Goal: Book appointment/travel/reservation

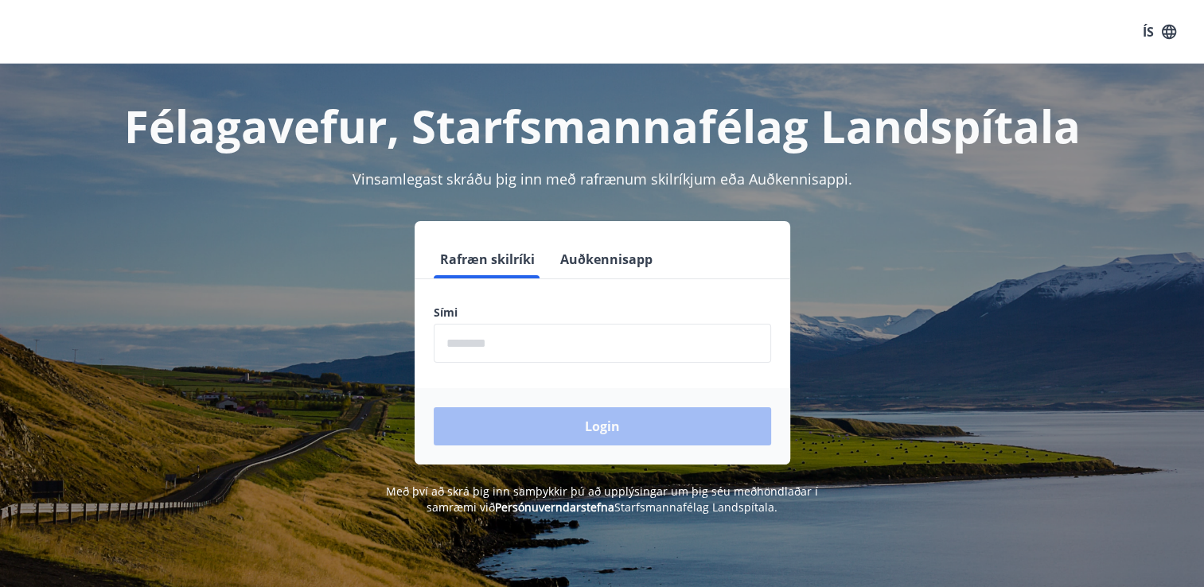
click at [502, 352] on input "phone" at bounding box center [602, 343] width 337 height 39
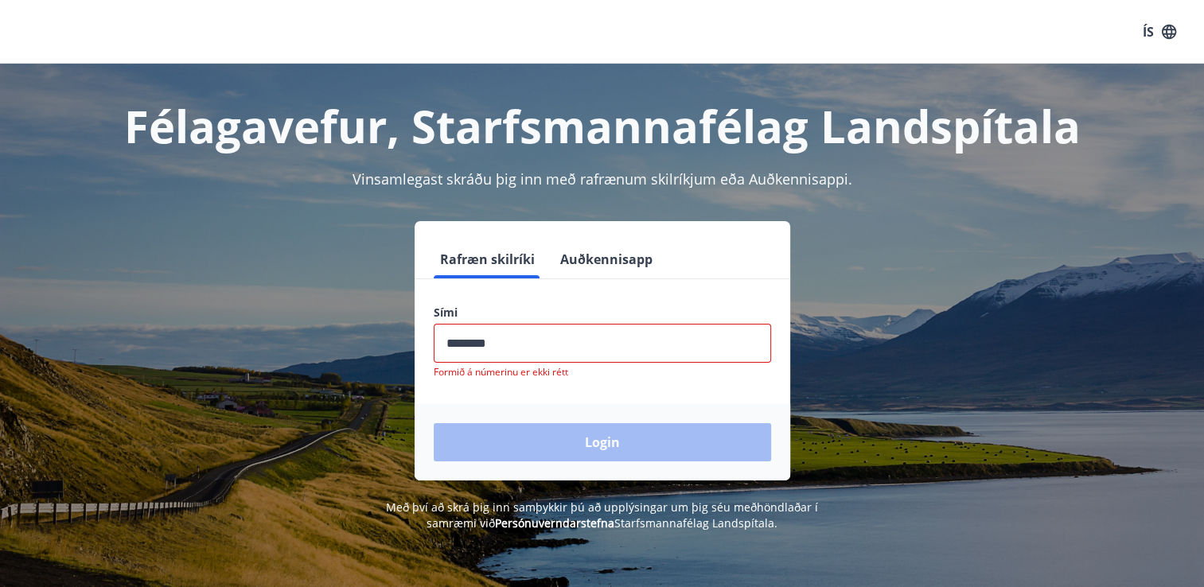
click at [541, 426] on div "Login" at bounding box center [602, 442] width 376 height 76
click at [503, 335] on input "phone" at bounding box center [602, 343] width 337 height 39
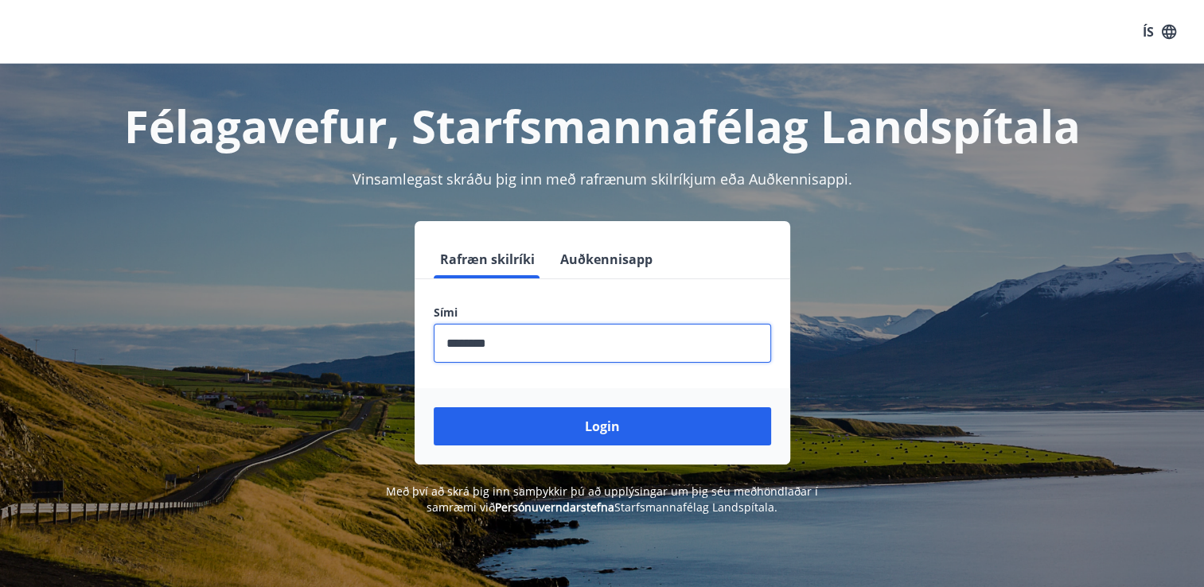
type input "********"
click at [434, 407] on button "Login" at bounding box center [602, 426] width 337 height 38
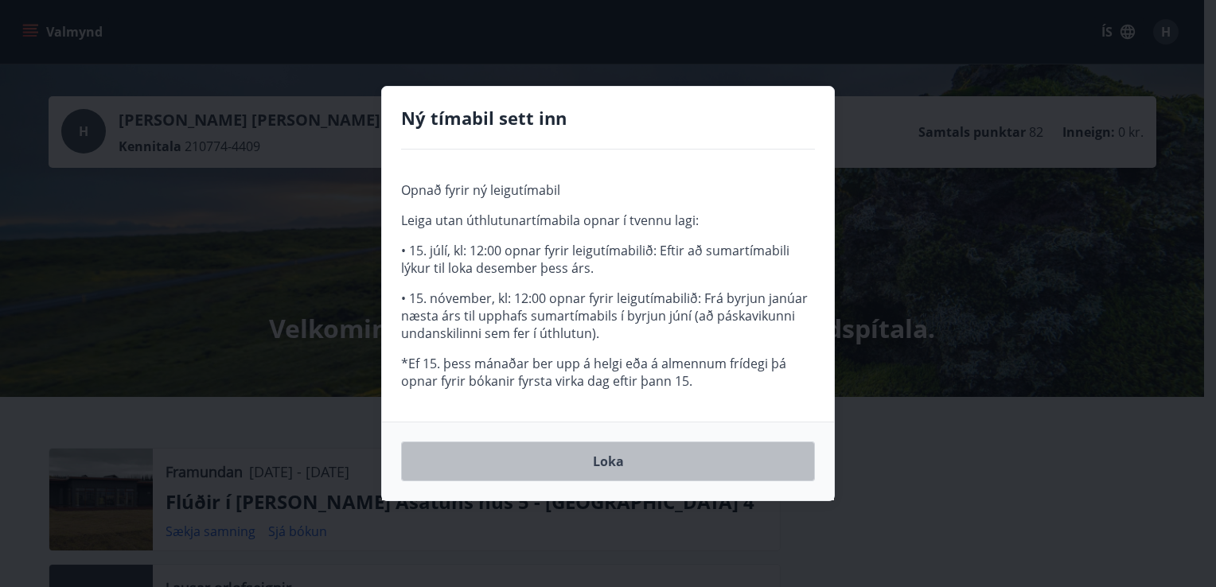
click at [617, 458] on button "Loka" at bounding box center [608, 462] width 414 height 40
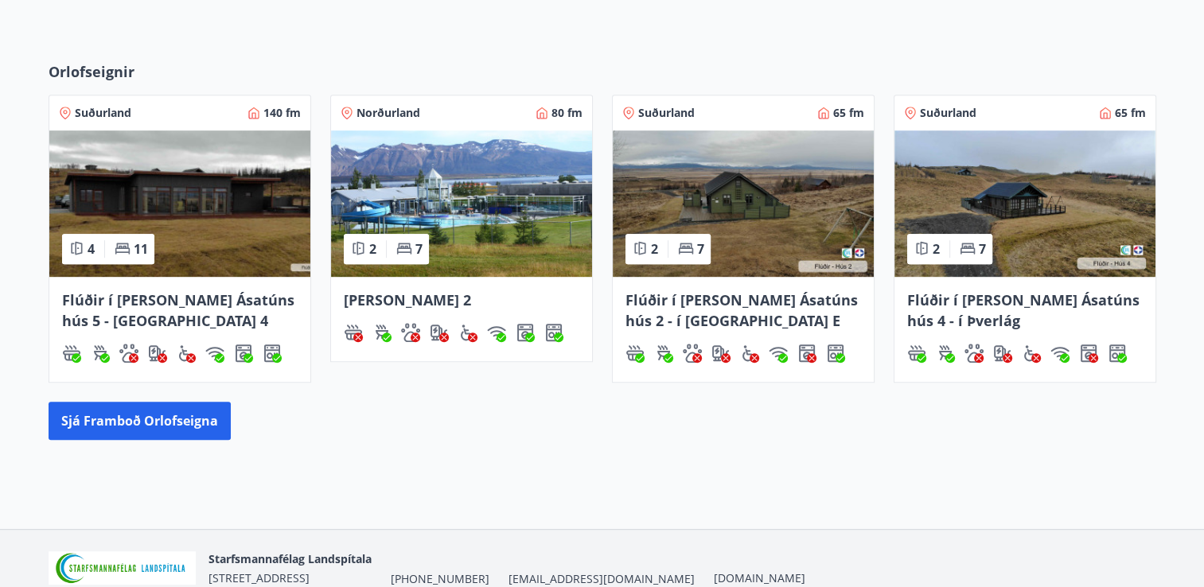
scroll to position [788, 0]
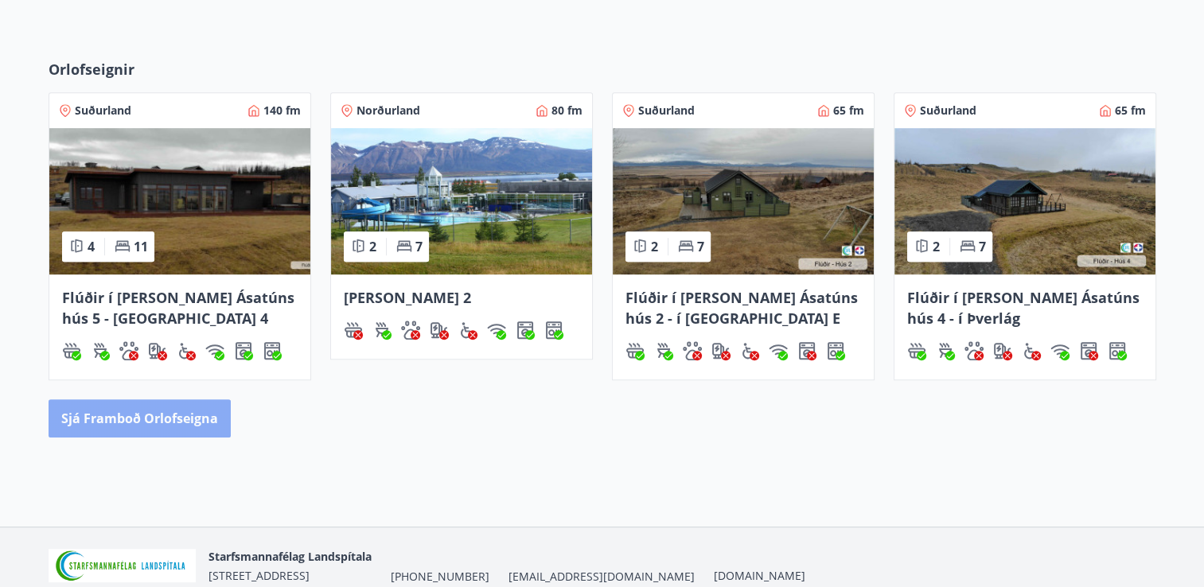
click at [166, 402] on button "Sjá framboð orlofseigna" at bounding box center [140, 418] width 182 height 38
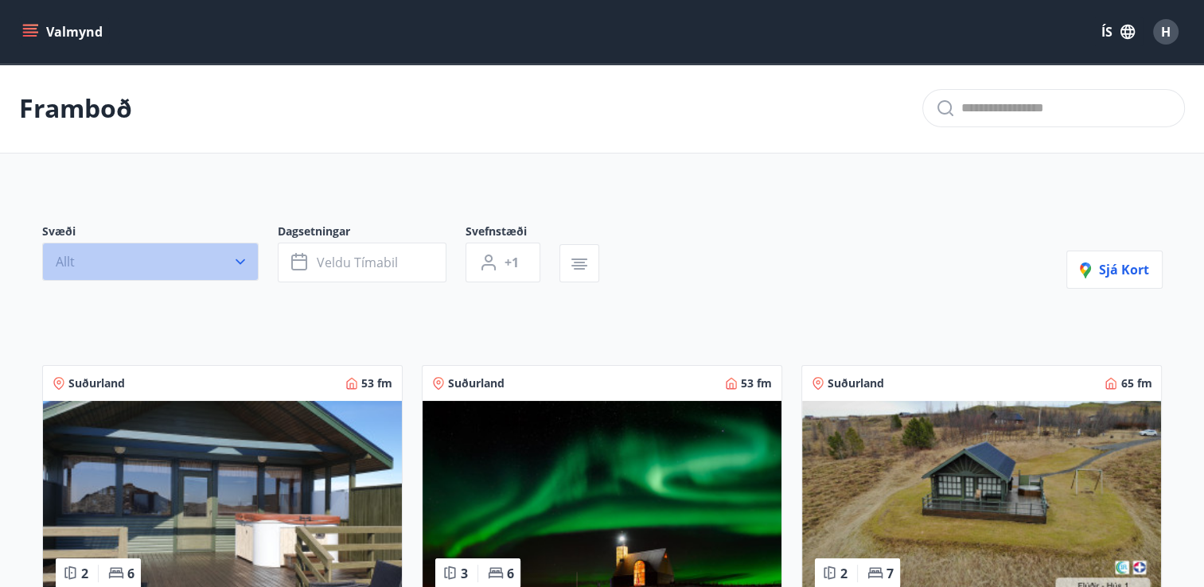
click at [243, 268] on icon "button" at bounding box center [240, 262] width 16 height 16
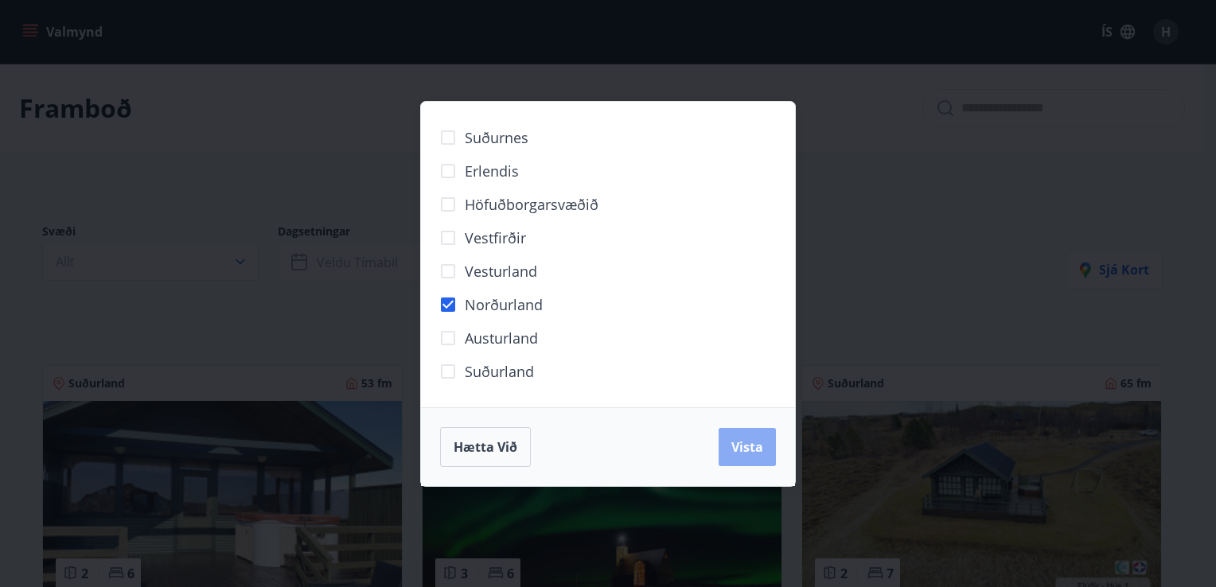
click at [735, 456] on button "Vista" at bounding box center [746, 447] width 57 height 38
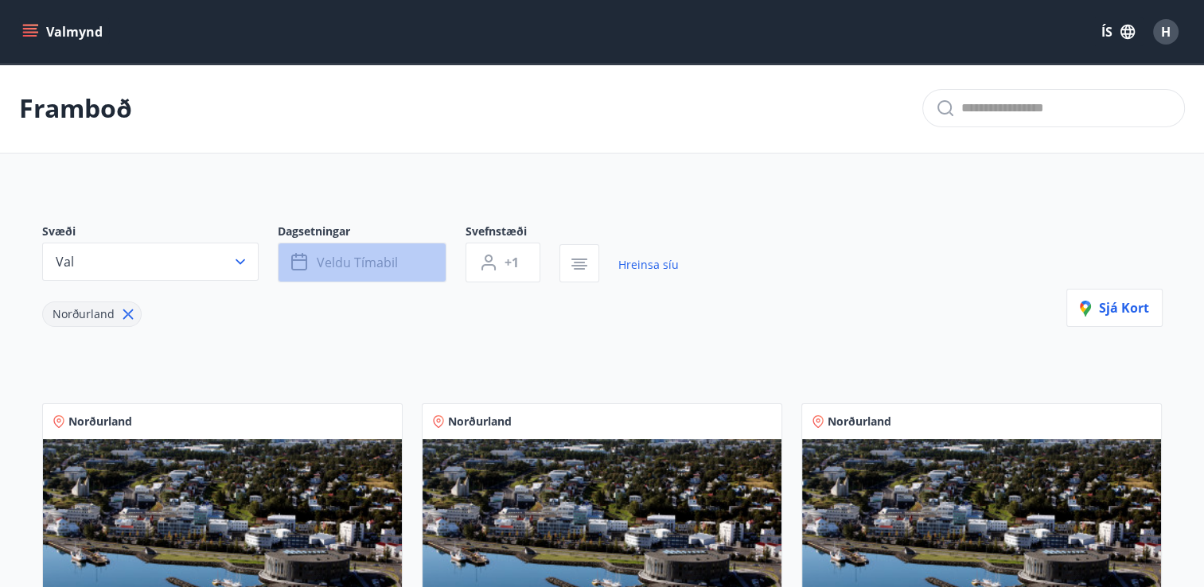
click at [381, 267] on span "Veldu tímabil" at bounding box center [357, 263] width 81 height 18
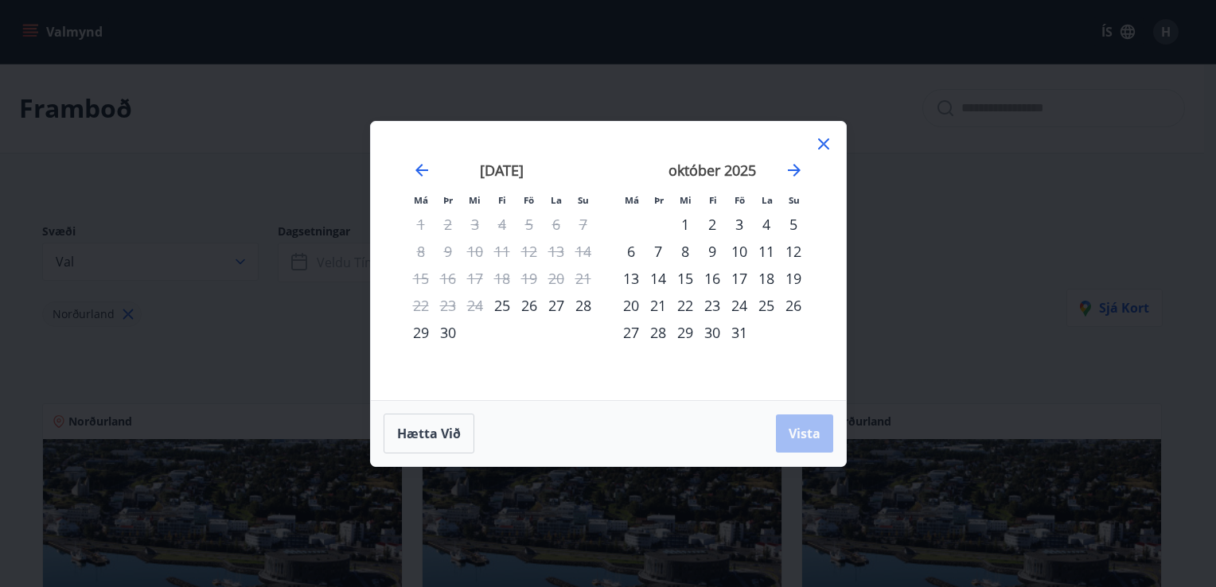
click at [761, 255] on div "11" at bounding box center [766, 251] width 27 height 27
click at [794, 251] on div "12" at bounding box center [793, 251] width 27 height 27
click at [806, 430] on span "Vista" at bounding box center [804, 434] width 32 height 18
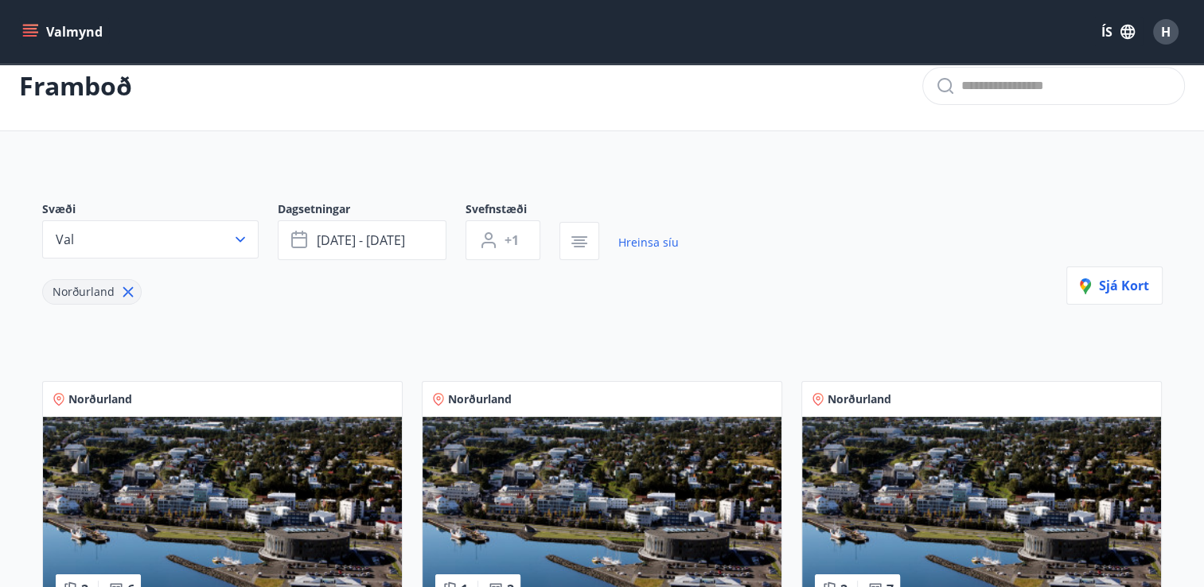
scroll to position [23, 0]
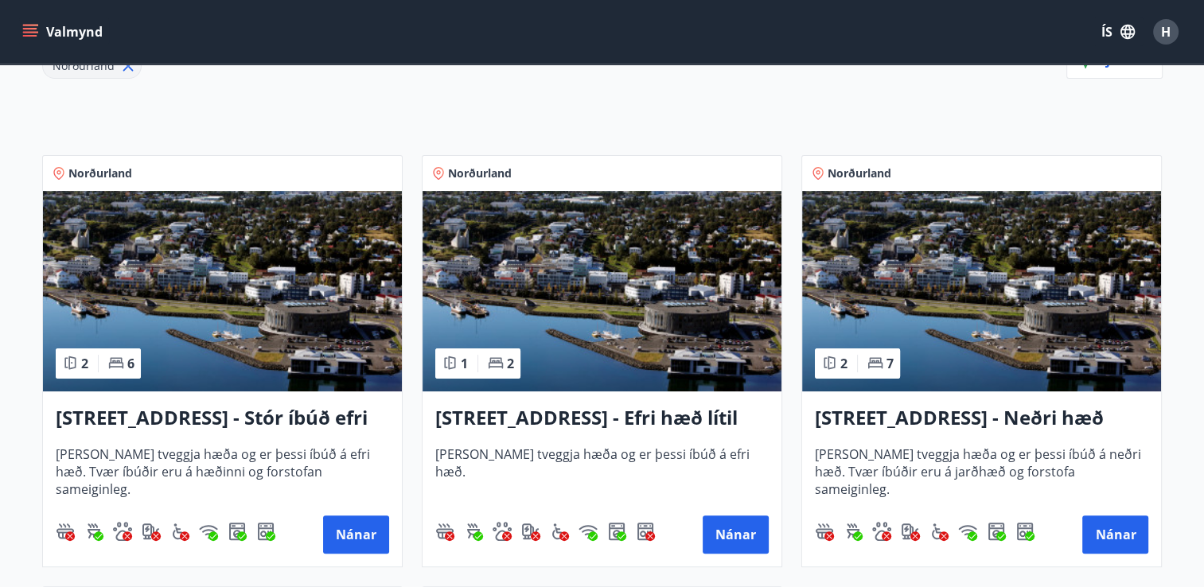
scroll to position [264, 0]
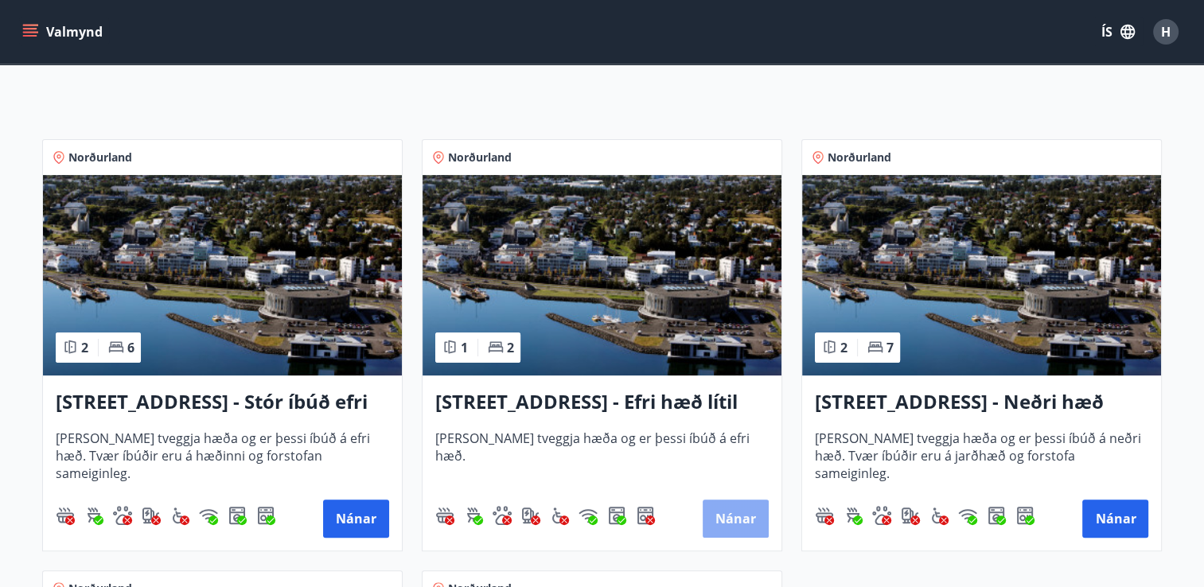
click at [734, 513] on button "Nánar" at bounding box center [735, 519] width 66 height 38
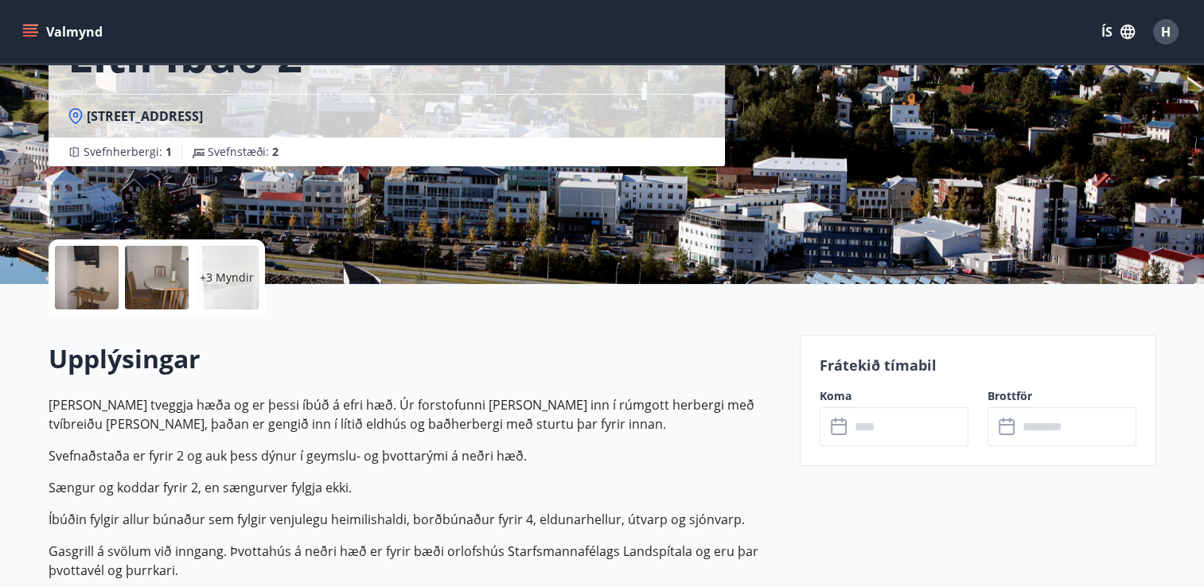
scroll to position [194, 0]
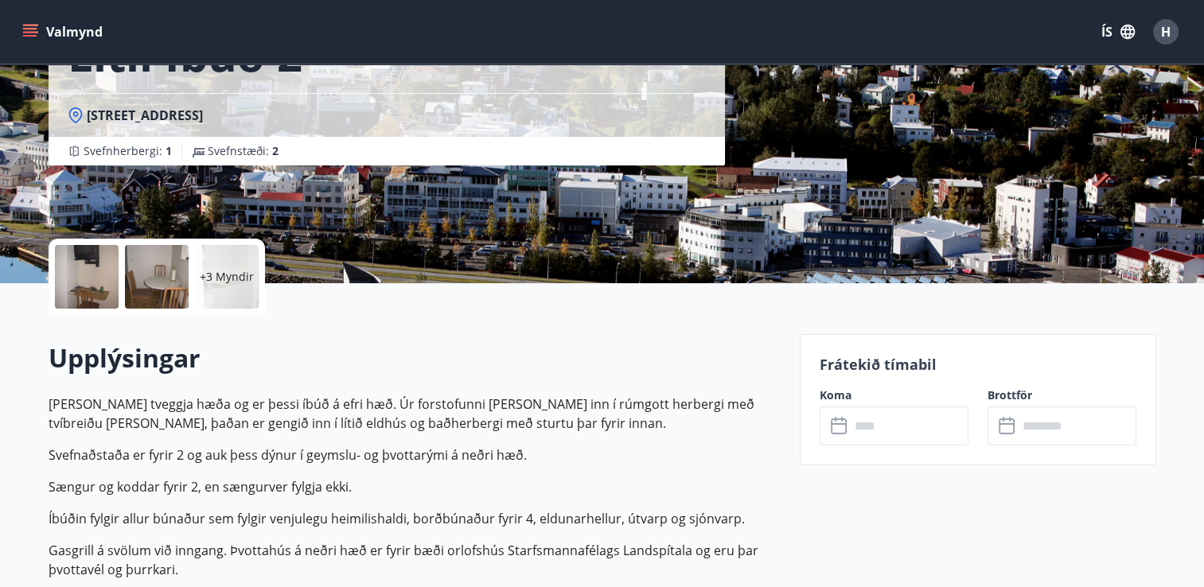
click at [846, 431] on icon at bounding box center [840, 426] width 19 height 19
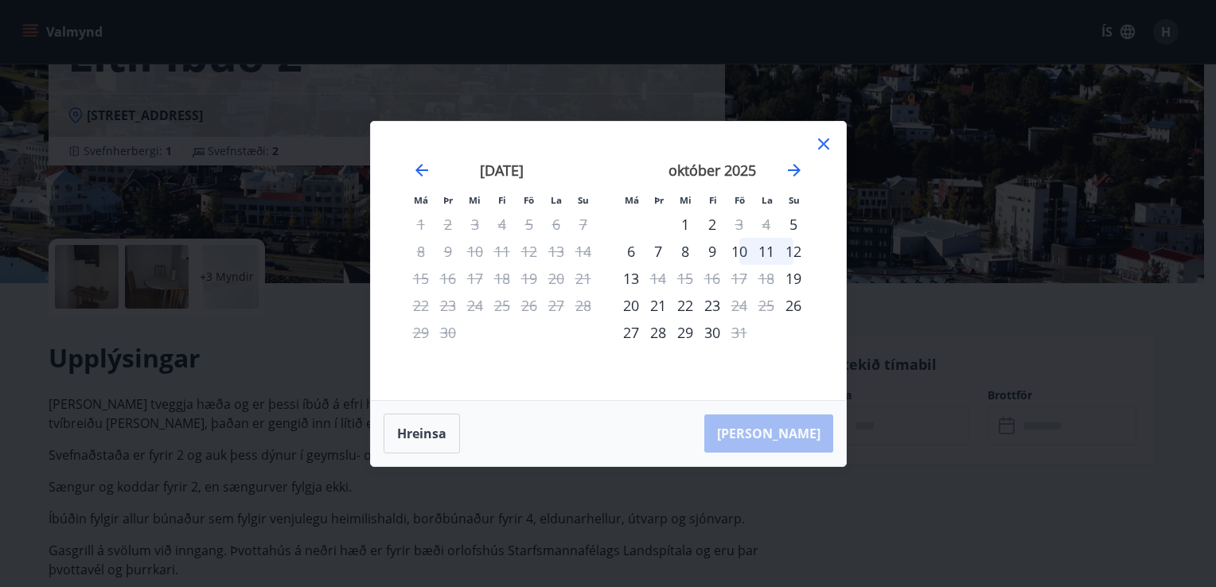
click at [767, 247] on div "11" at bounding box center [766, 251] width 27 height 27
click at [767, 248] on div "11" at bounding box center [766, 251] width 27 height 27
click at [821, 140] on icon at bounding box center [823, 143] width 19 height 19
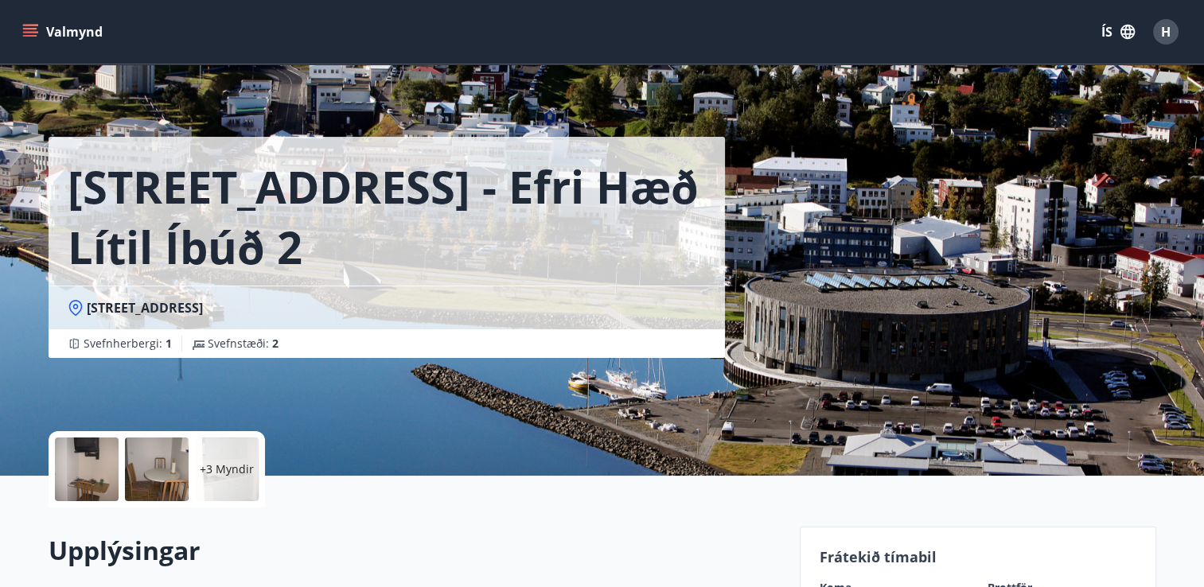
scroll to position [0, 0]
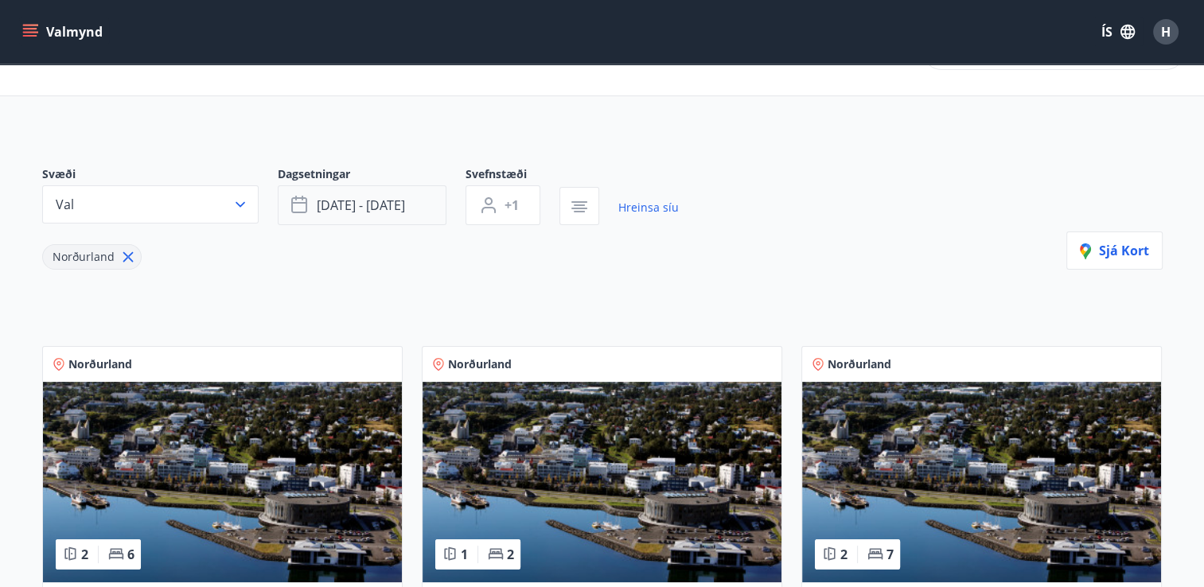
scroll to position [78, 0]
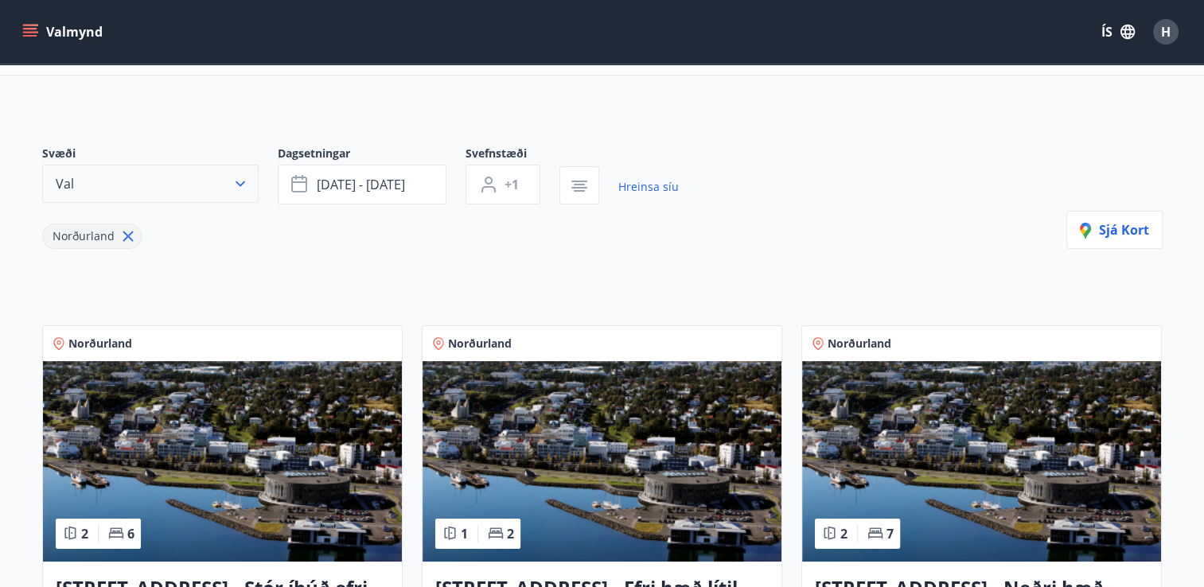
click at [241, 183] on icon "button" at bounding box center [240, 184] width 10 height 6
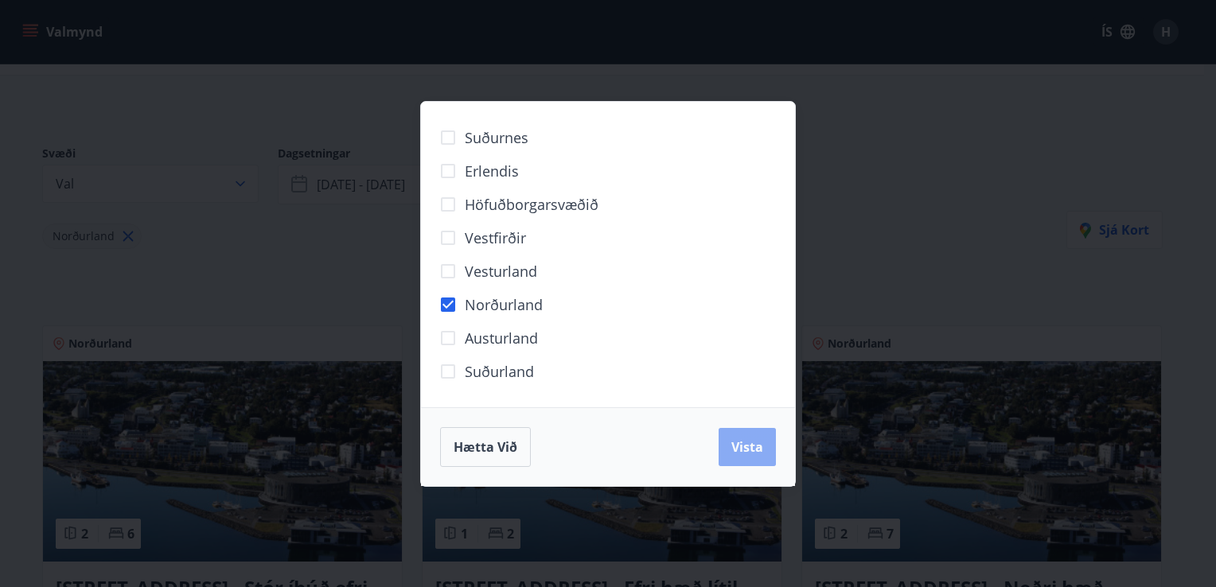
click at [753, 438] on span "Vista" at bounding box center [747, 447] width 32 height 18
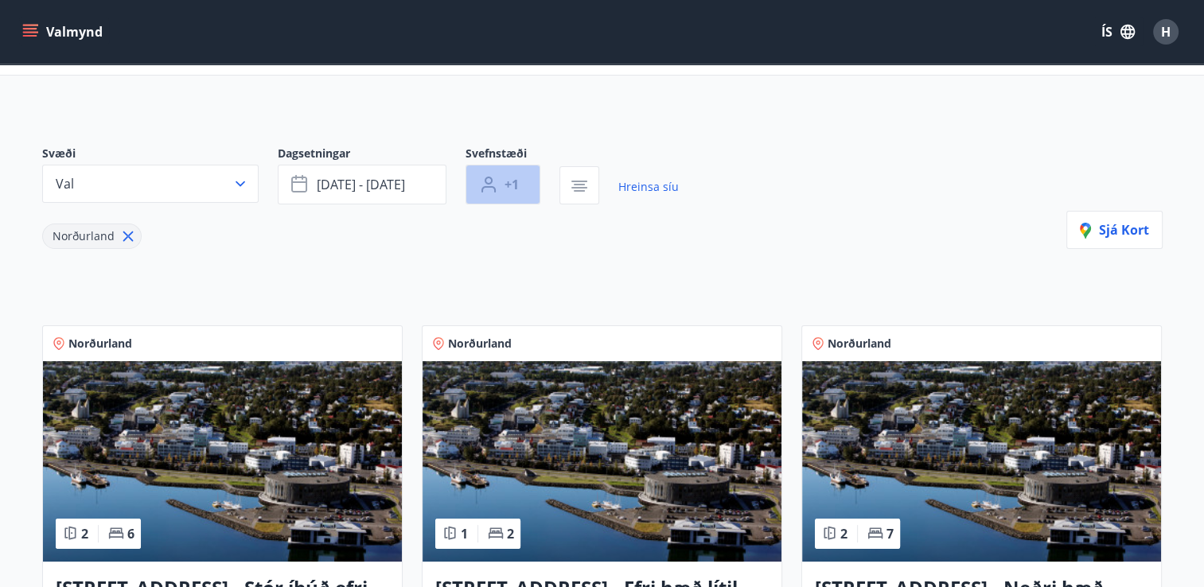
click at [519, 191] on button "+1" at bounding box center [502, 185] width 75 height 40
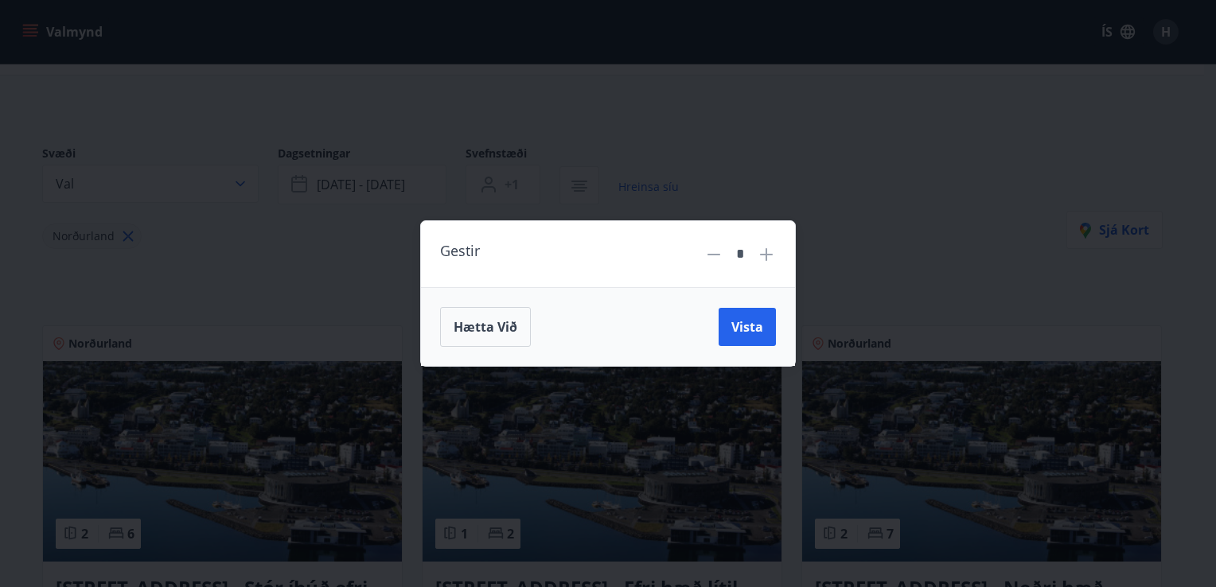
click at [770, 254] on icon at bounding box center [766, 254] width 13 height 13
type input "*"
click at [749, 321] on span "Vista" at bounding box center [747, 327] width 32 height 18
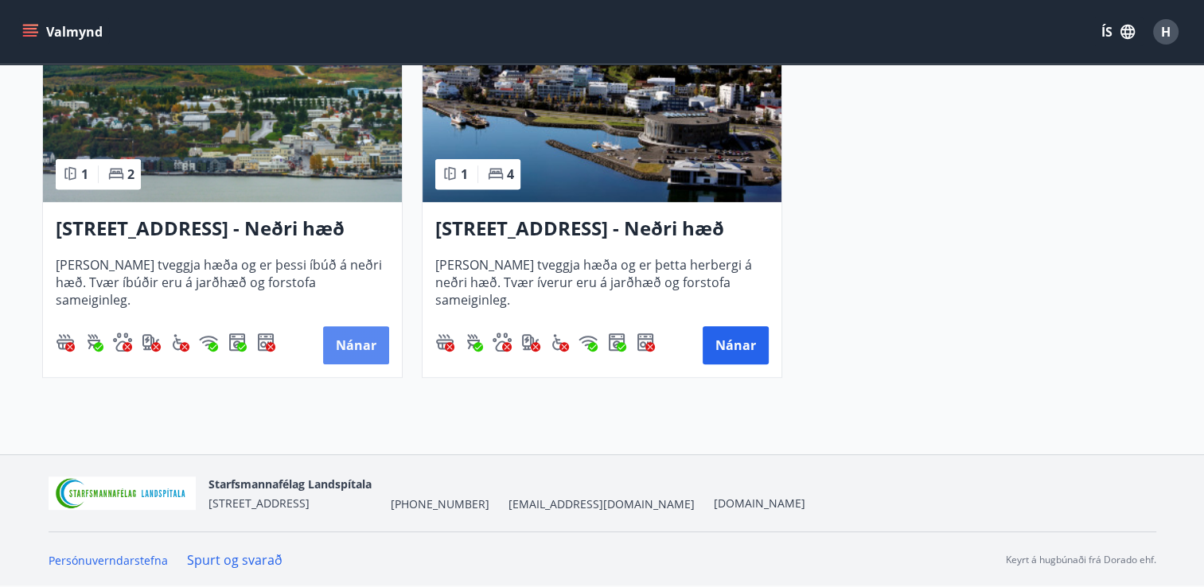
scroll to position [783, 0]
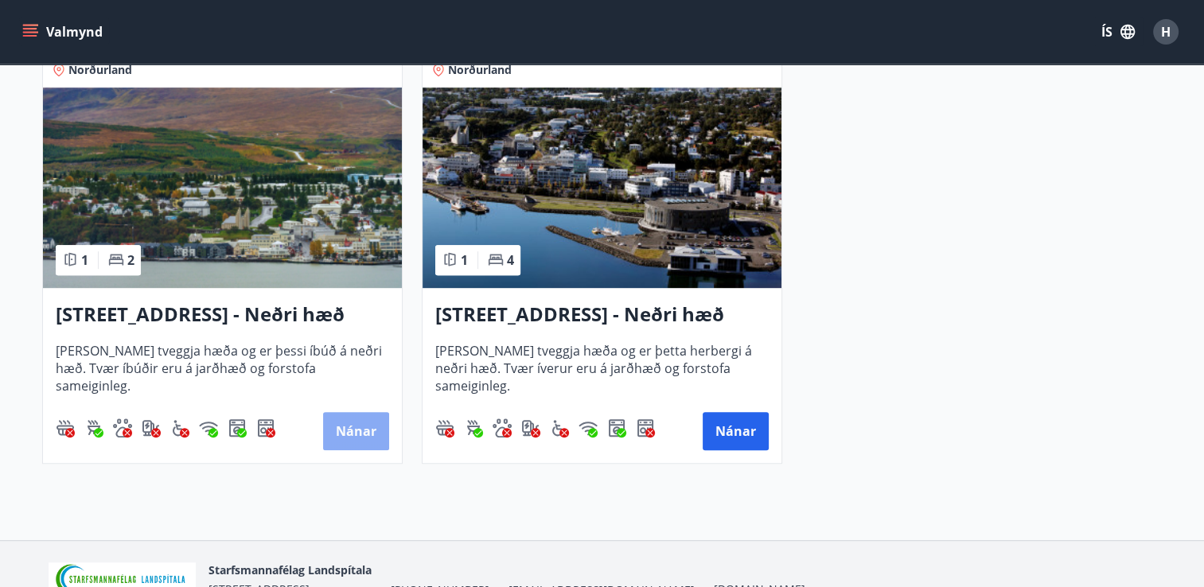
click at [360, 434] on button "Nánar" at bounding box center [356, 431] width 66 height 38
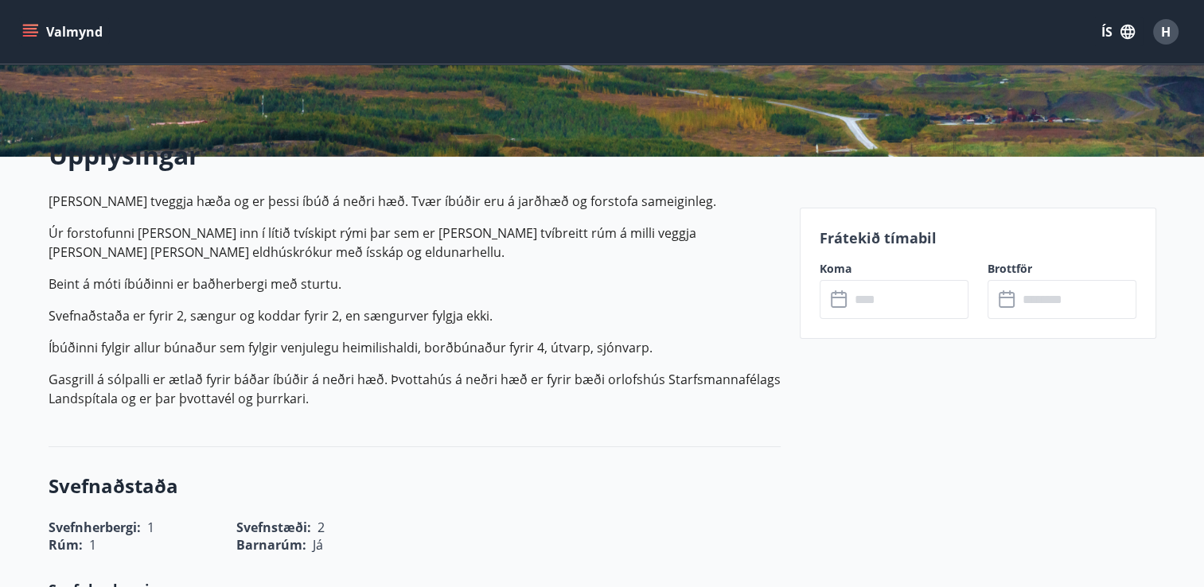
scroll to position [331, 0]
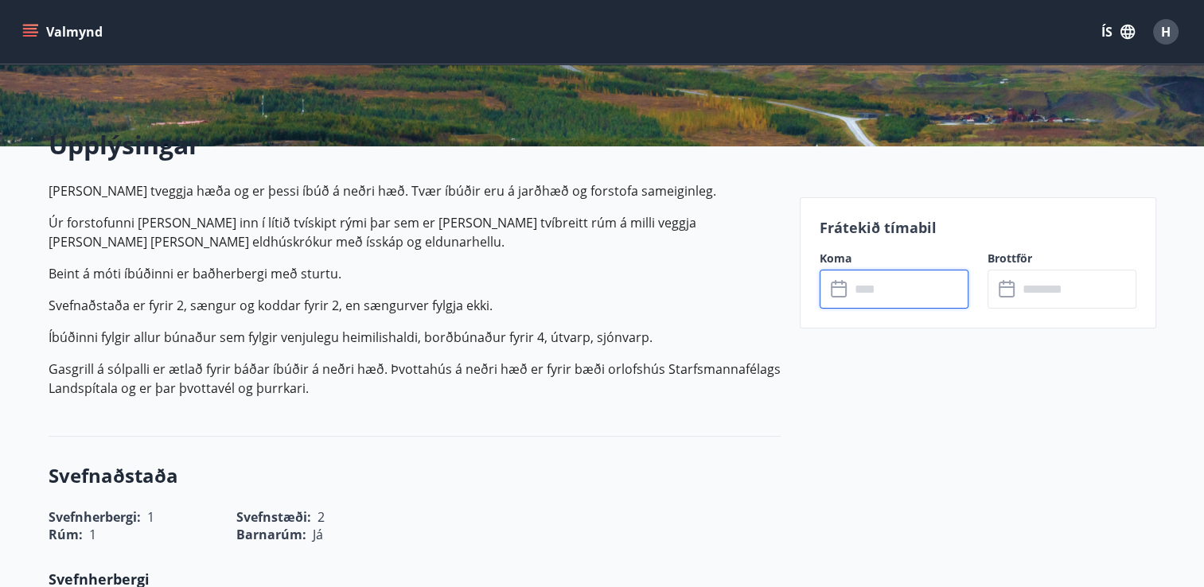
click at [864, 286] on input "text" at bounding box center [909, 289] width 119 height 39
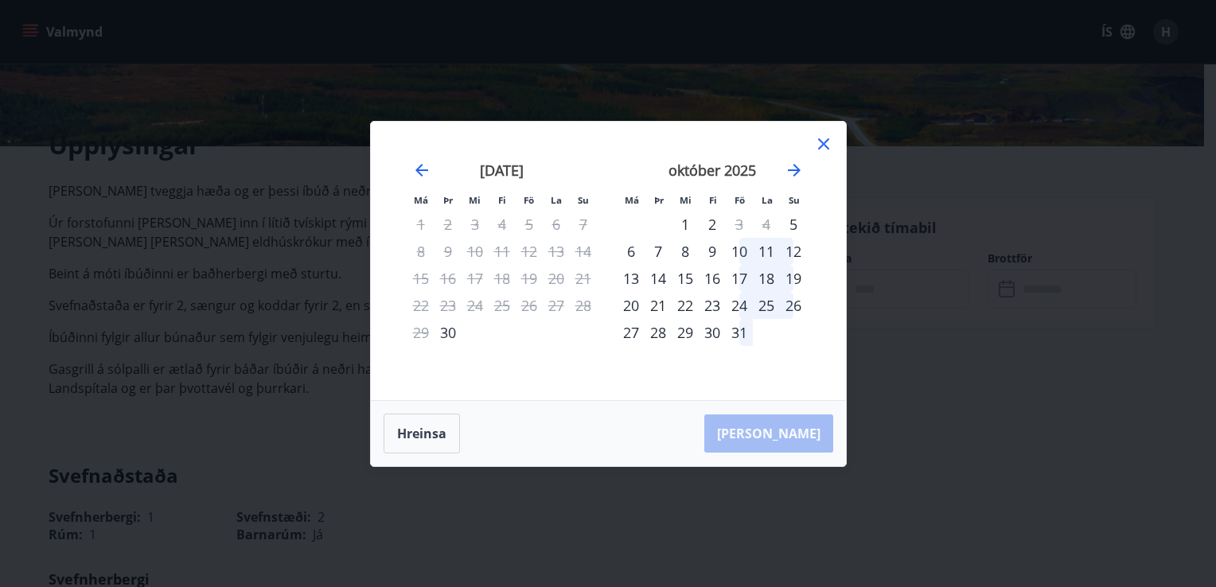
click at [743, 251] on div "10" at bounding box center [739, 251] width 27 height 27
click at [792, 253] on div "12" at bounding box center [793, 251] width 27 height 27
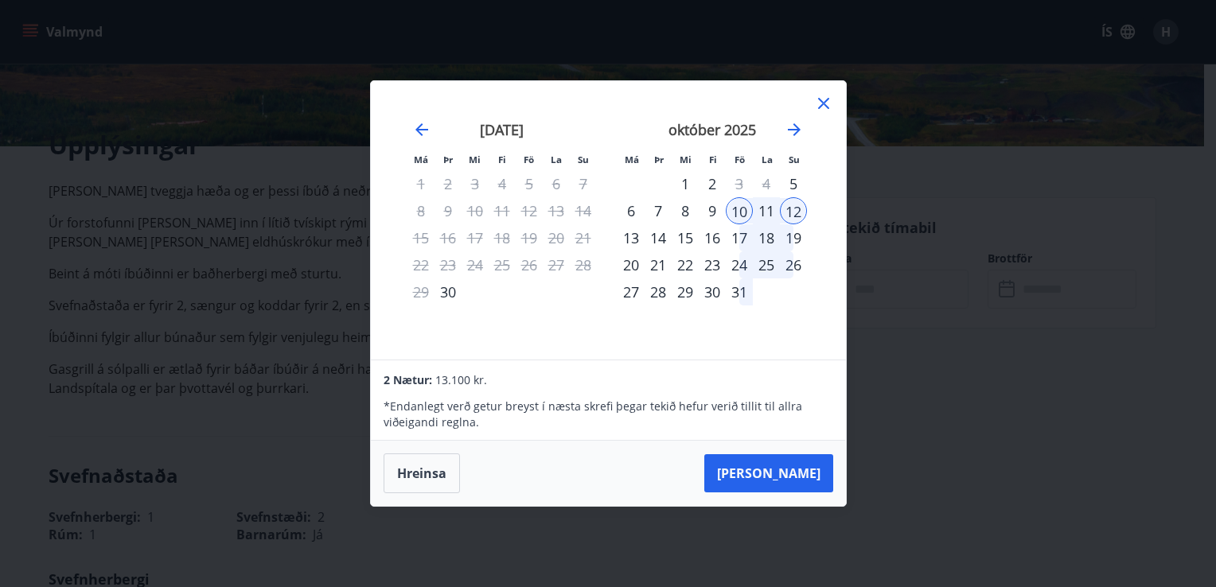
click at [763, 200] on div "11" at bounding box center [766, 210] width 27 height 27
click at [828, 103] on icon at bounding box center [823, 103] width 19 height 19
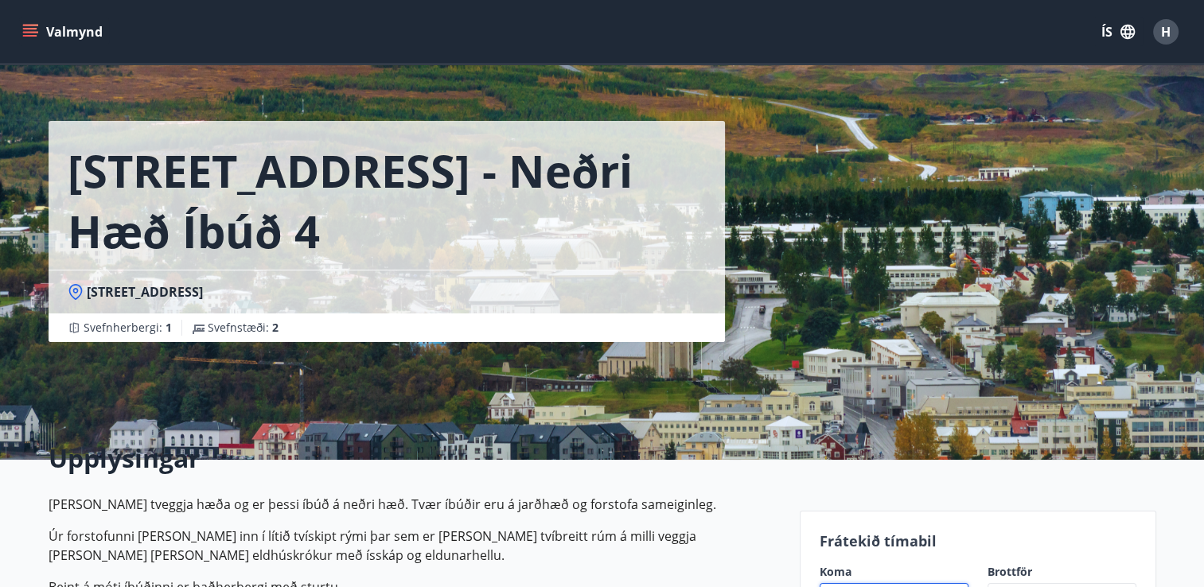
scroll to position [18, 0]
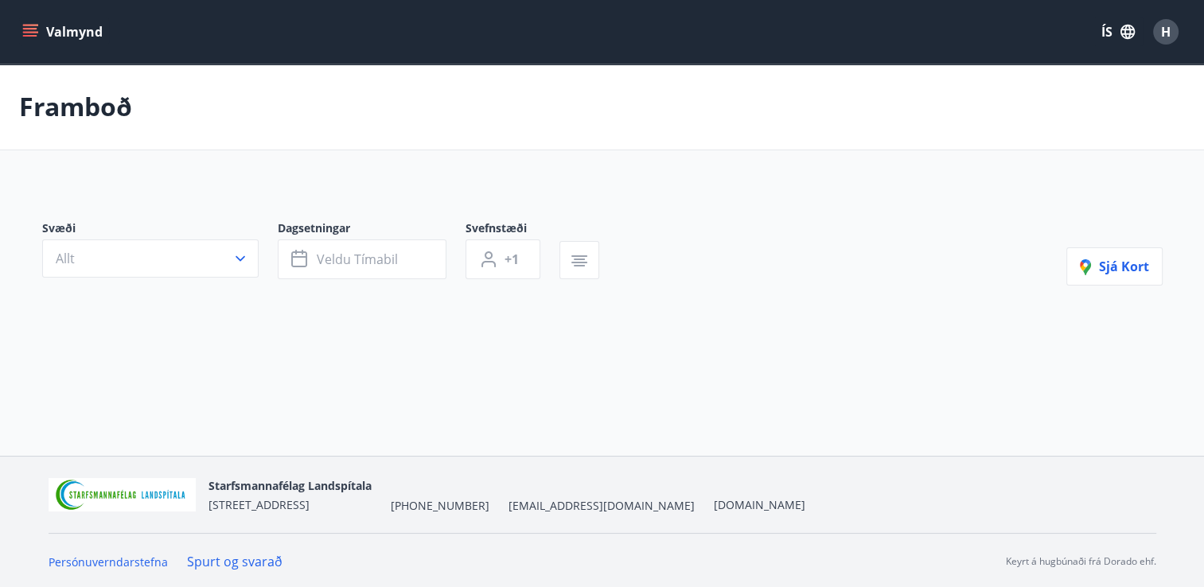
type input "*"
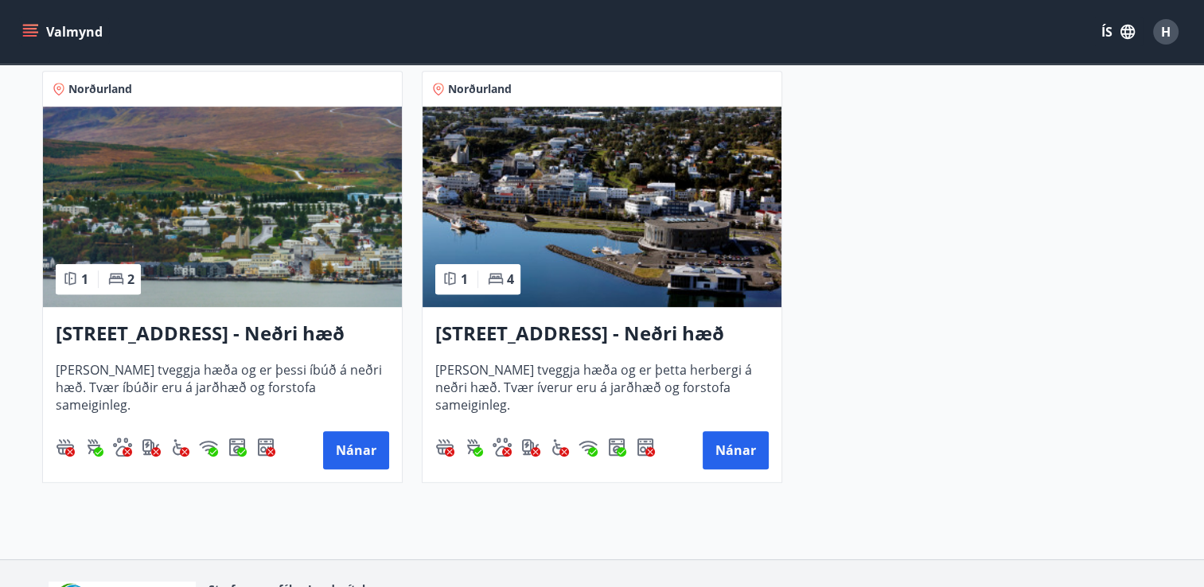
scroll to position [765, 0]
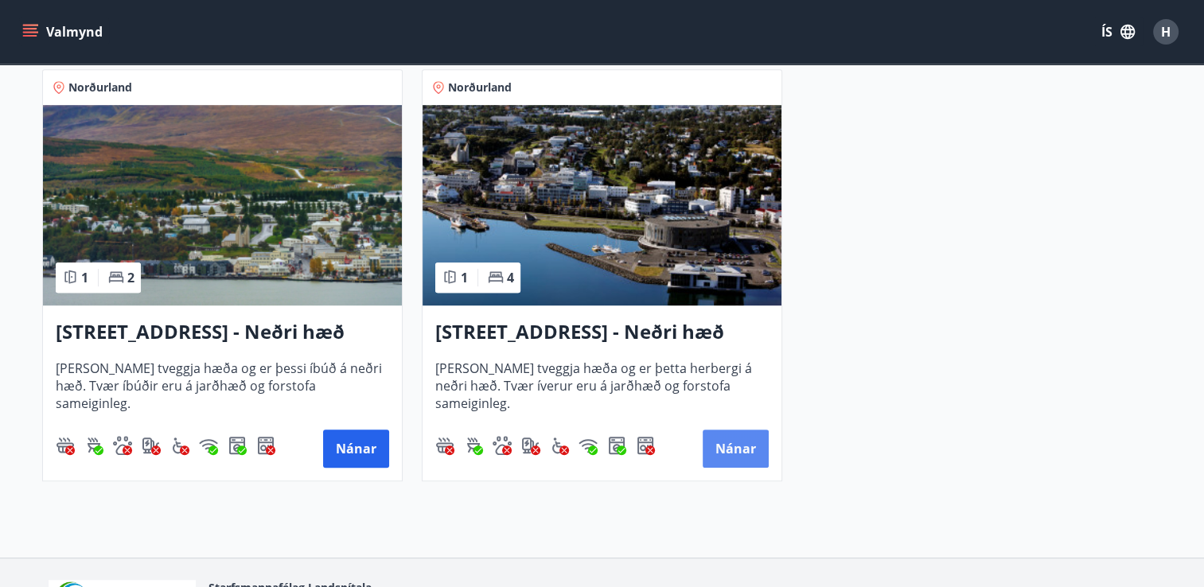
click at [731, 446] on button "Nánar" at bounding box center [735, 449] width 66 height 38
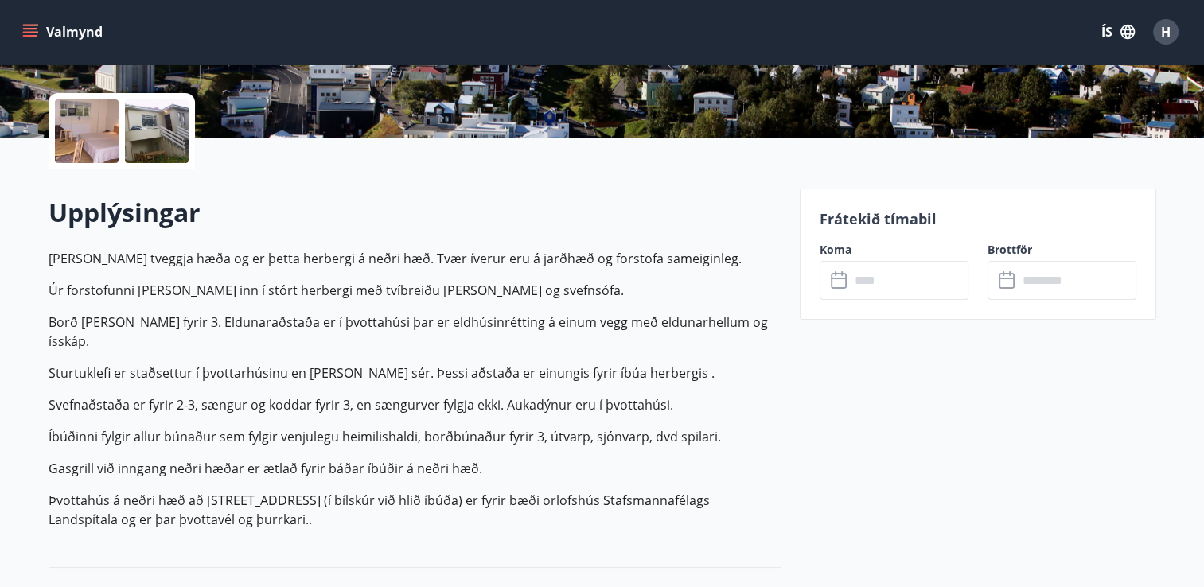
scroll to position [340, 0]
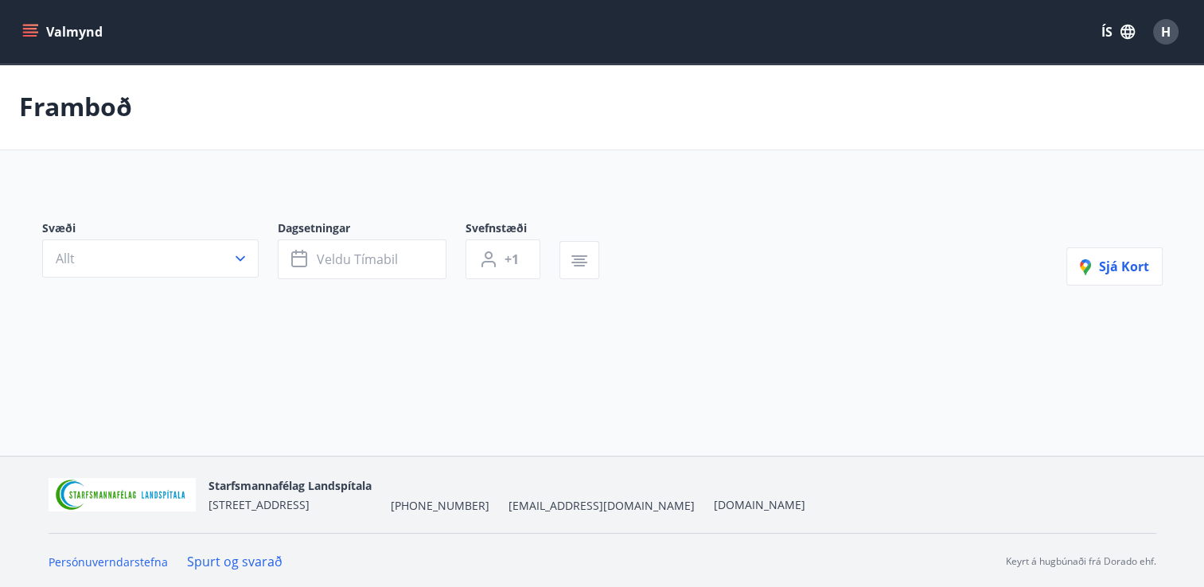
type input "*"
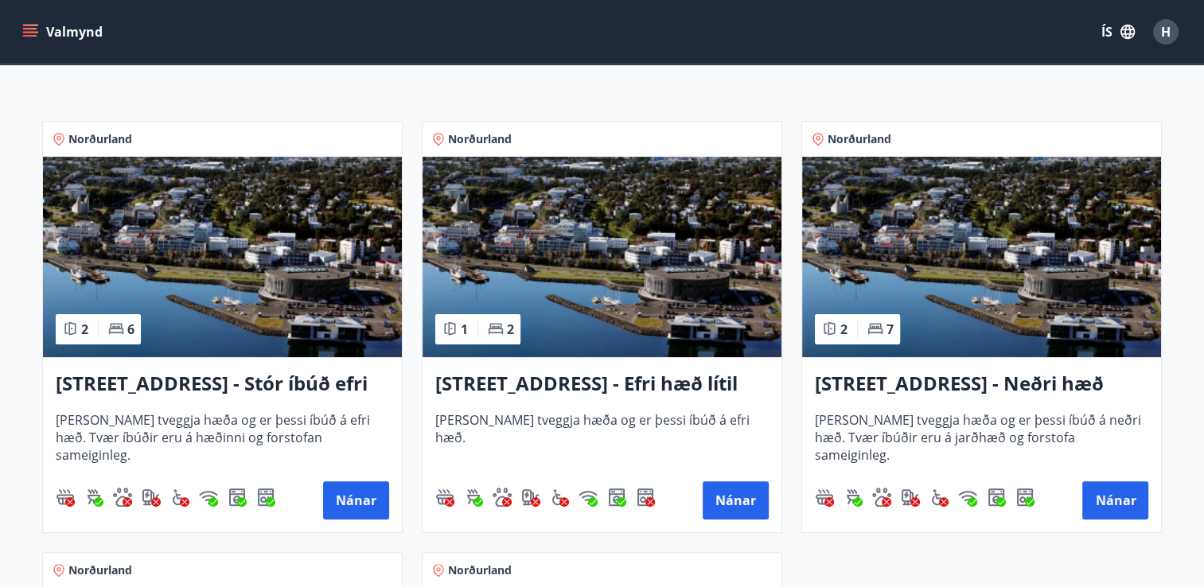
scroll to position [283, 0]
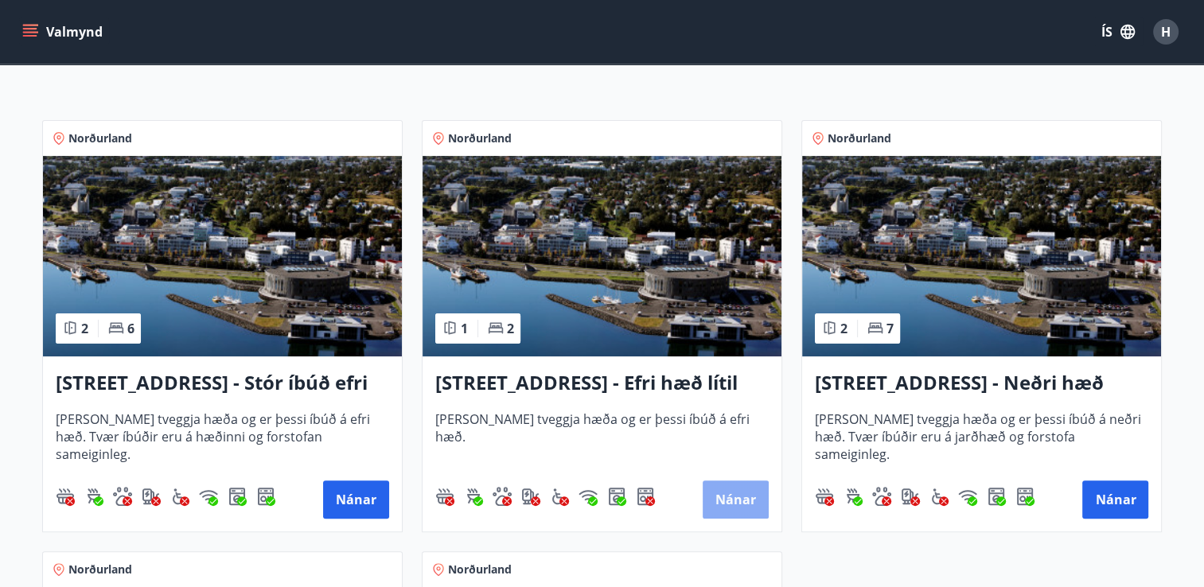
click at [735, 490] on button "Nánar" at bounding box center [735, 500] width 66 height 38
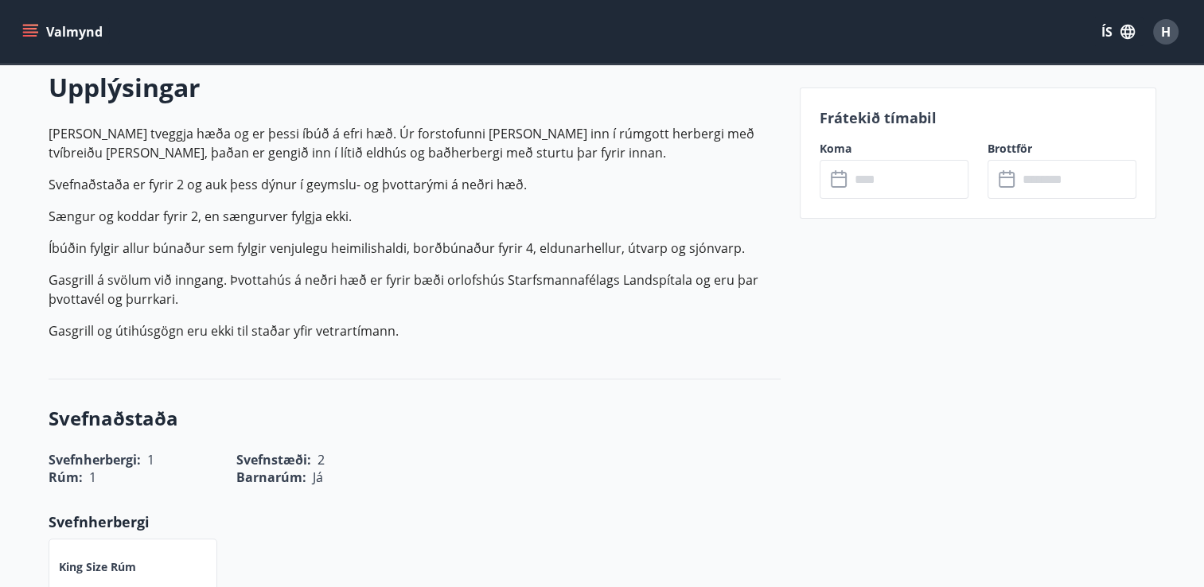
scroll to position [465, 0]
click at [842, 177] on icon at bounding box center [839, 178] width 16 height 2
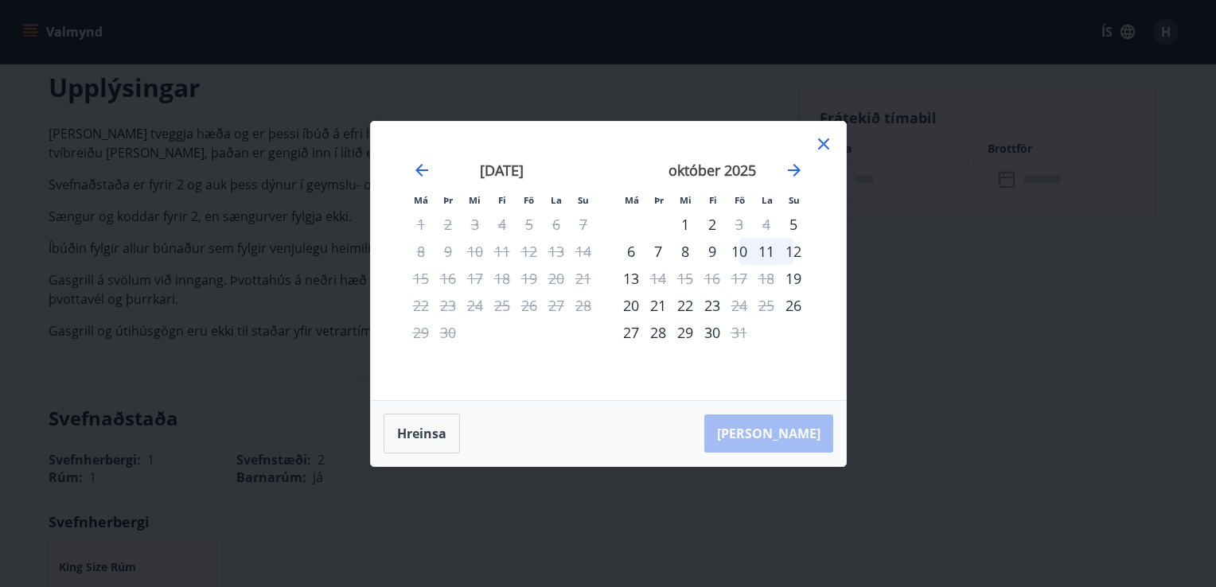
click at [740, 251] on div "10" at bounding box center [739, 251] width 27 height 27
click at [795, 254] on div "12" at bounding box center [793, 251] width 27 height 27
click at [741, 249] on div "10" at bounding box center [739, 251] width 27 height 27
click at [744, 254] on div "10" at bounding box center [739, 251] width 27 height 27
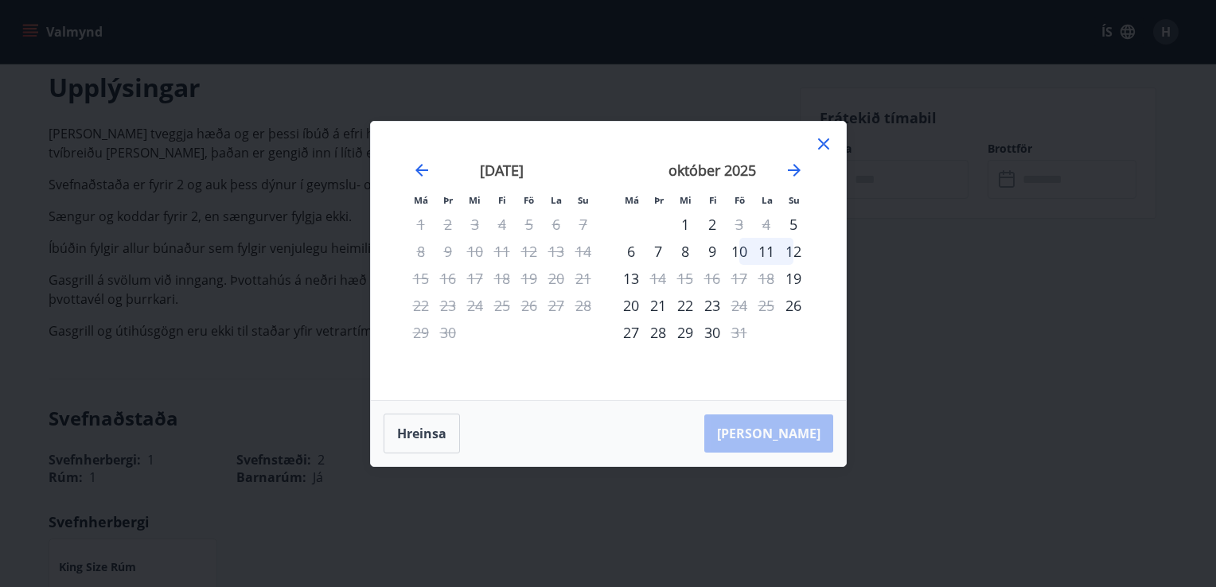
click at [710, 255] on div "9" at bounding box center [711, 251] width 27 height 27
click at [414, 419] on button "Hreinsa" at bounding box center [421, 434] width 76 height 40
click at [426, 438] on button "Hreinsa" at bounding box center [421, 434] width 76 height 40
click at [739, 252] on div "10" at bounding box center [739, 251] width 27 height 27
click at [795, 252] on div "12" at bounding box center [793, 251] width 27 height 27
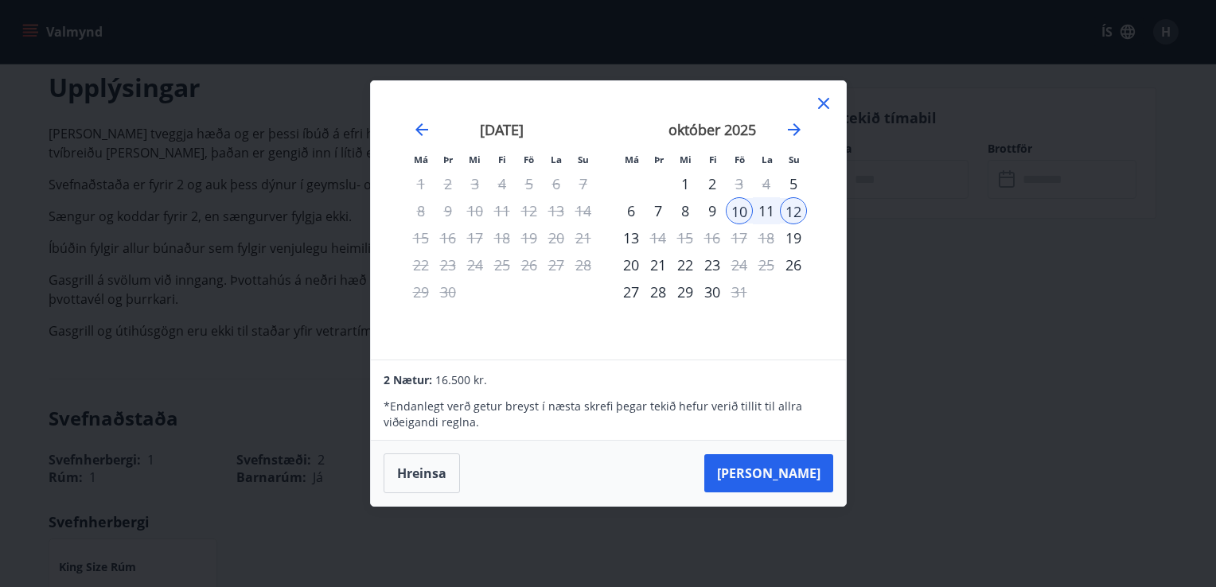
click at [820, 99] on icon at bounding box center [823, 103] width 19 height 19
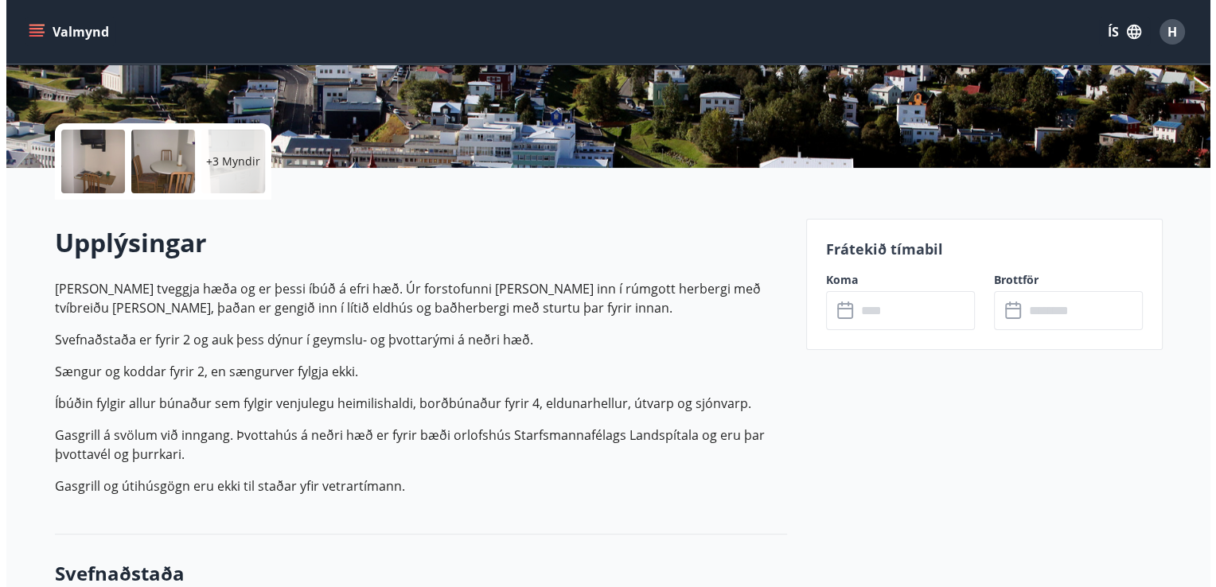
scroll to position [319, 0]
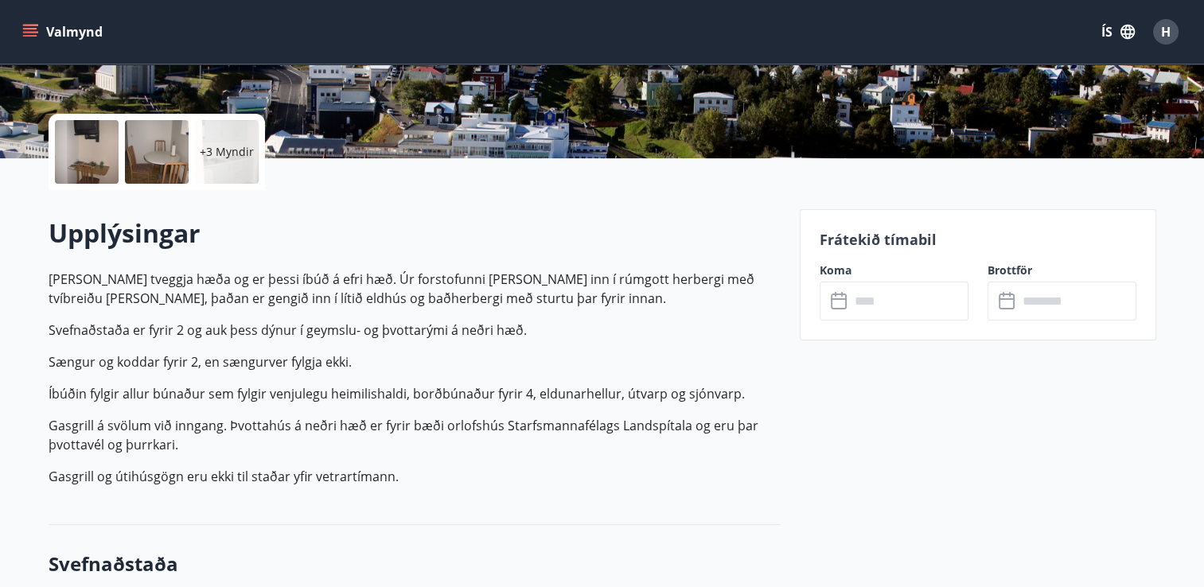
click at [78, 146] on div at bounding box center [87, 152] width 64 height 64
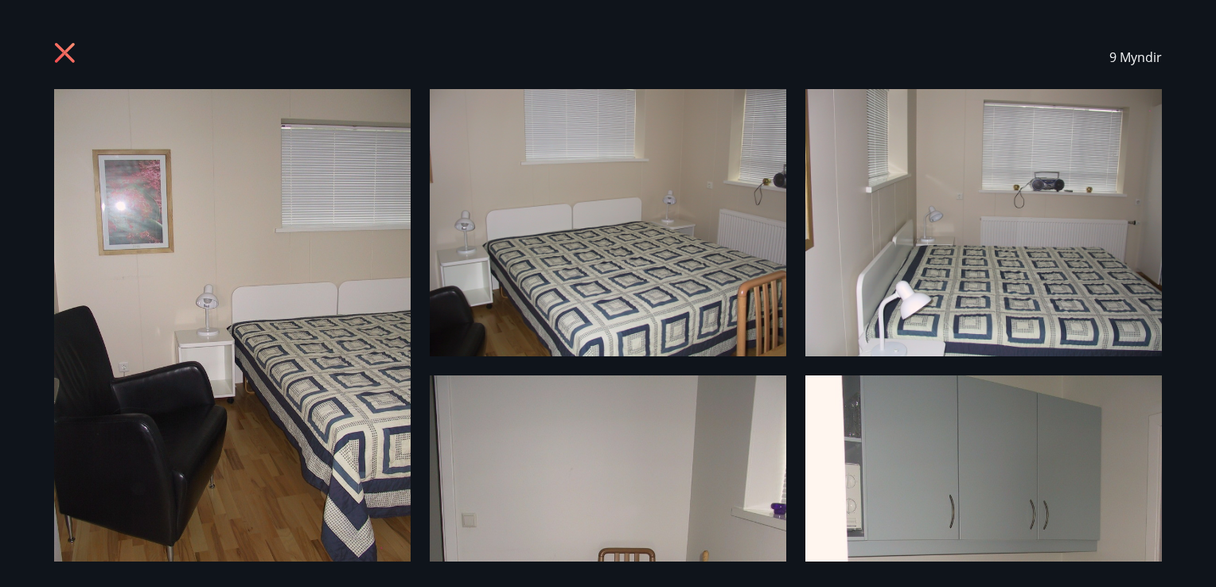
click at [304, 301] on img at bounding box center [232, 326] width 356 height 475
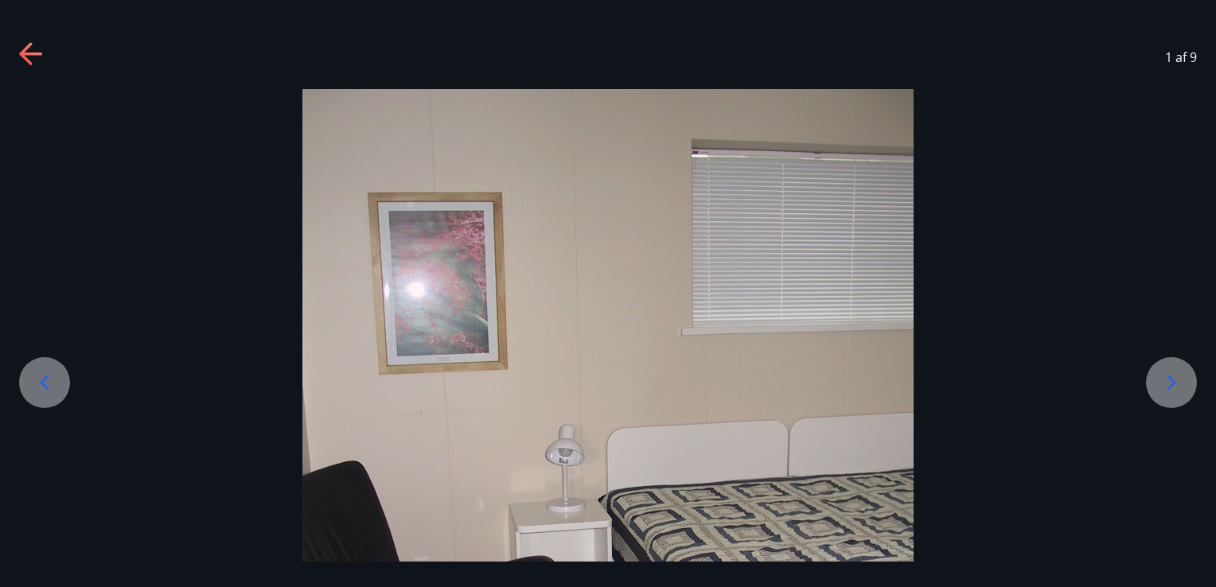
scroll to position [143, 0]
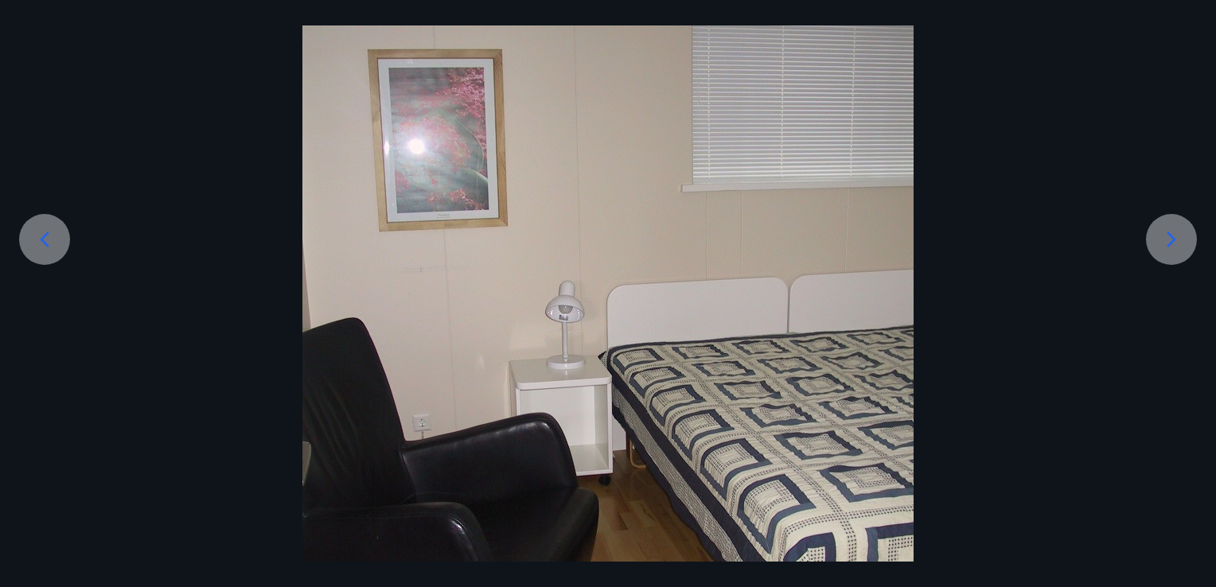
click at [1174, 238] on icon at bounding box center [1170, 239] width 25 height 25
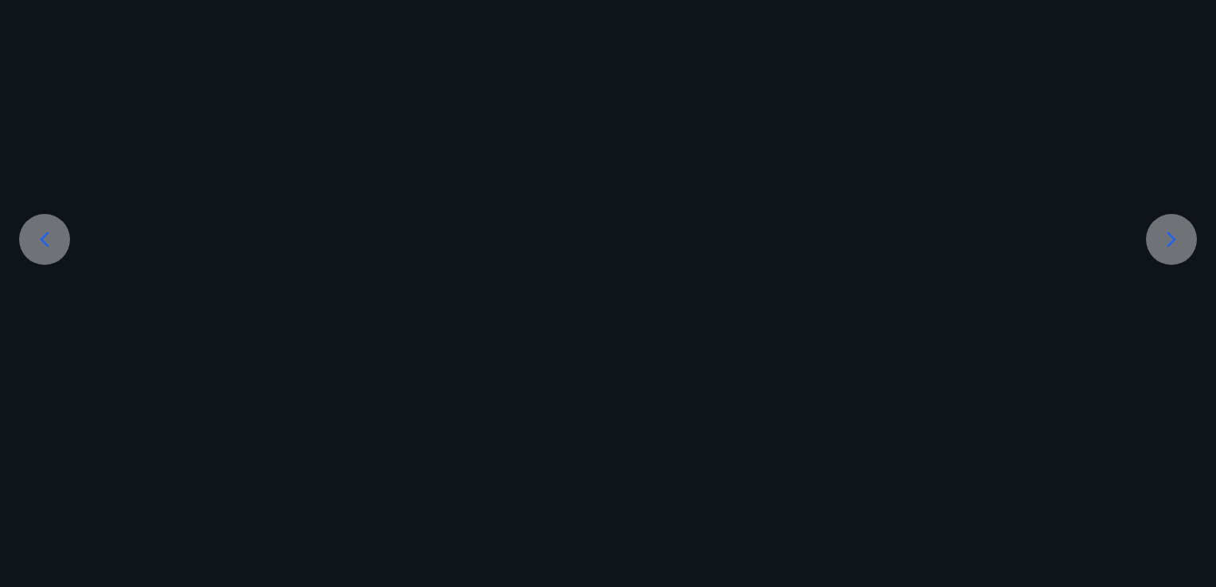
scroll to position [138, 0]
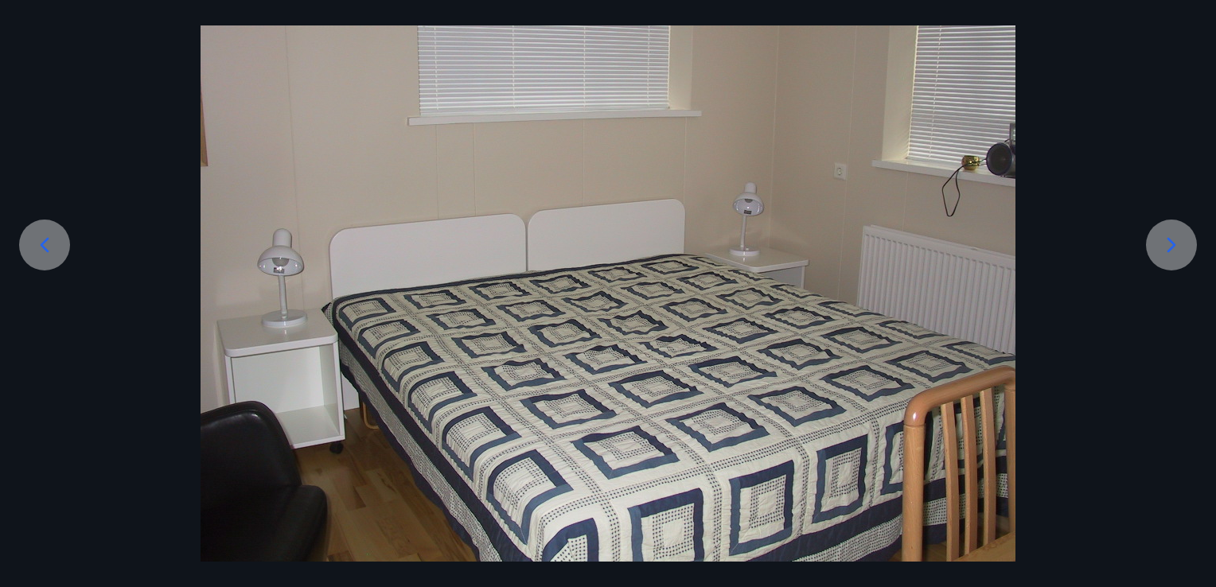
click at [1174, 238] on icon at bounding box center [1170, 244] width 25 height 25
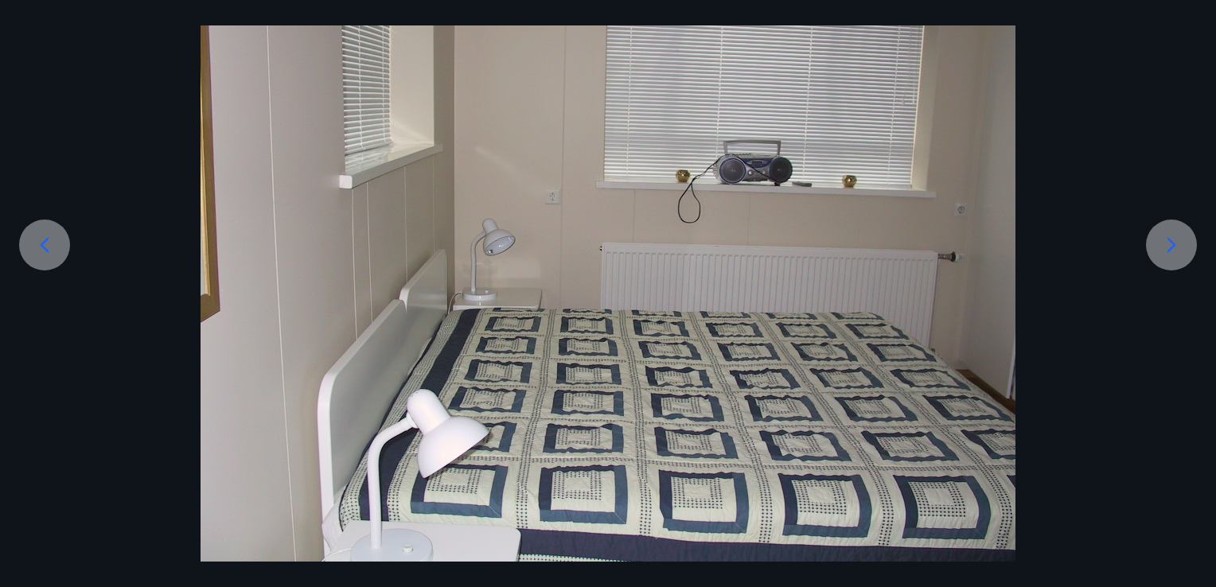
click at [1174, 238] on icon at bounding box center [1170, 244] width 25 height 25
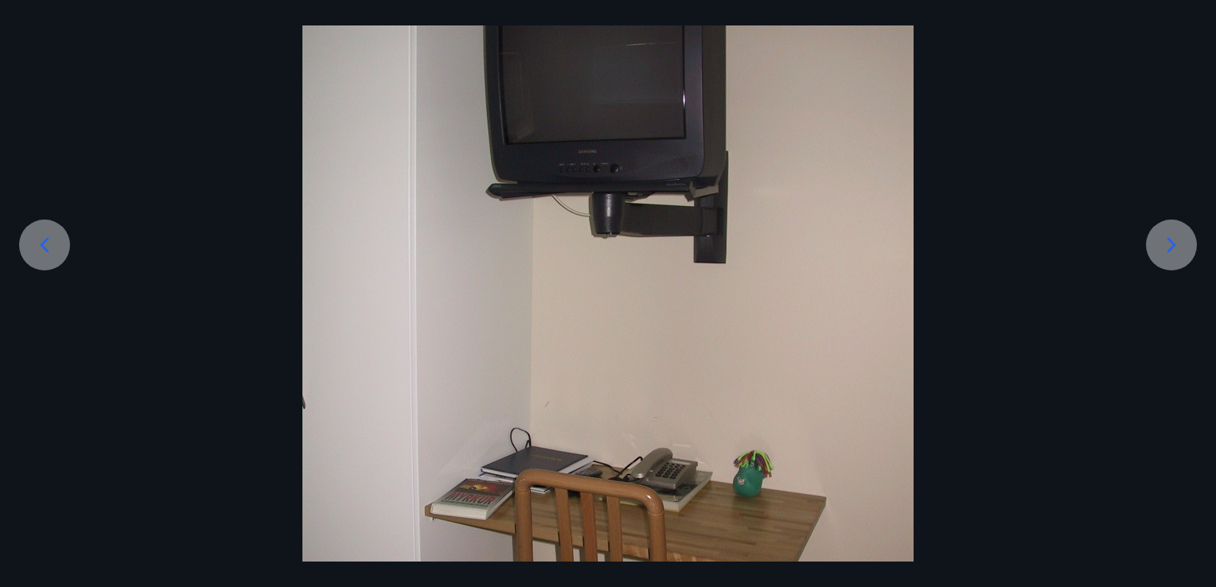
scroll to position [143, 0]
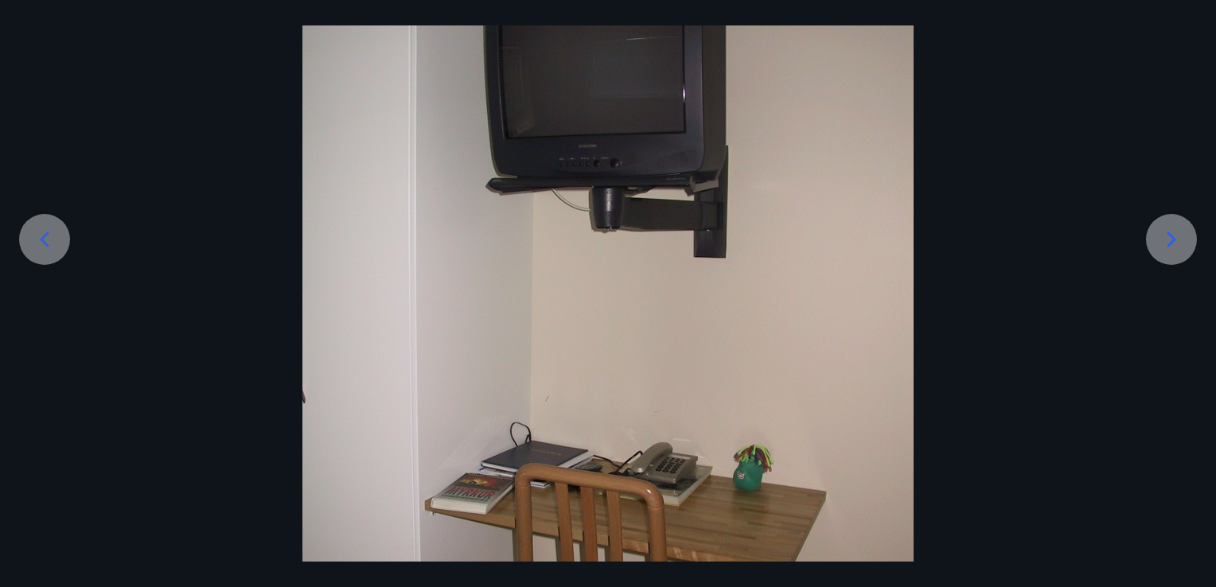
click at [1174, 238] on icon at bounding box center [1170, 239] width 25 height 25
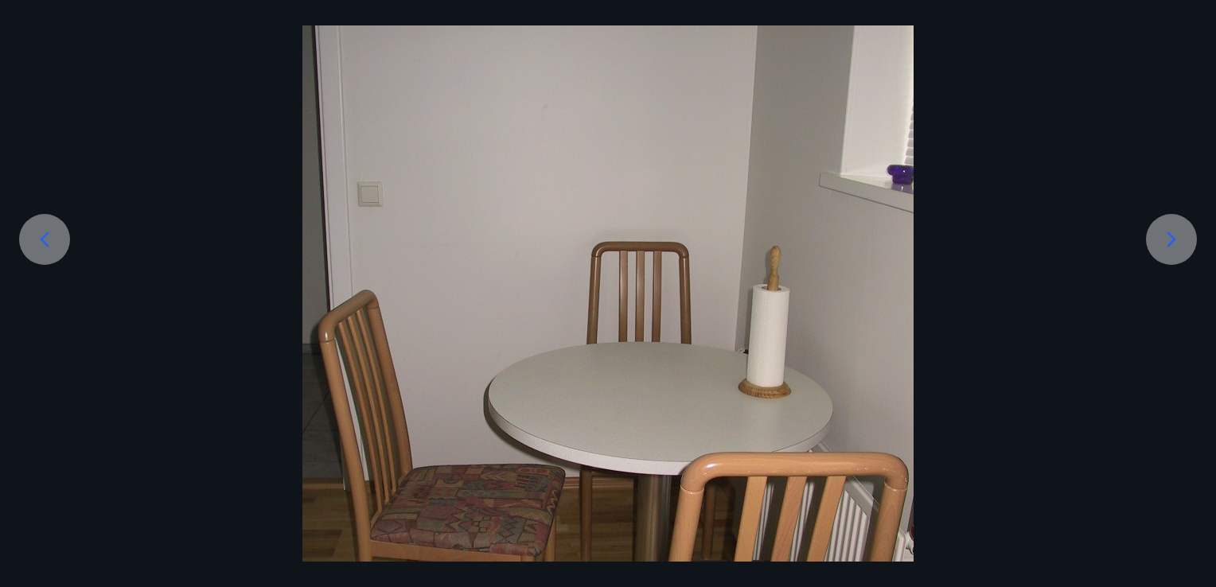
click at [1174, 238] on icon at bounding box center [1170, 239] width 25 height 25
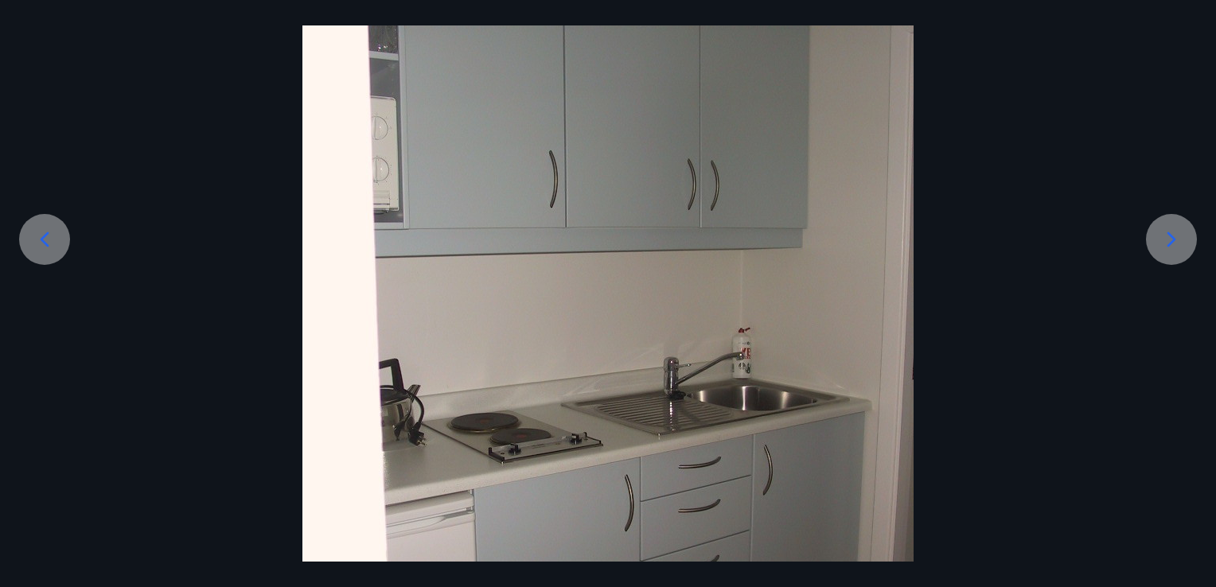
click at [1174, 238] on icon at bounding box center [1170, 239] width 25 height 25
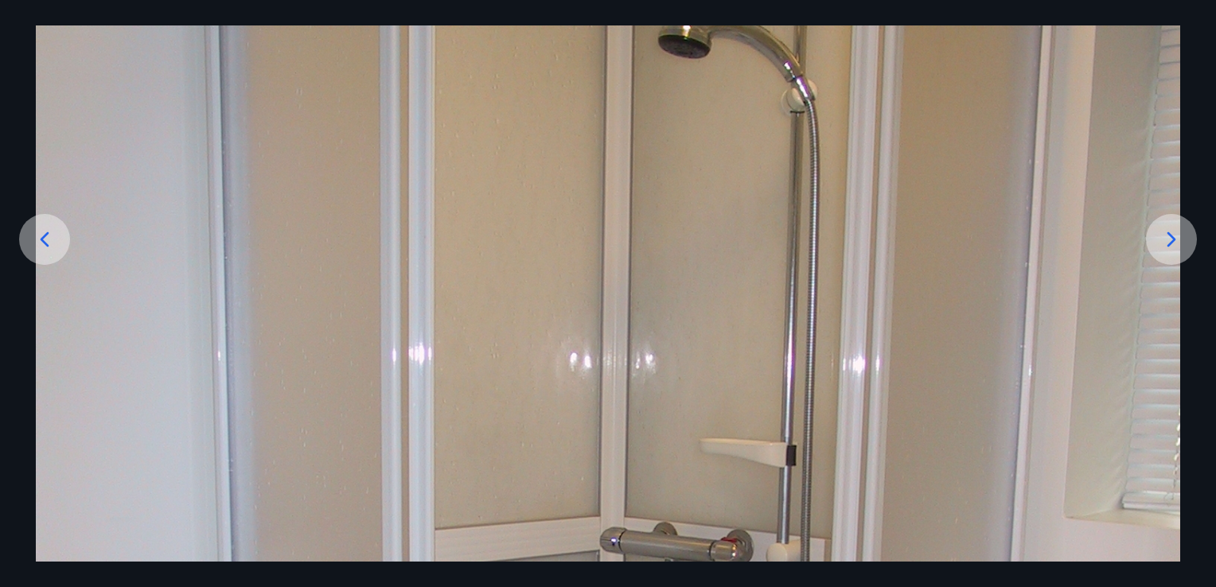
click at [1174, 238] on icon at bounding box center [1170, 239] width 25 height 25
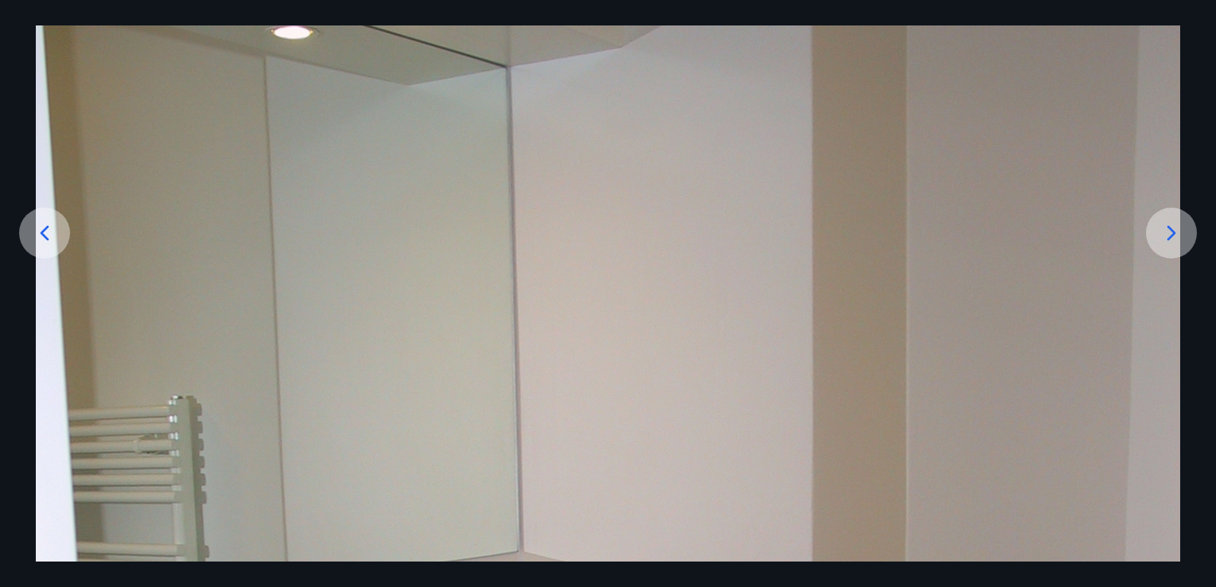
scroll to position [149, 0]
click at [45, 221] on icon at bounding box center [44, 233] width 25 height 25
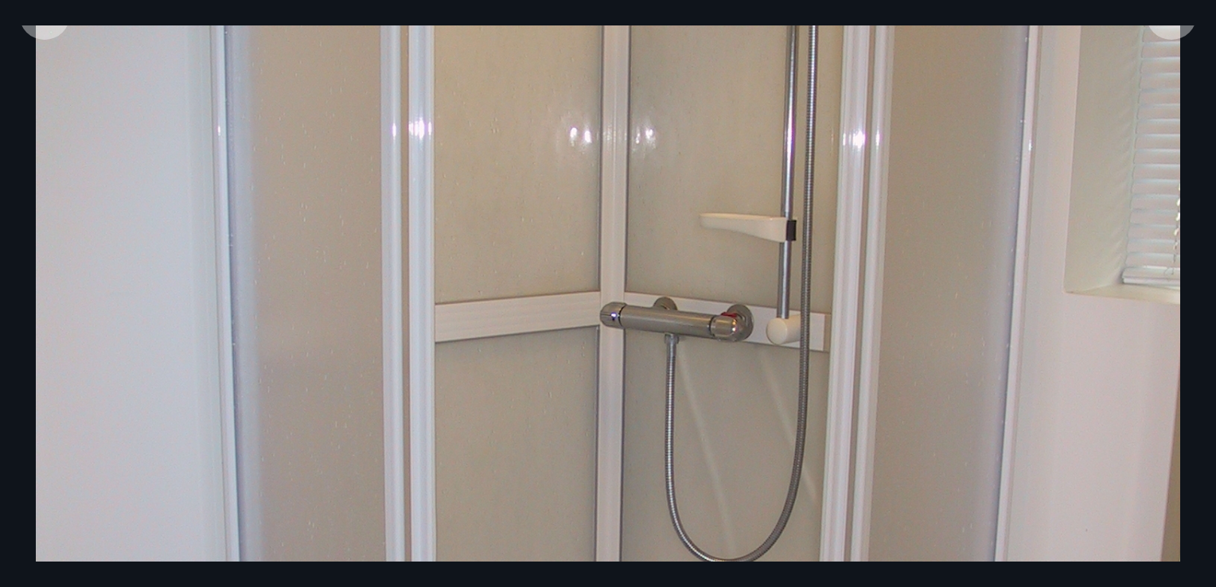
scroll to position [170, 0]
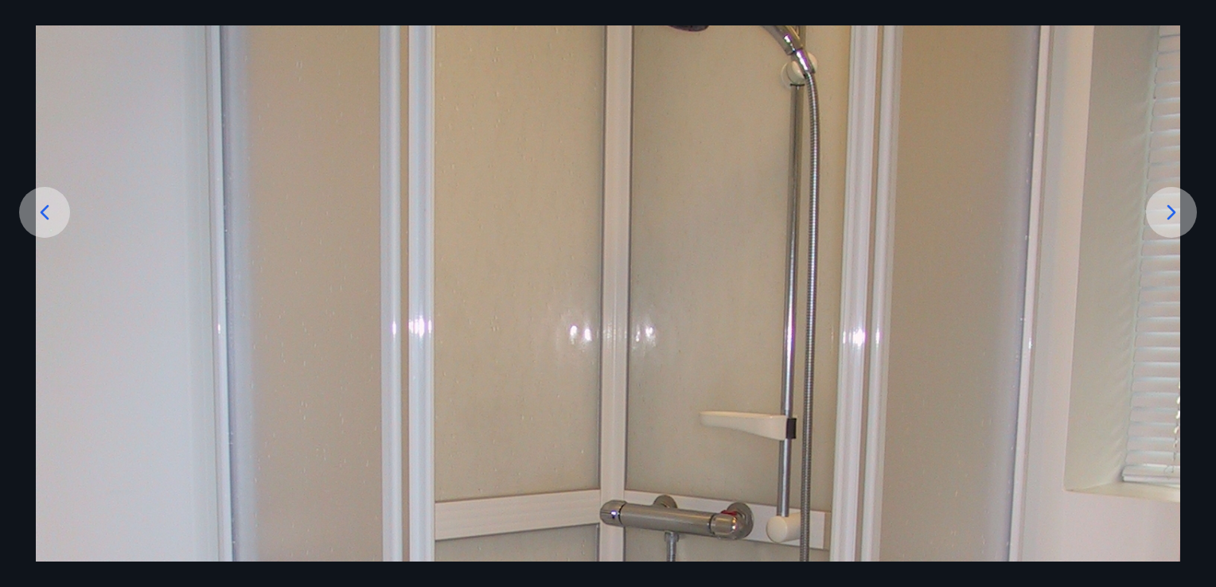
click at [1175, 214] on icon at bounding box center [1170, 212] width 25 height 25
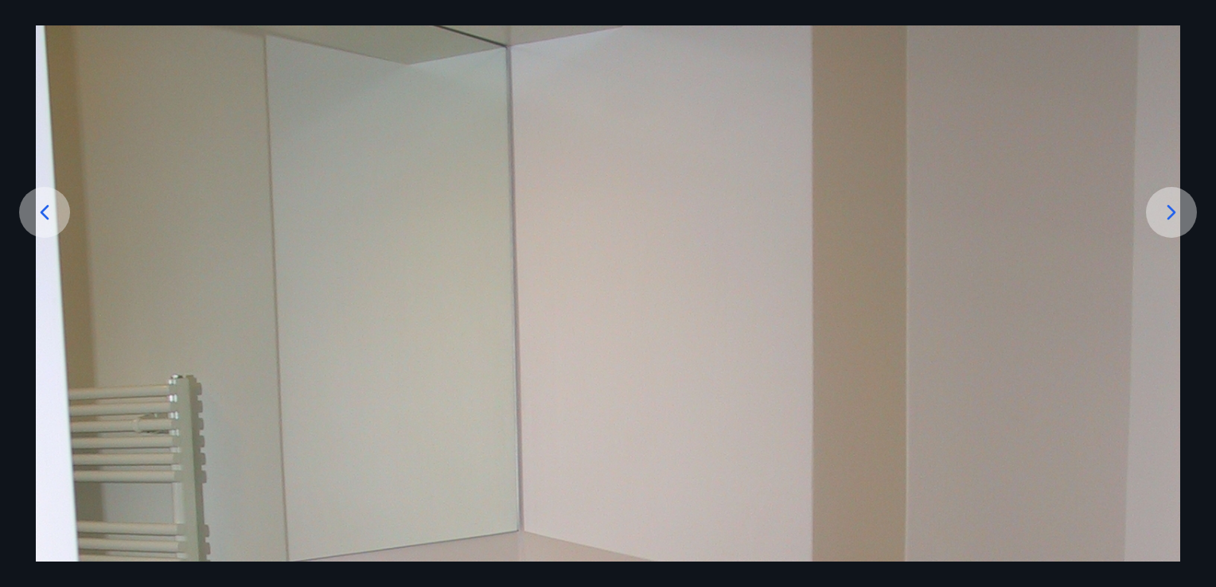
click at [1175, 214] on icon at bounding box center [1170, 212] width 25 height 25
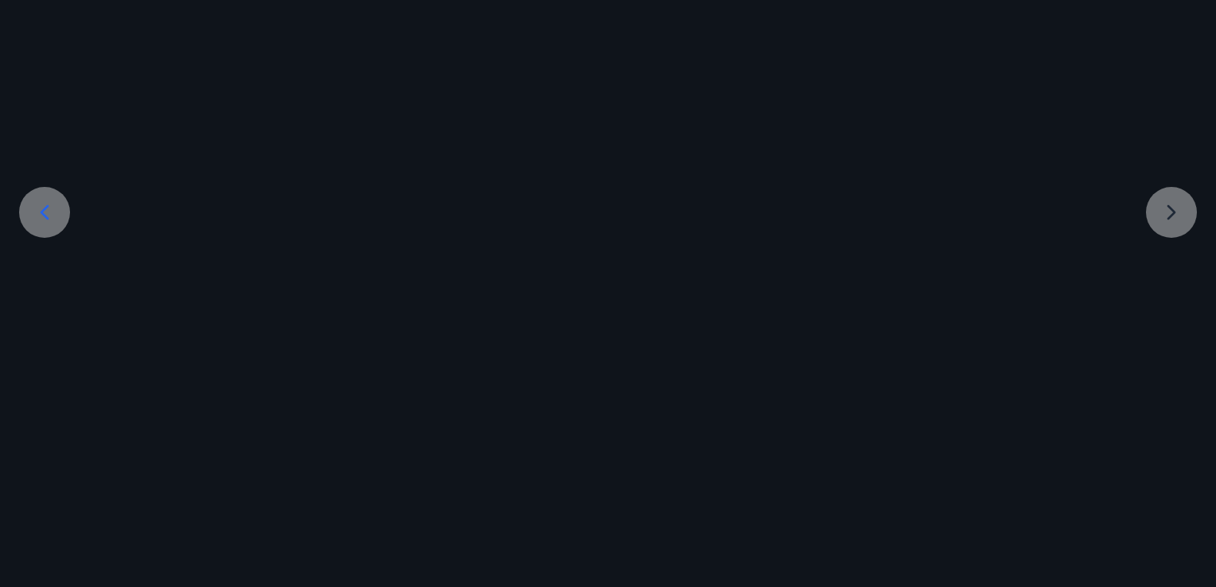
scroll to position [138, 0]
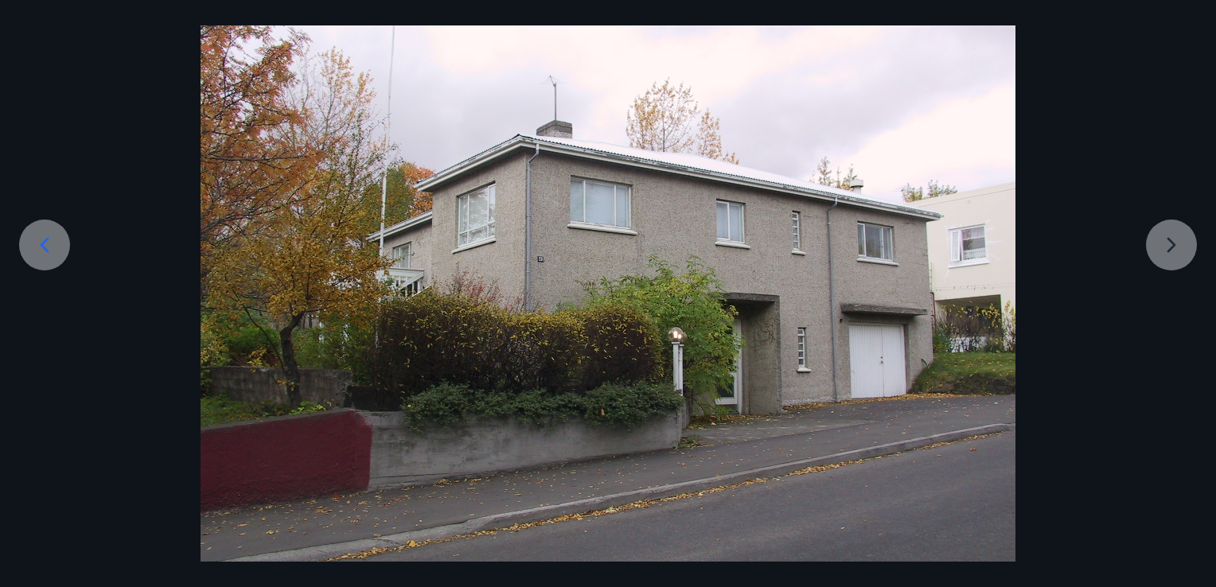
click at [80, 63] on div at bounding box center [608, 256] width 1216 height 611
click at [1186, 252] on div at bounding box center [608, 256] width 1216 height 611
click at [1083, 361] on div at bounding box center [608, 256] width 1216 height 611
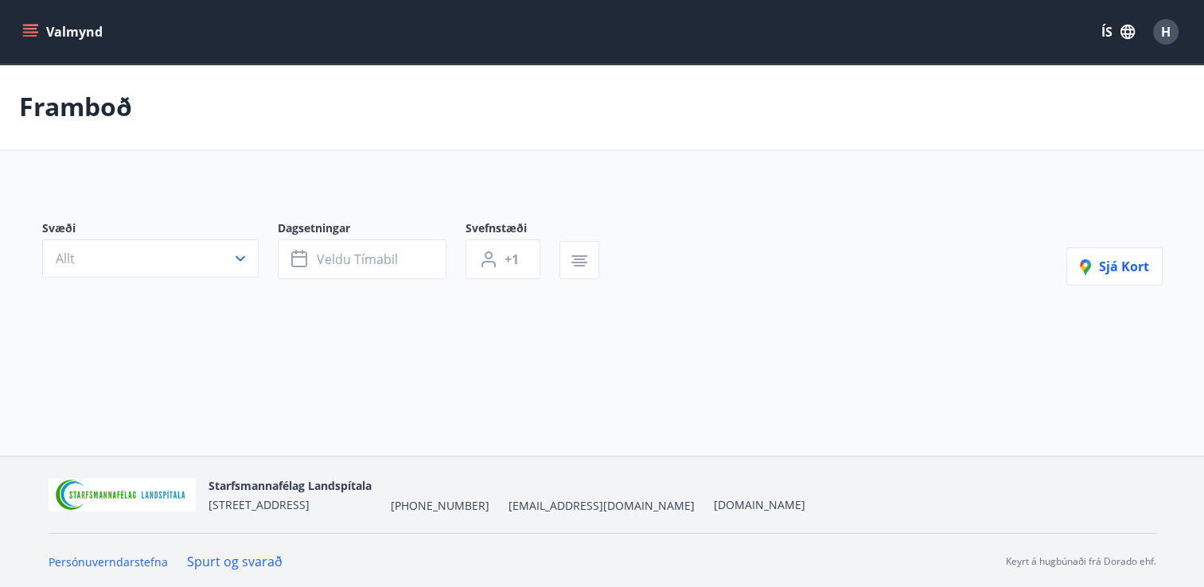
type input "*"
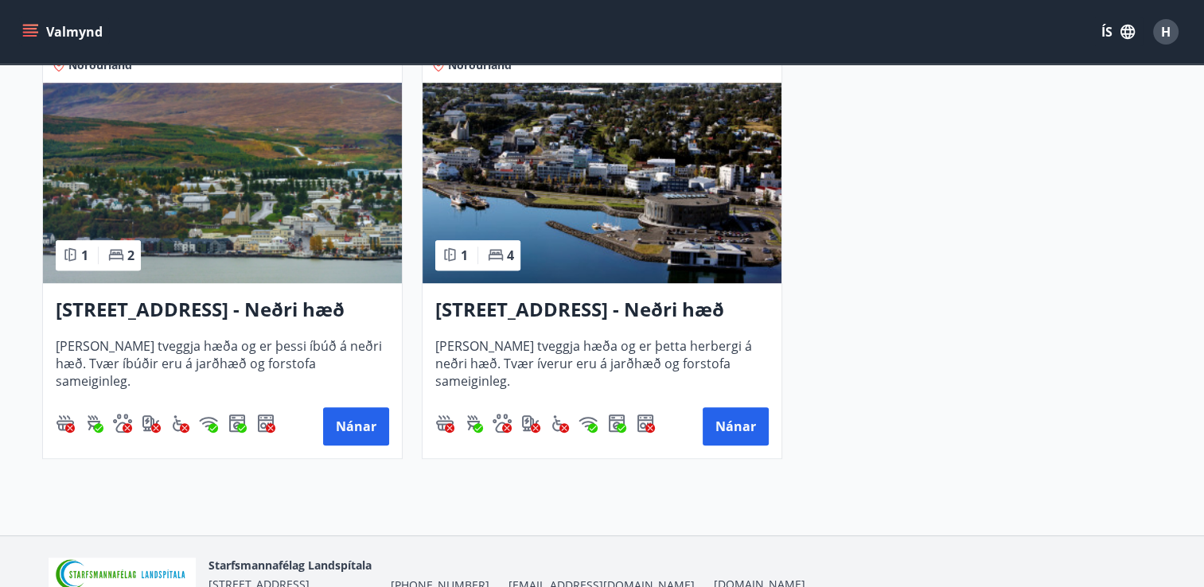
scroll to position [788, 0]
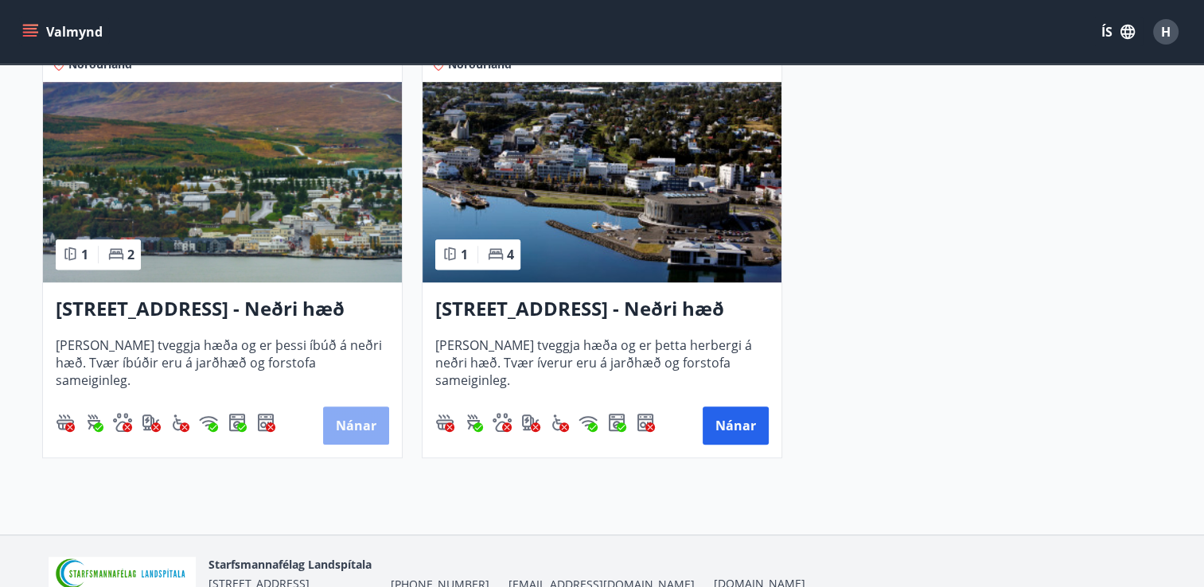
click at [369, 431] on button "Nánar" at bounding box center [356, 426] width 66 height 38
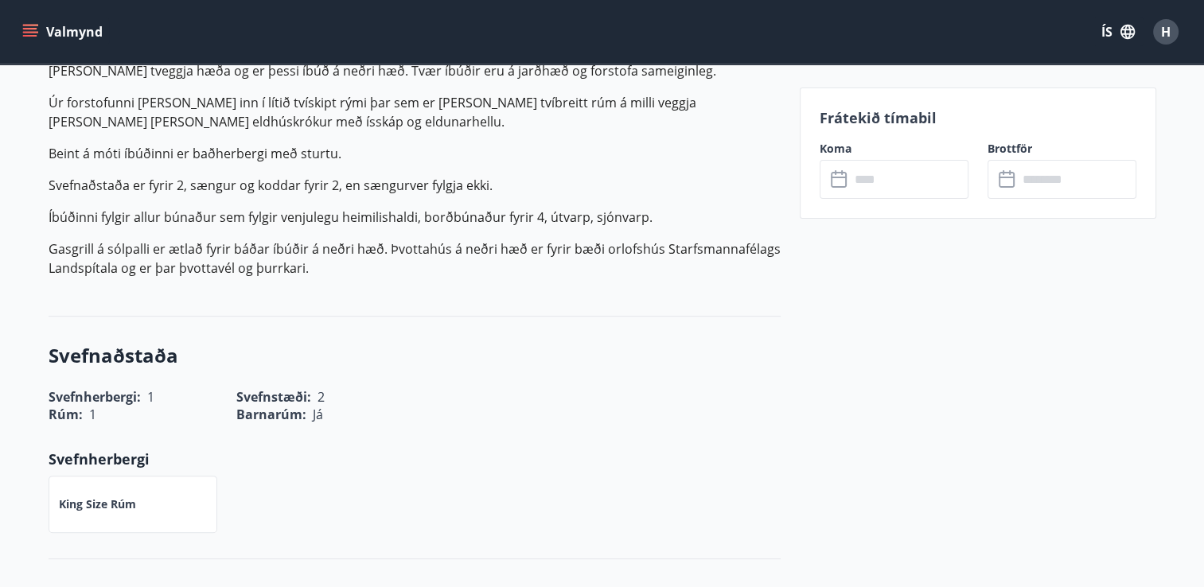
scroll to position [452, 0]
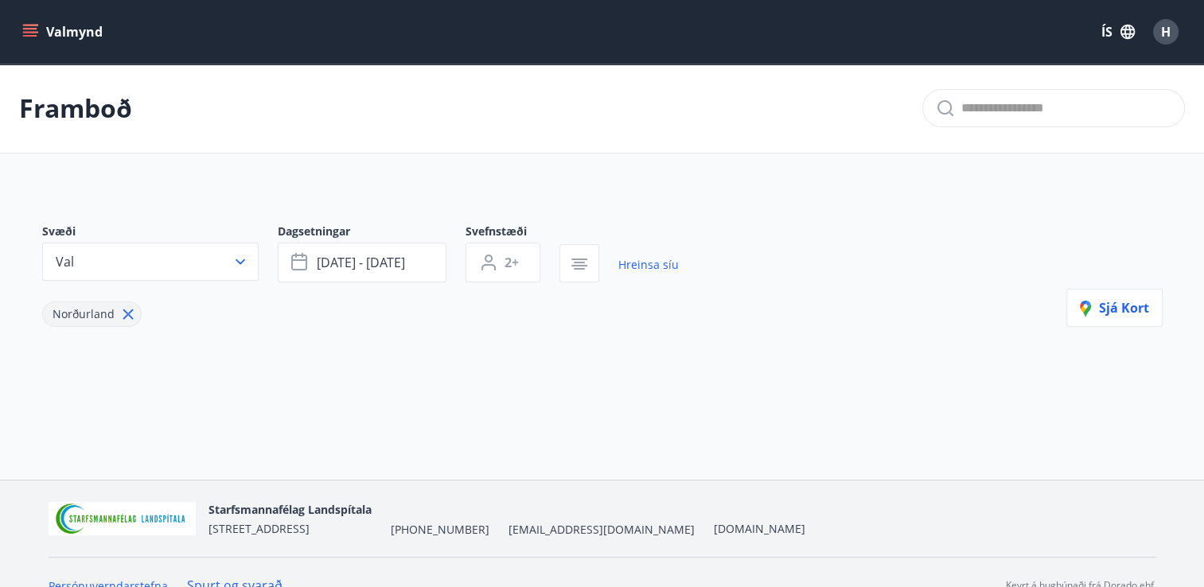
type input "*"
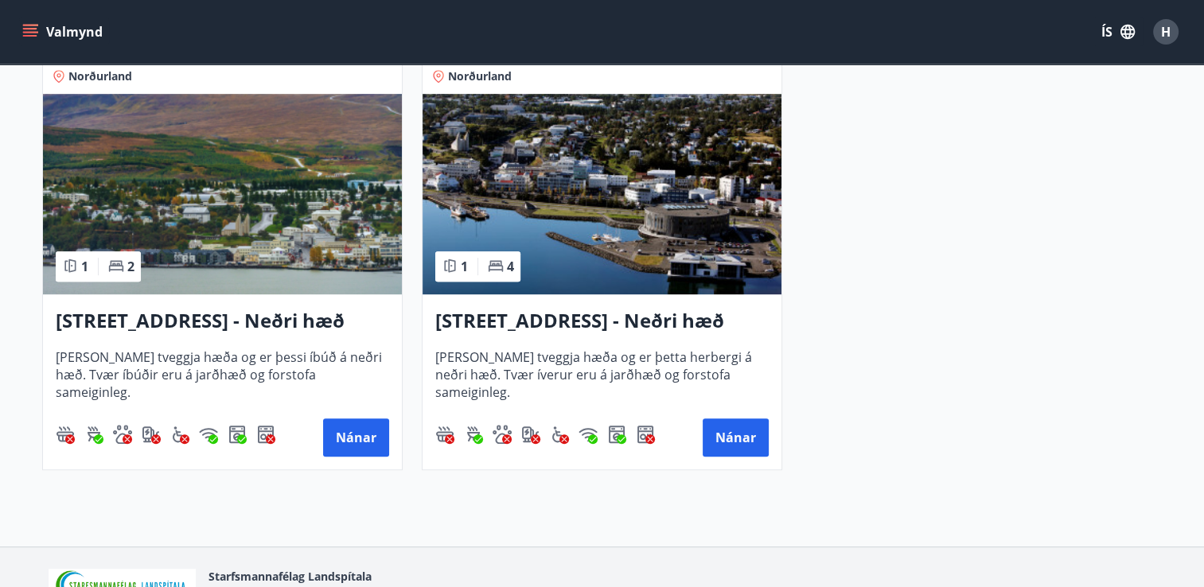
scroll to position [778, 0]
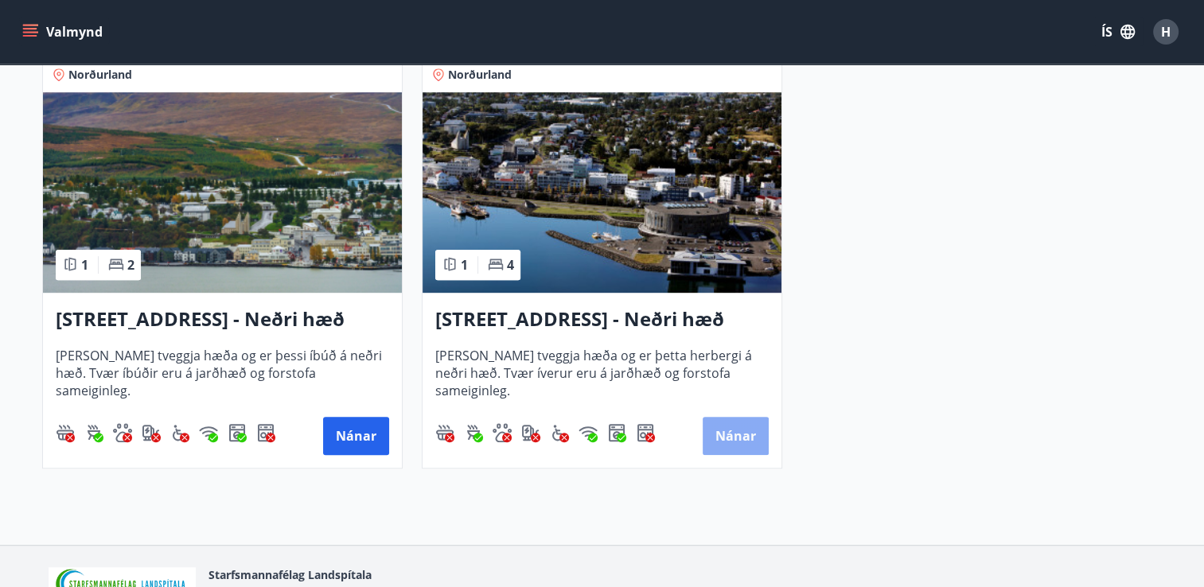
click at [719, 431] on button "Nánar" at bounding box center [735, 436] width 66 height 38
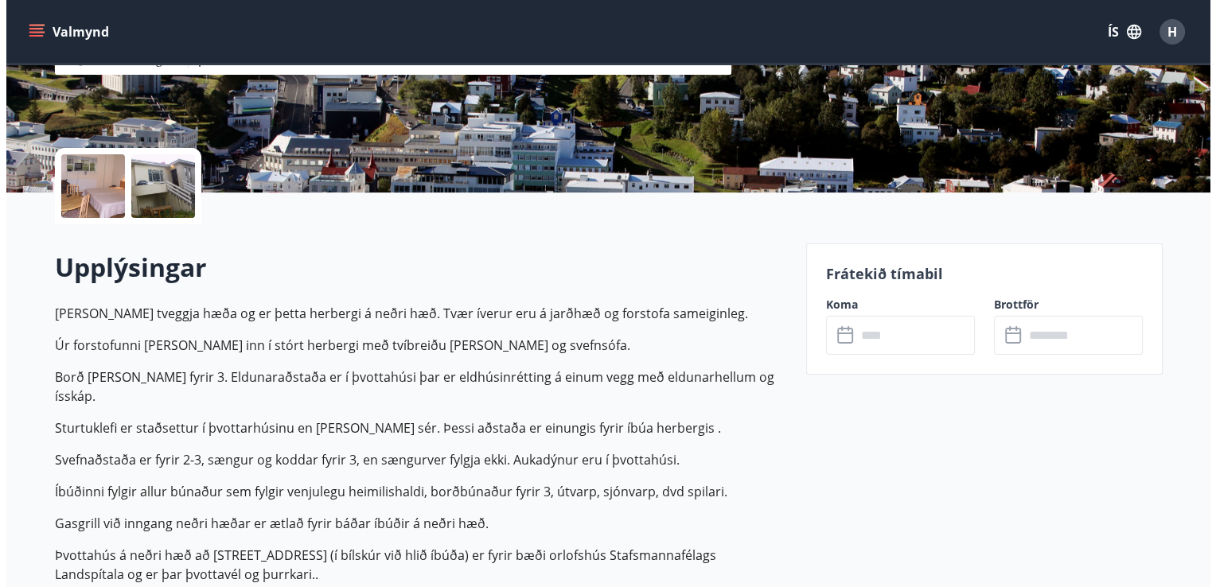
scroll to position [283, 0]
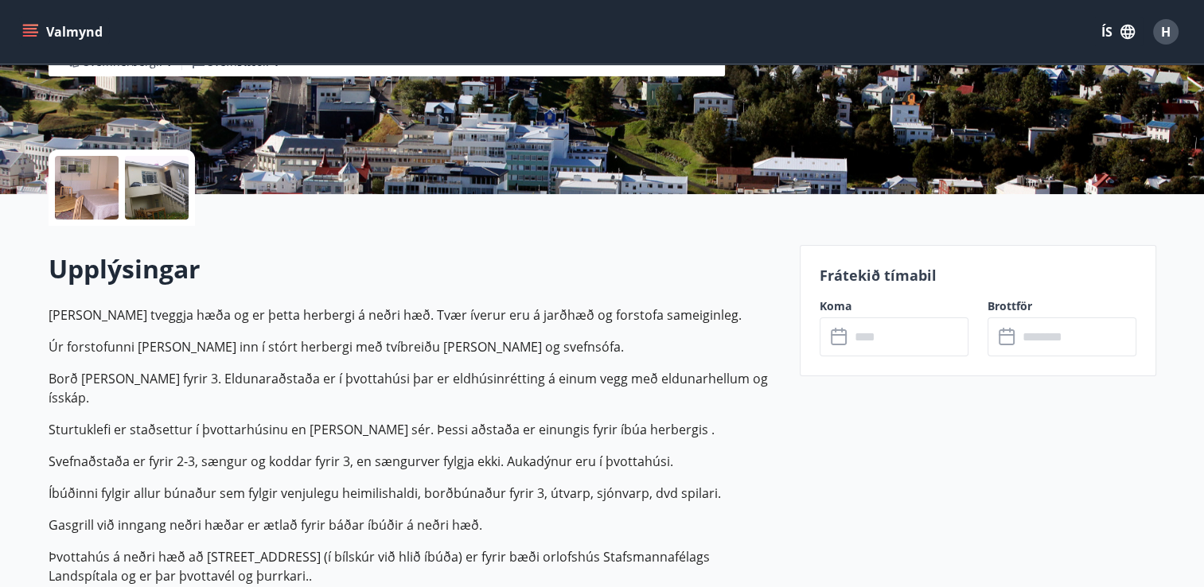
click at [102, 181] on div at bounding box center [87, 188] width 64 height 64
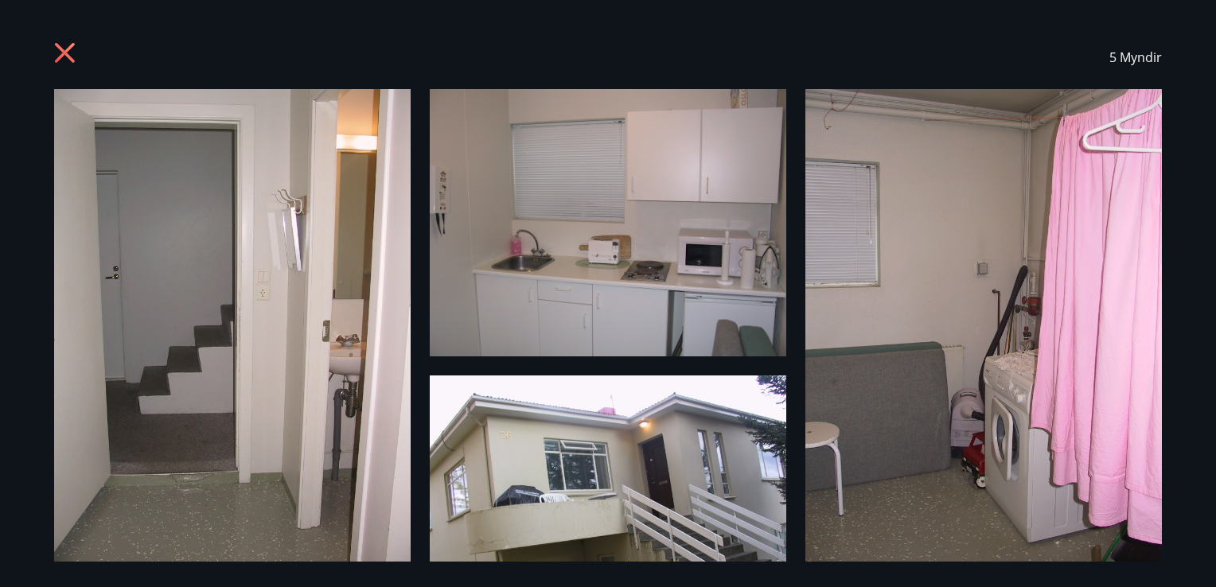
click at [293, 379] on img at bounding box center [232, 326] width 356 height 475
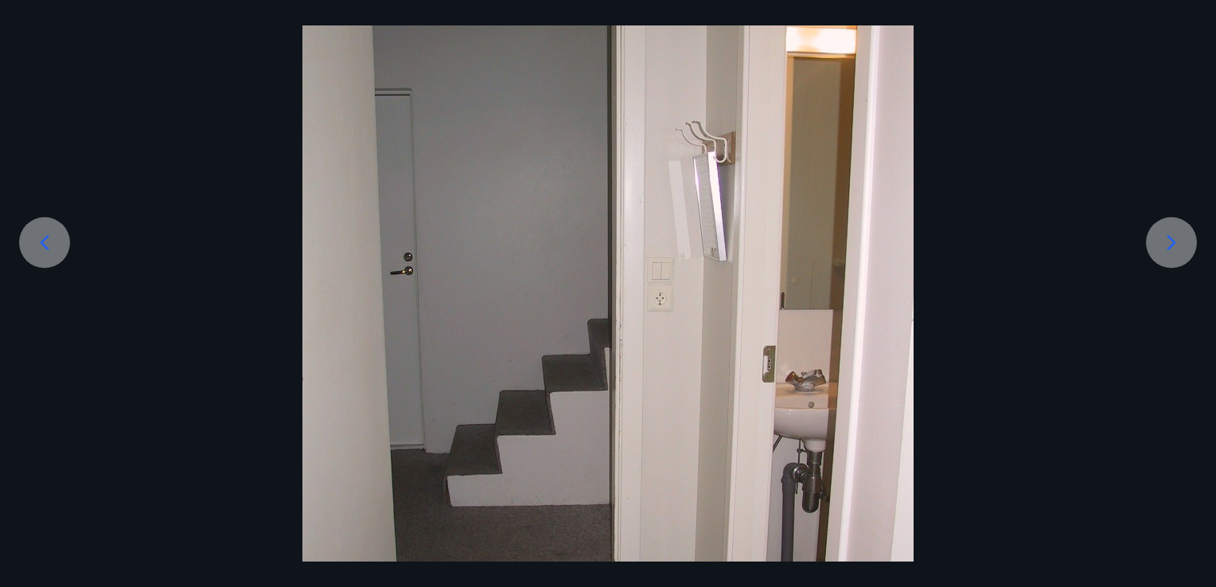
scroll to position [134, 0]
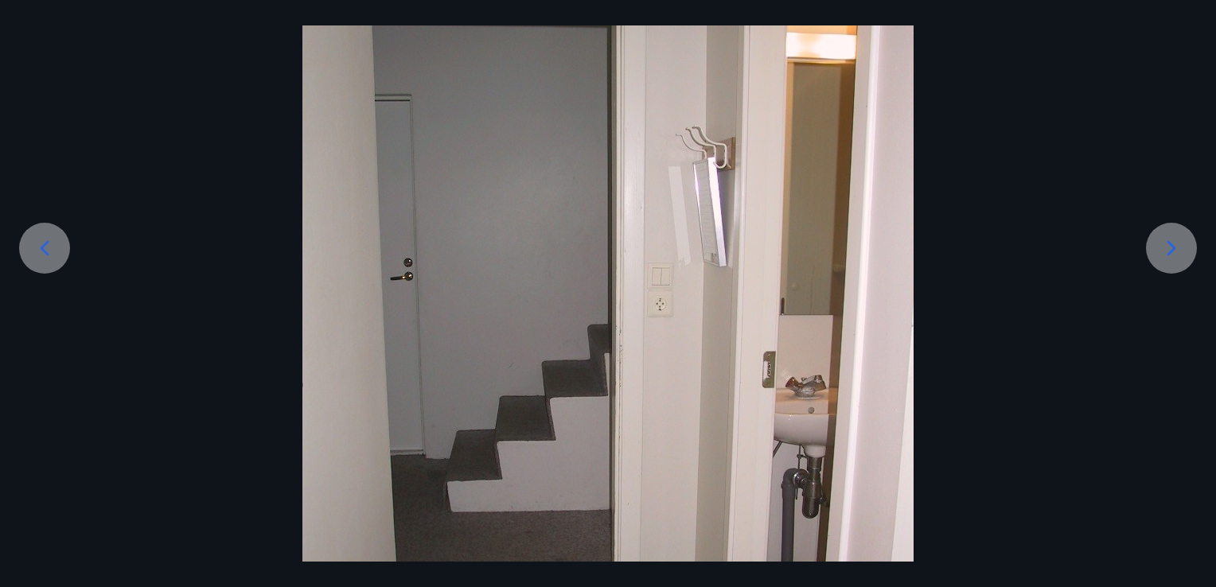
click at [1152, 247] on div at bounding box center [1171, 248] width 51 height 51
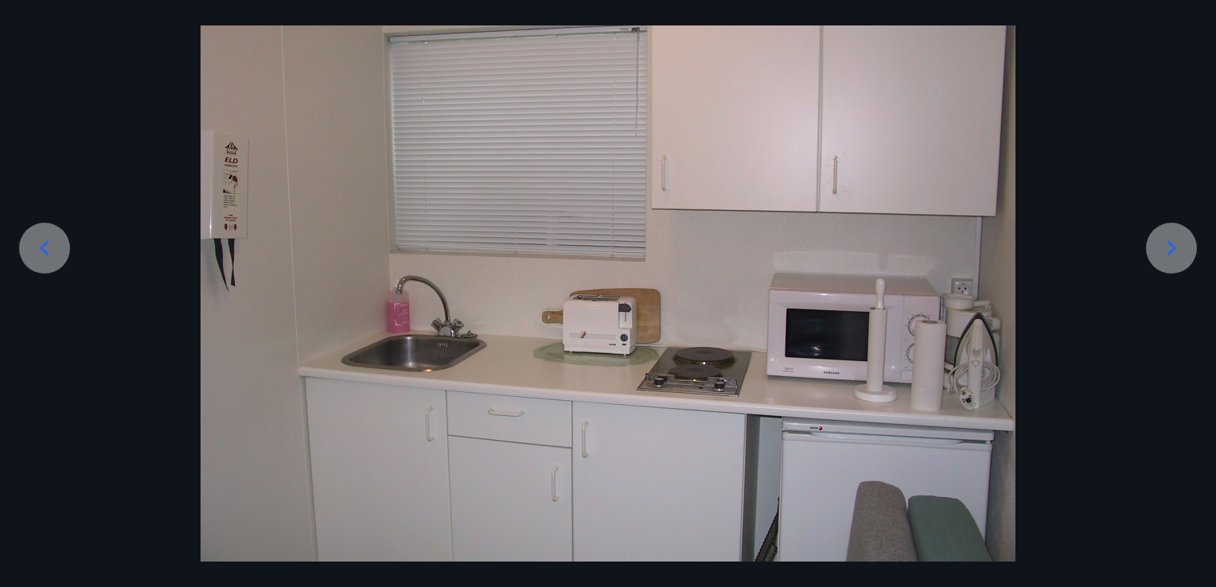
click at [1152, 247] on div at bounding box center [1171, 248] width 51 height 51
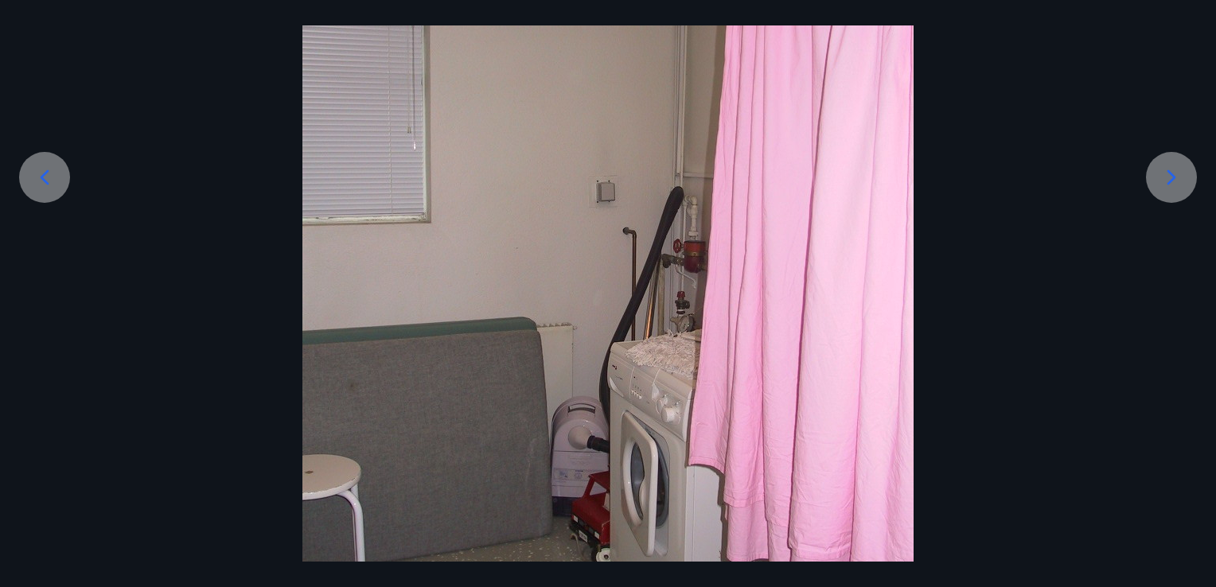
scroll to position [204, 0]
click at [1157, 164] on div at bounding box center [1171, 178] width 51 height 51
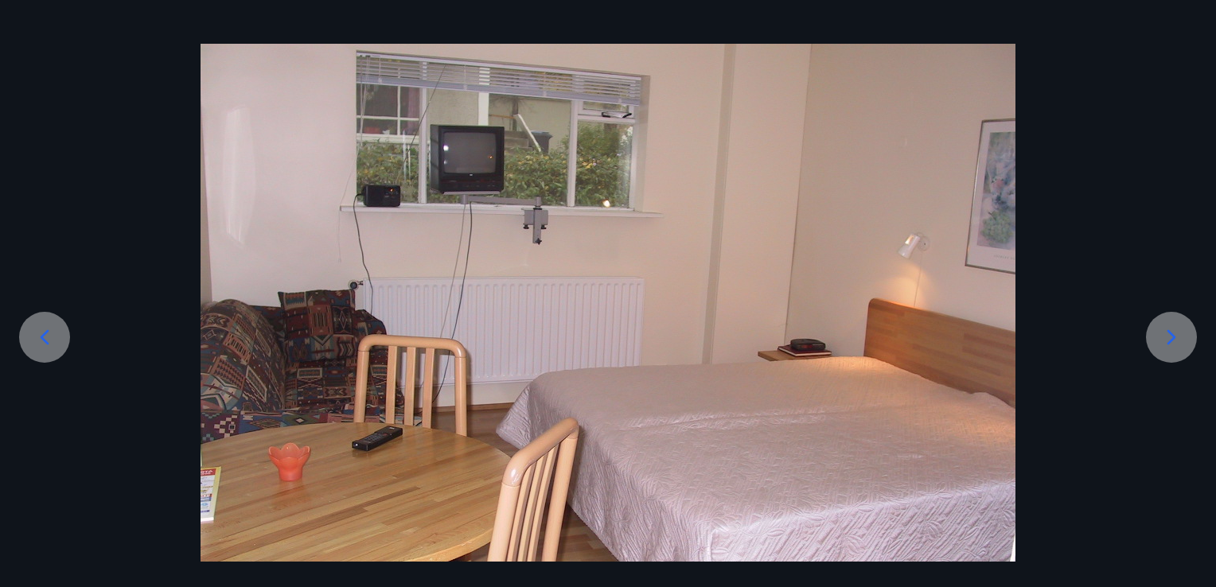
scroll to position [138, 0]
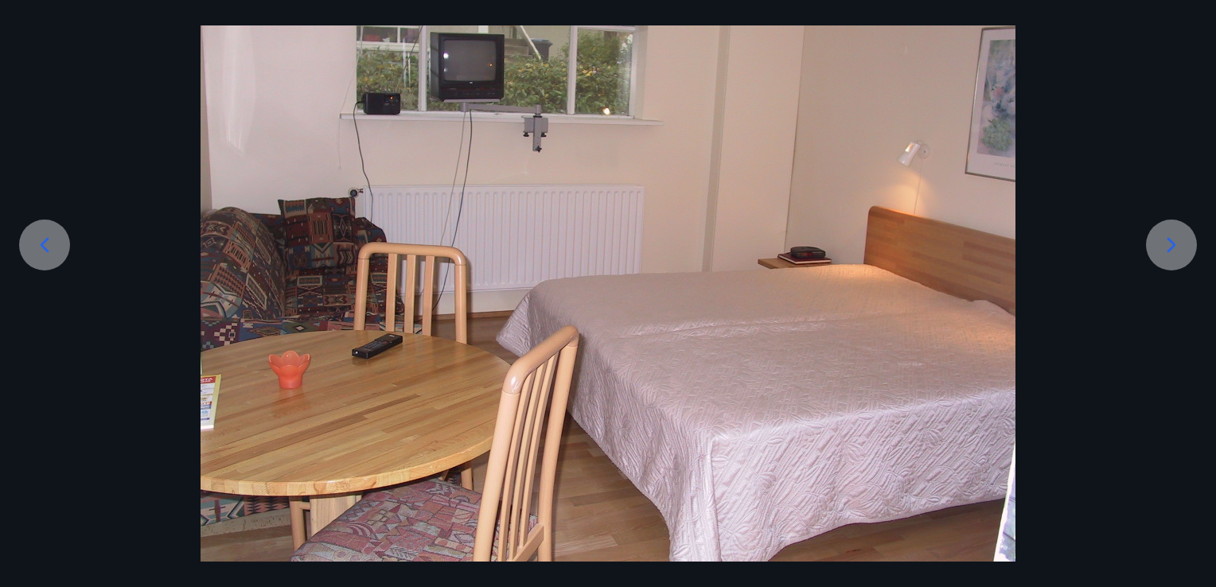
click at [1166, 250] on icon at bounding box center [1170, 244] width 25 height 25
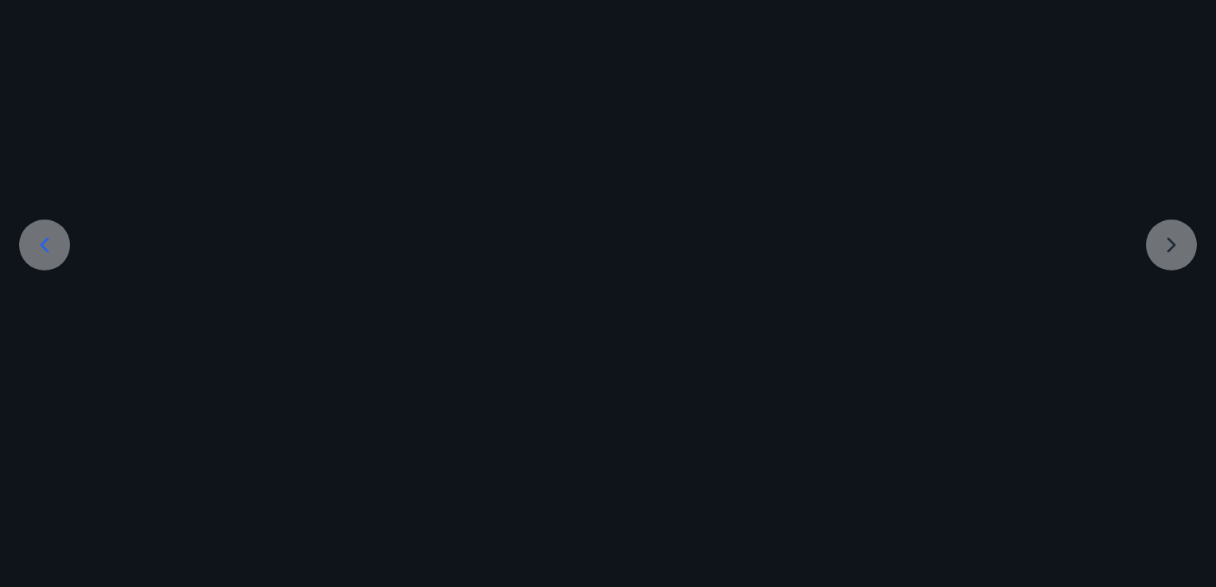
scroll to position [4, 0]
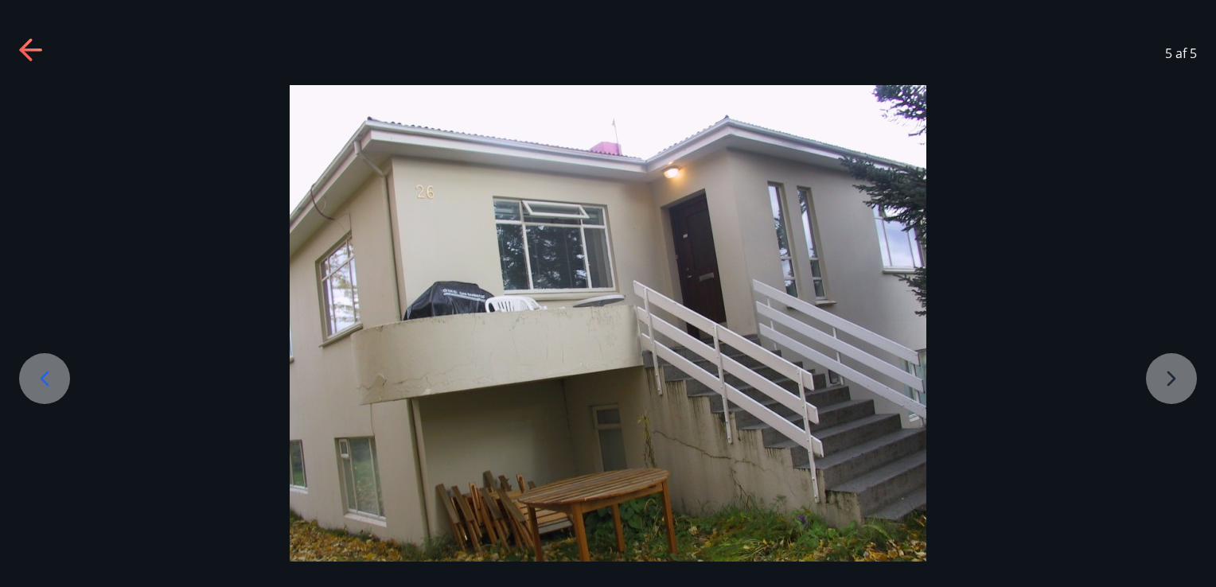
click at [1166, 250] on div at bounding box center [608, 323] width 1216 height 477
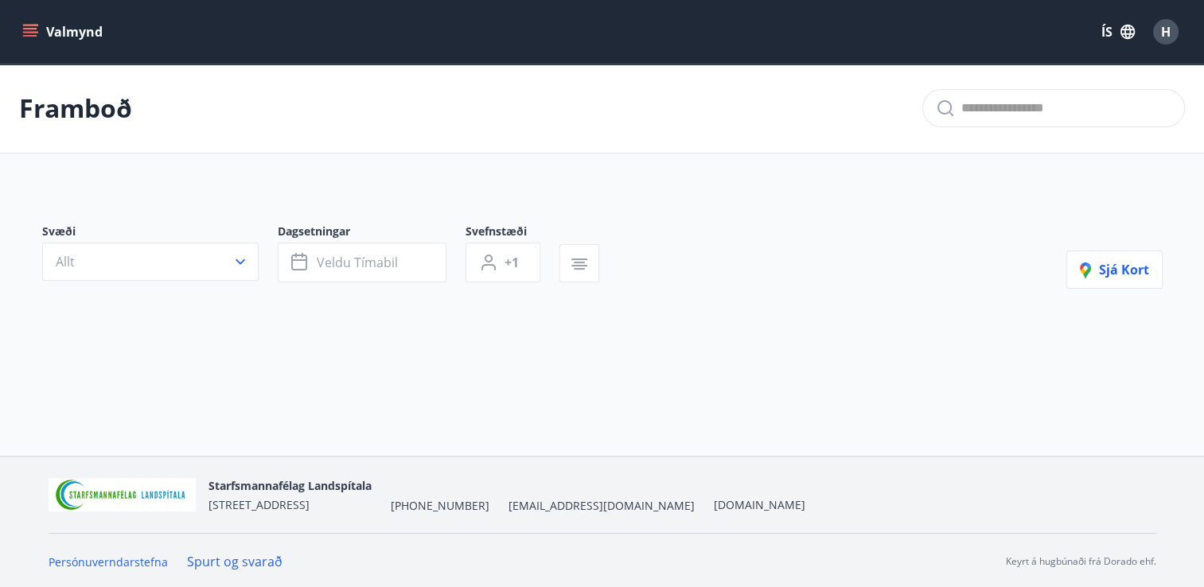
type input "*"
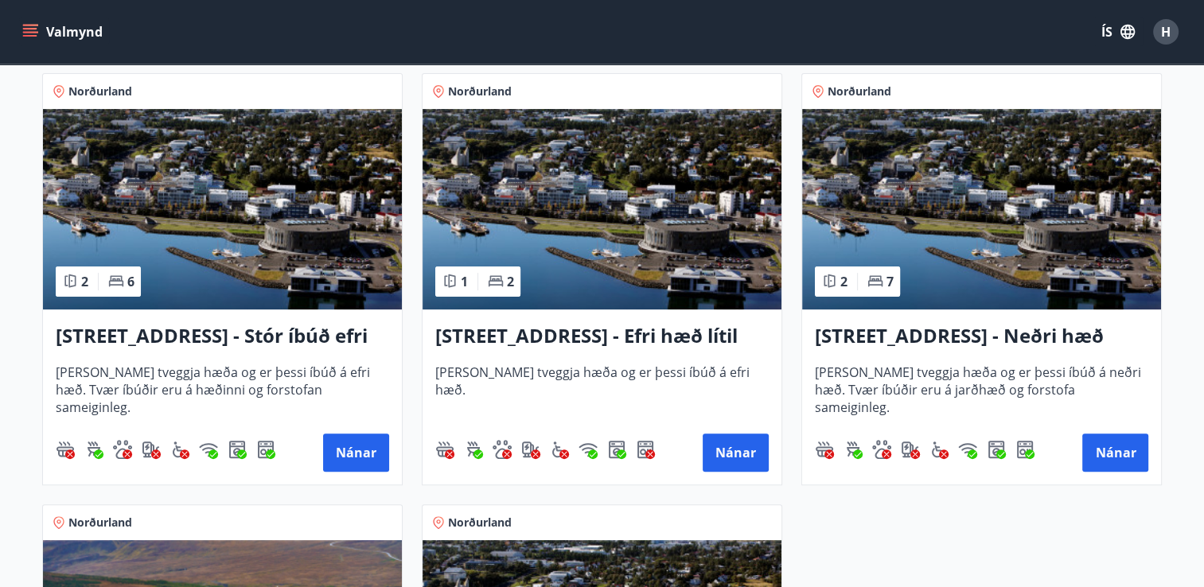
scroll to position [331, 0]
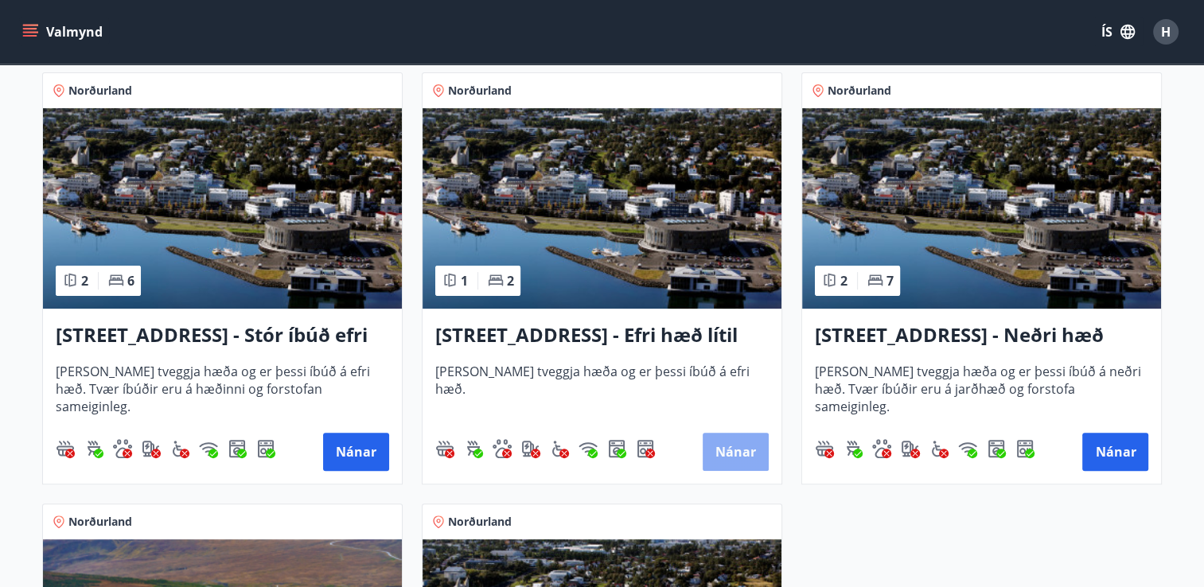
click at [739, 452] on button "Nánar" at bounding box center [735, 452] width 66 height 38
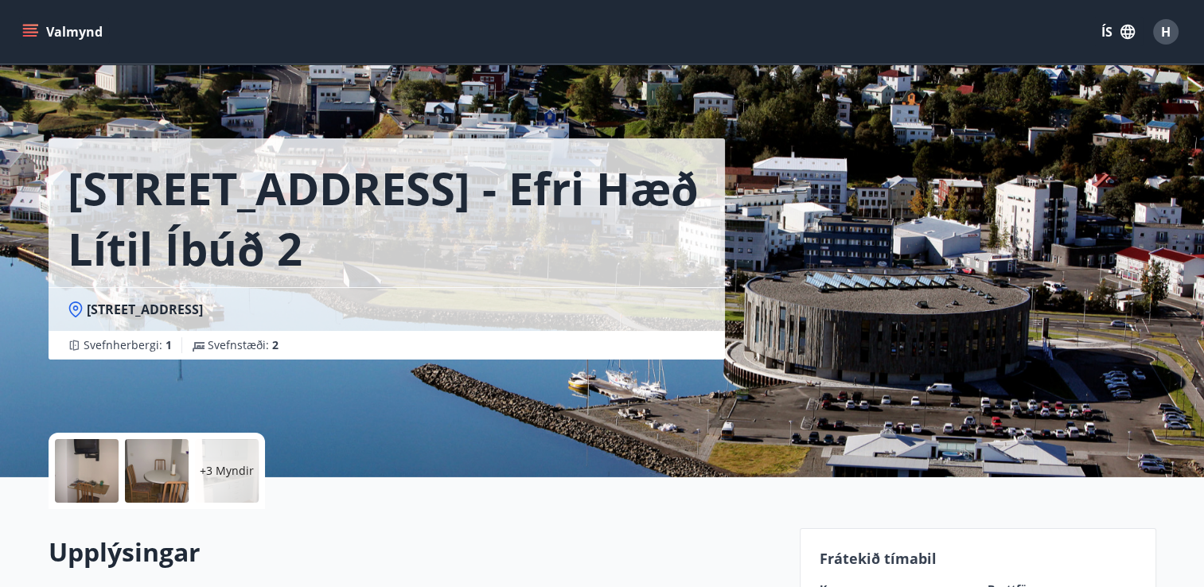
click at [97, 469] on div at bounding box center [87, 471] width 64 height 64
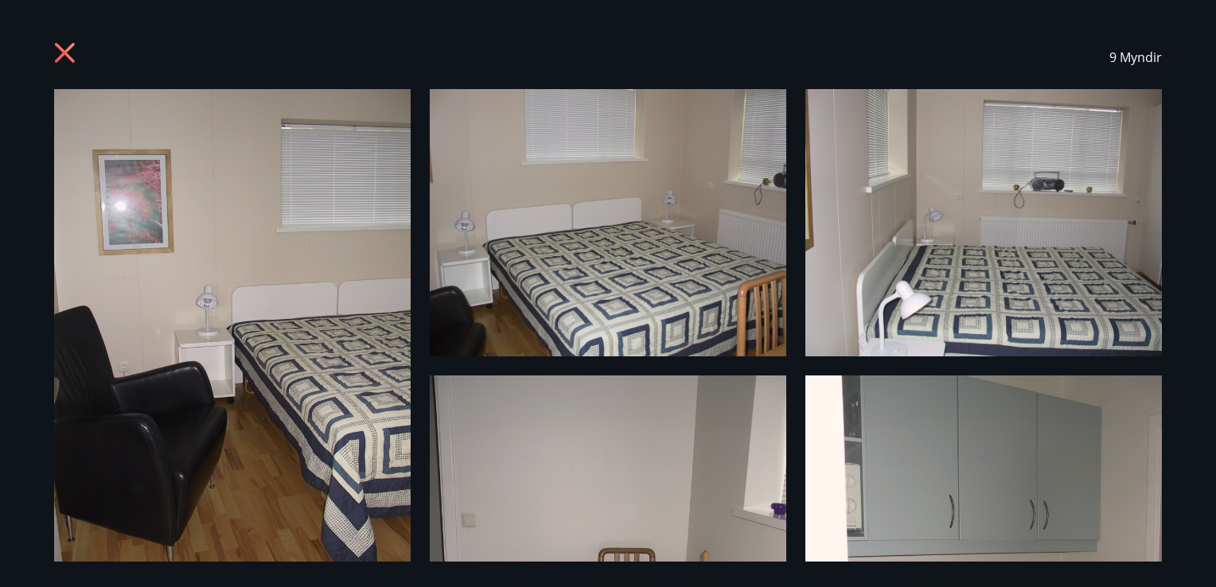
click at [245, 427] on img at bounding box center [232, 326] width 356 height 475
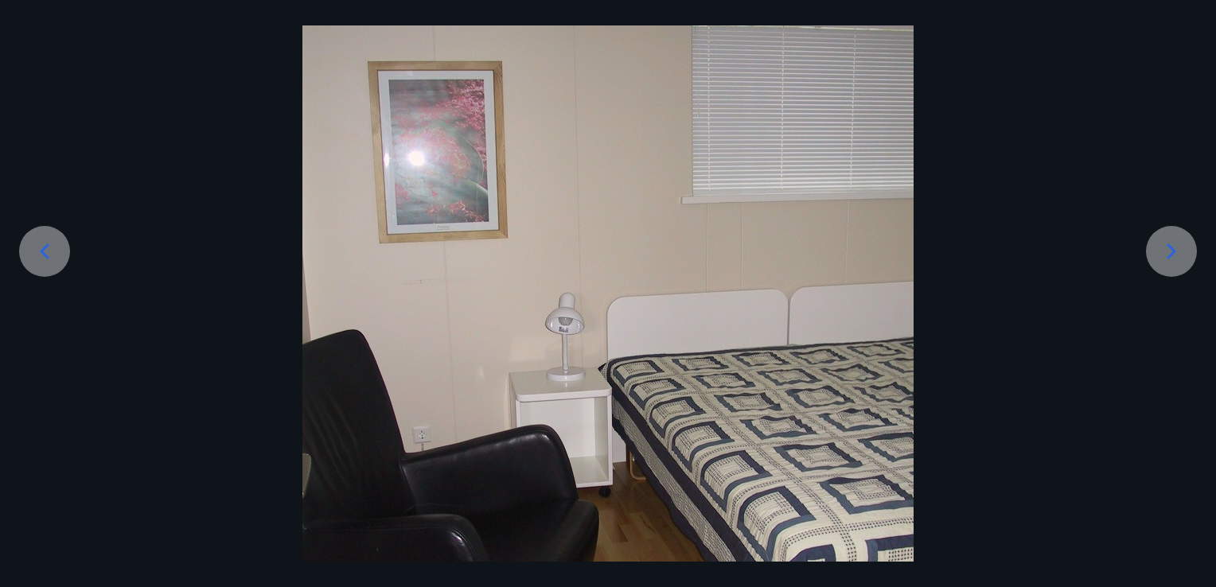
scroll to position [127, 0]
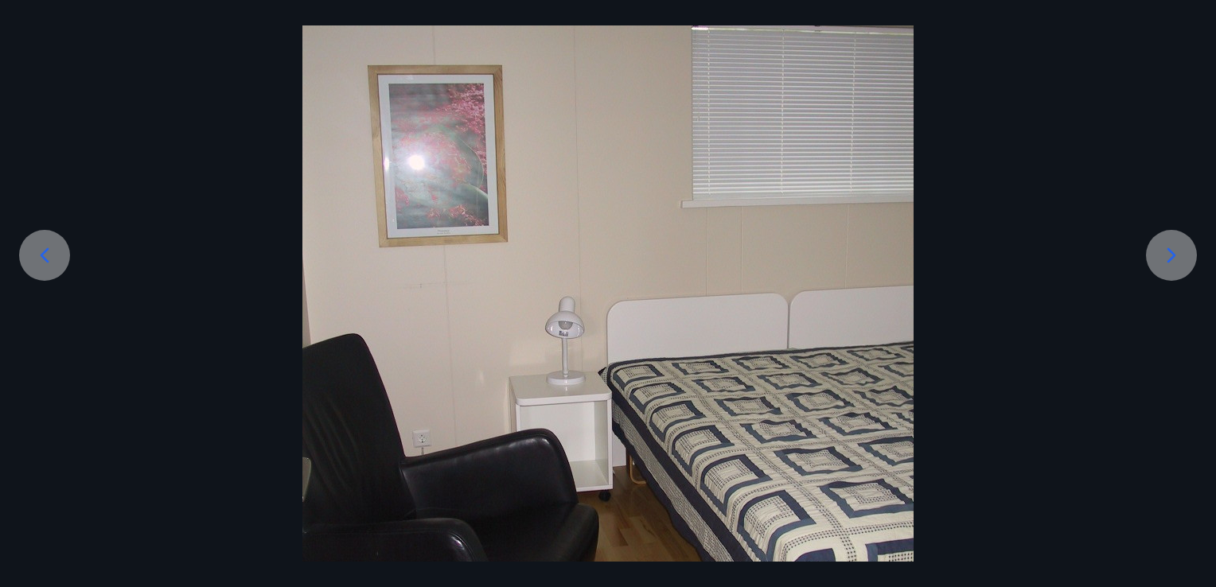
click at [1175, 257] on icon at bounding box center [1170, 255] width 25 height 25
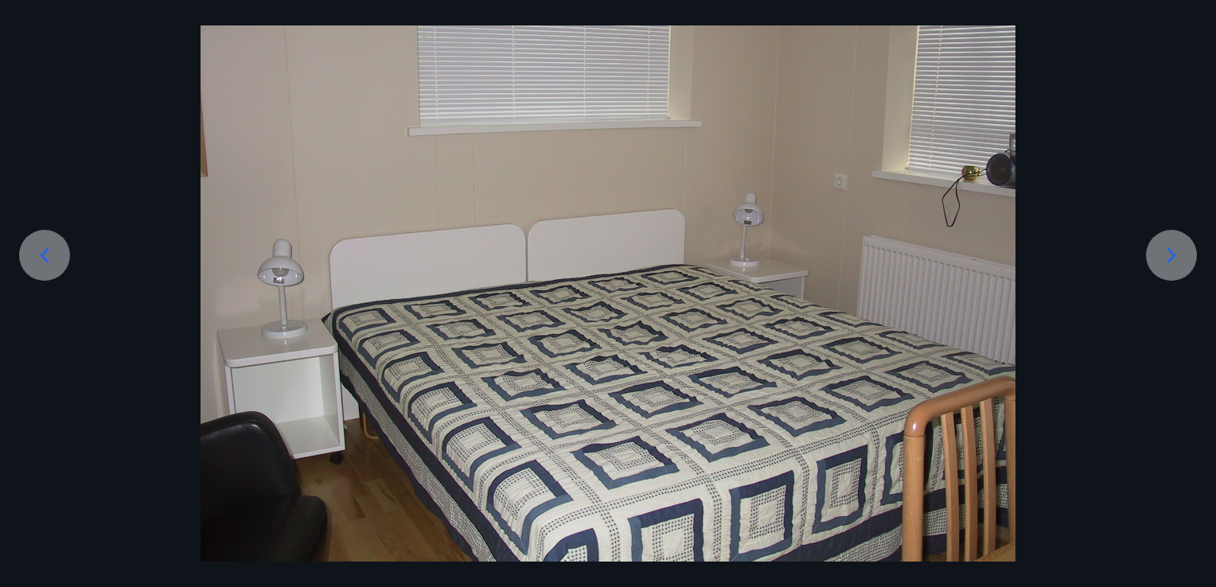
click at [1175, 257] on icon at bounding box center [1170, 255] width 25 height 25
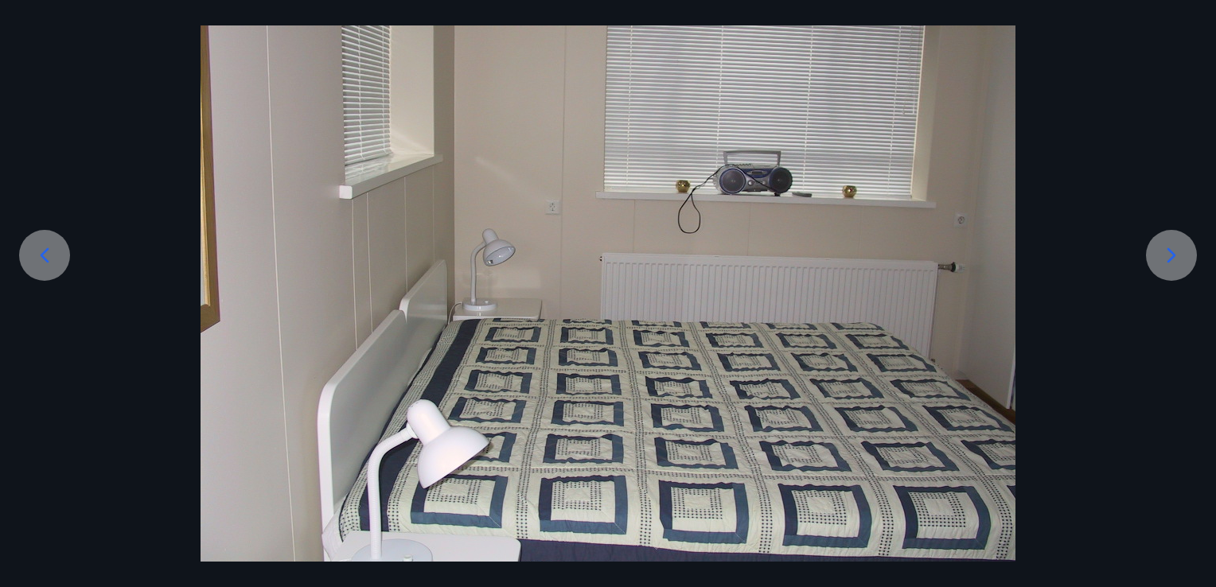
click at [1175, 257] on icon at bounding box center [1170, 255] width 25 height 25
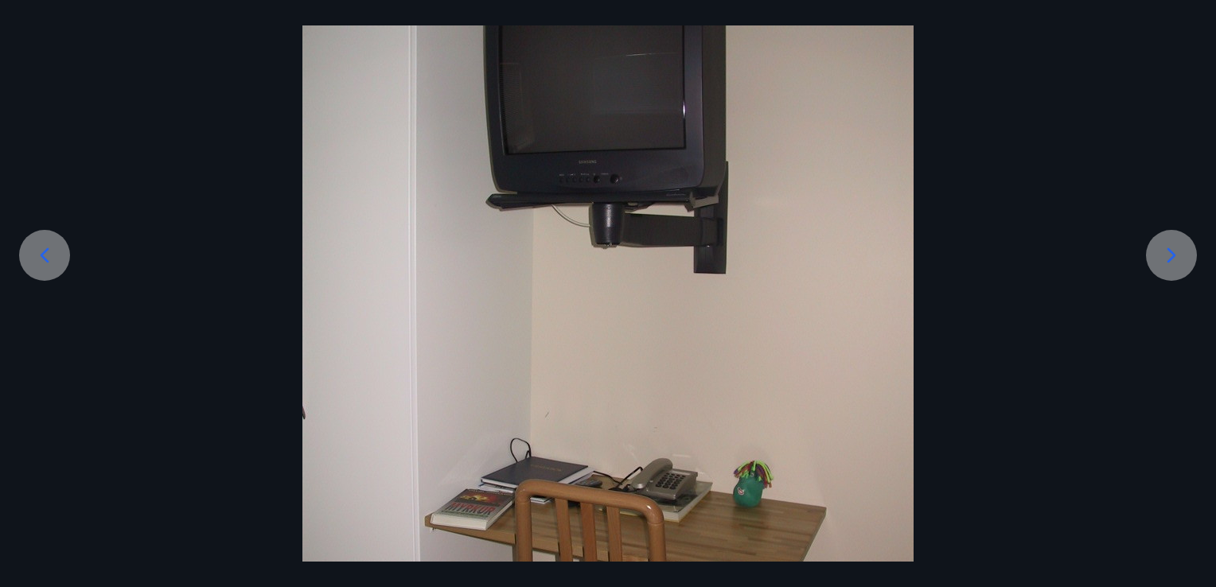
click at [1175, 257] on icon at bounding box center [1170, 255] width 25 height 25
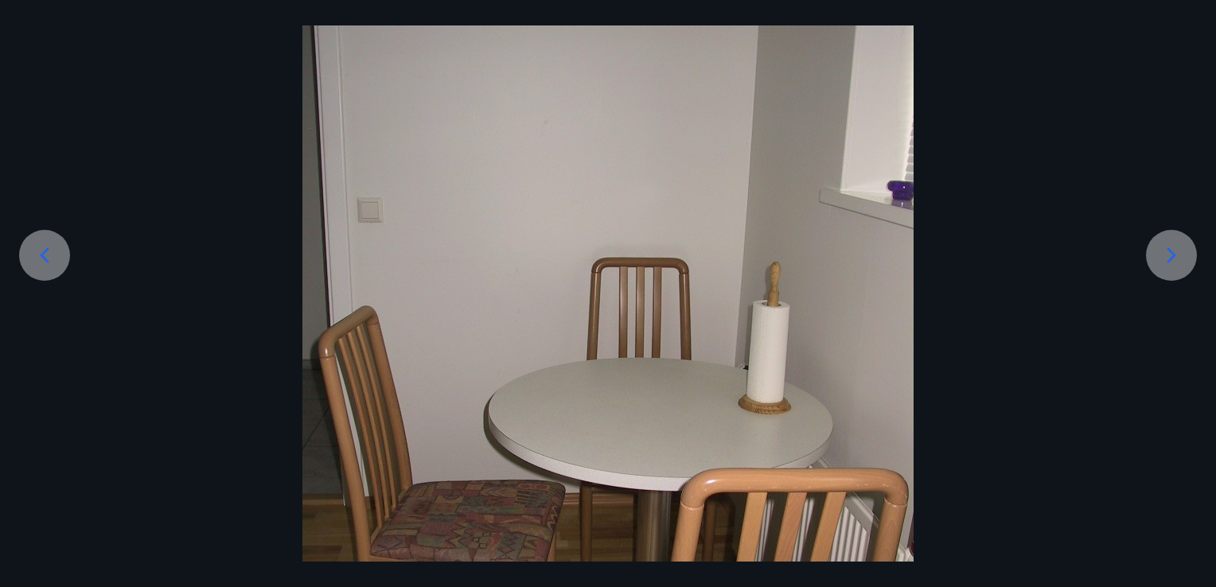
click at [1175, 257] on icon at bounding box center [1170, 255] width 25 height 25
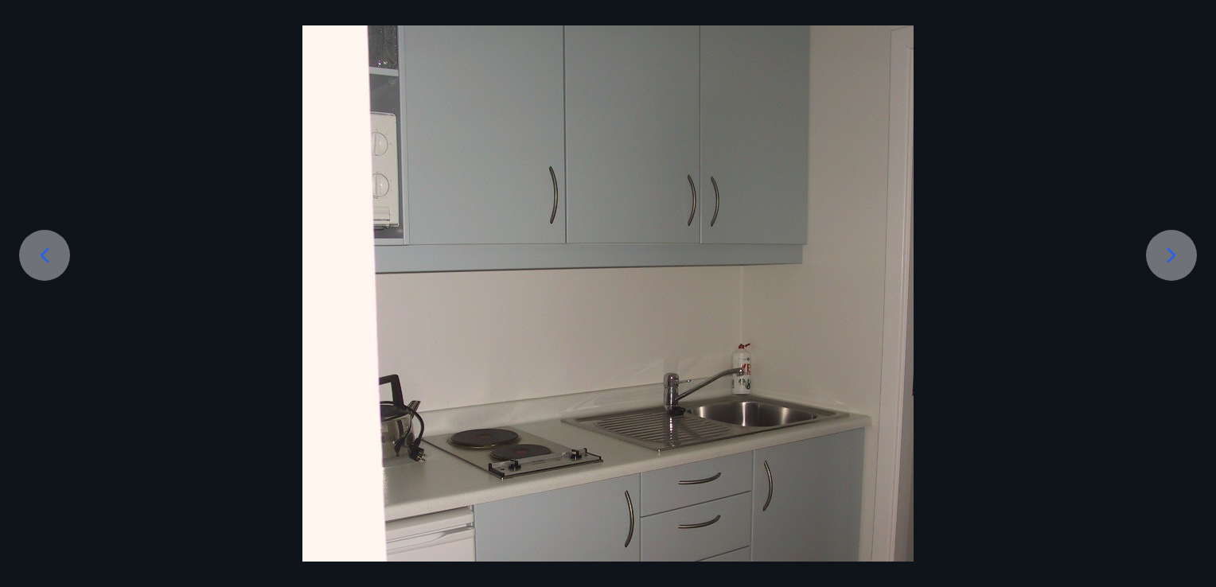
click at [1175, 257] on icon at bounding box center [1170, 255] width 25 height 25
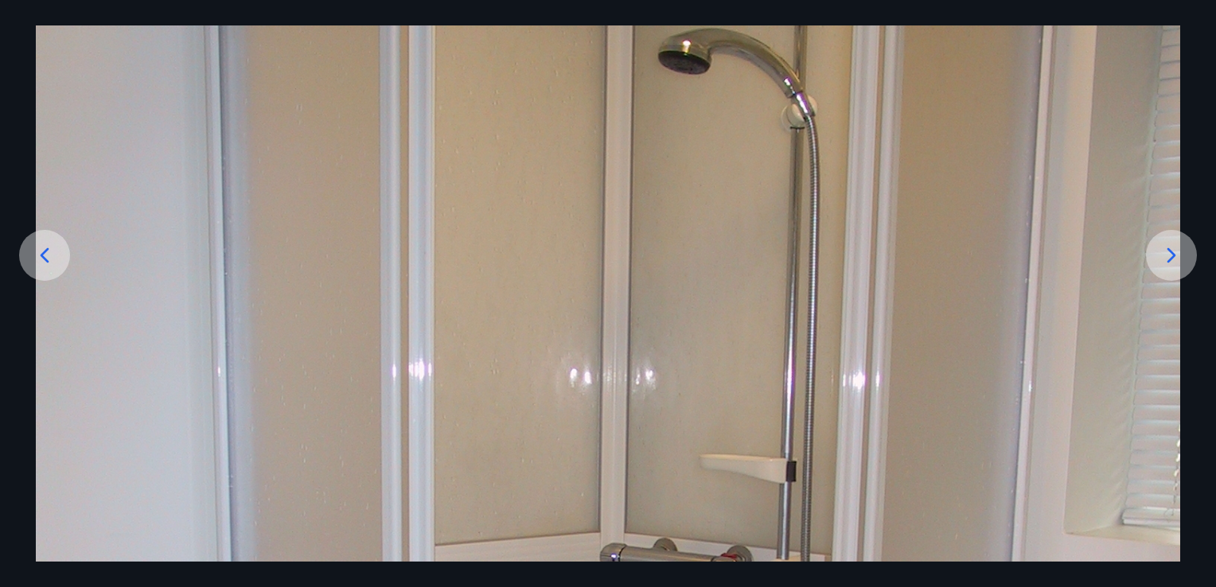
click at [1175, 257] on icon at bounding box center [1170, 255] width 25 height 25
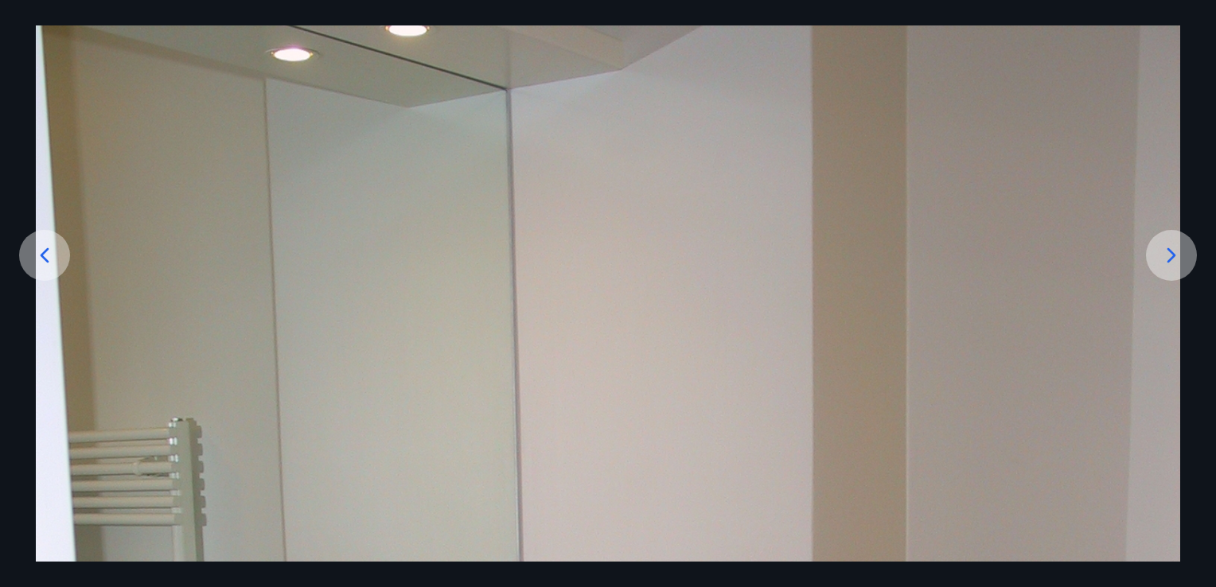
click at [1175, 257] on icon at bounding box center [1170, 255] width 25 height 25
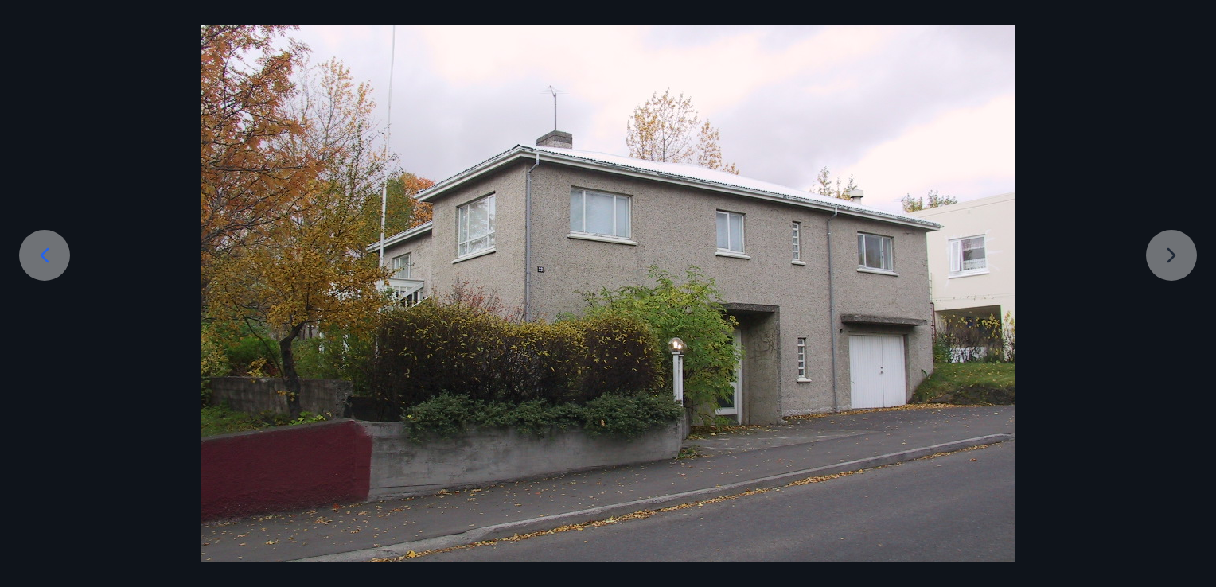
click at [1175, 257] on div at bounding box center [608, 267] width 1216 height 611
click at [54, 266] on icon at bounding box center [44, 255] width 25 height 25
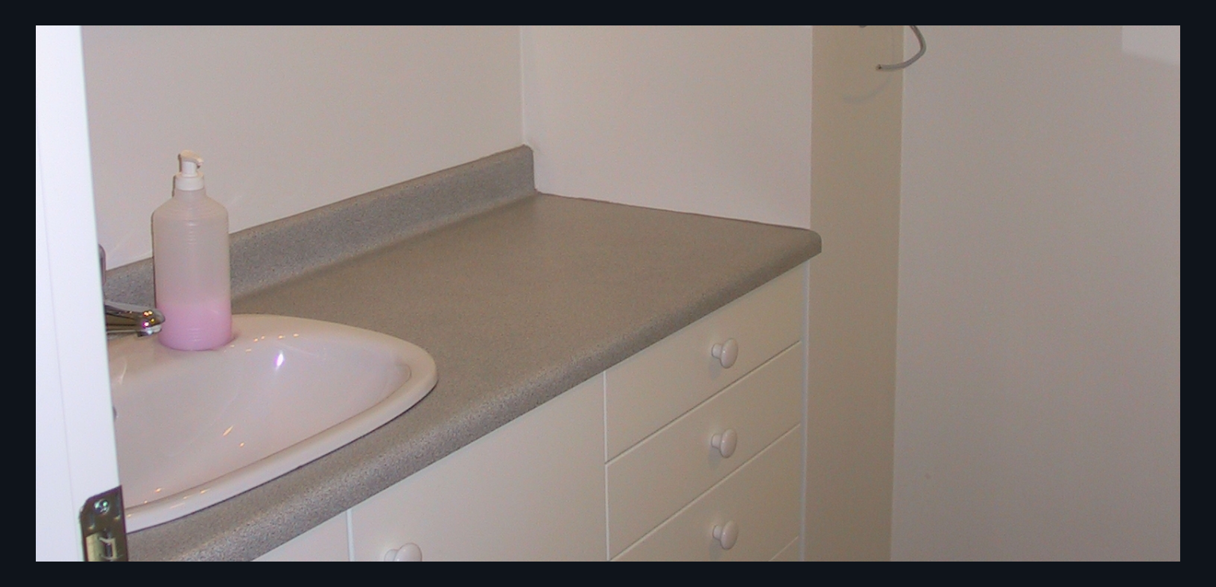
scroll to position [738, 0]
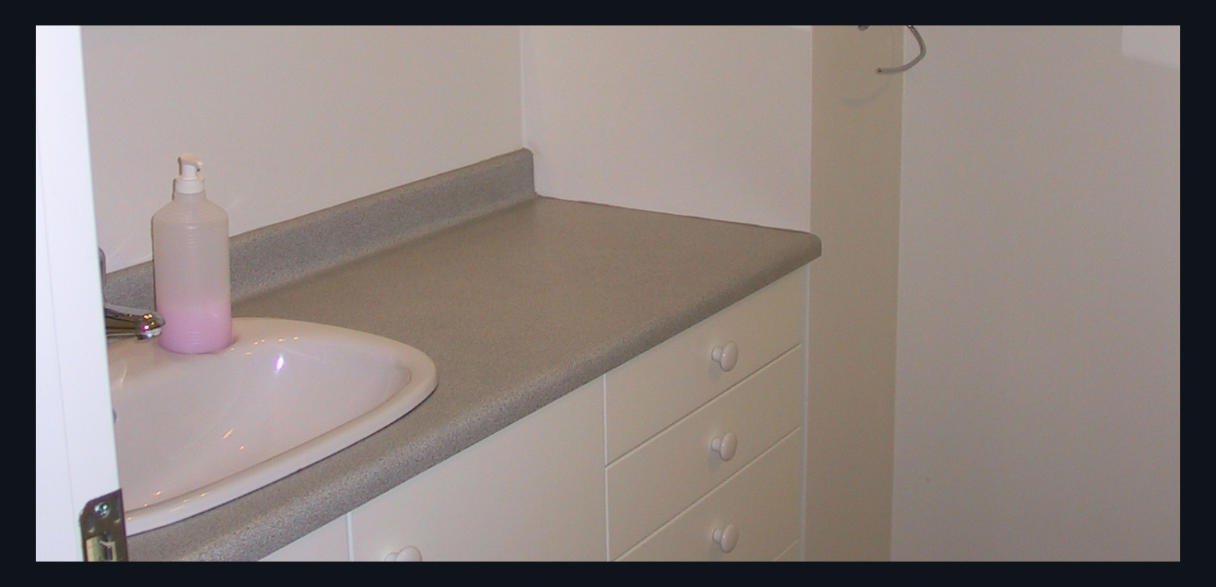
click at [382, 290] on img at bounding box center [608, 113] width 1144 height 1525
click at [69, 259] on img at bounding box center [608, 113] width 1144 height 1525
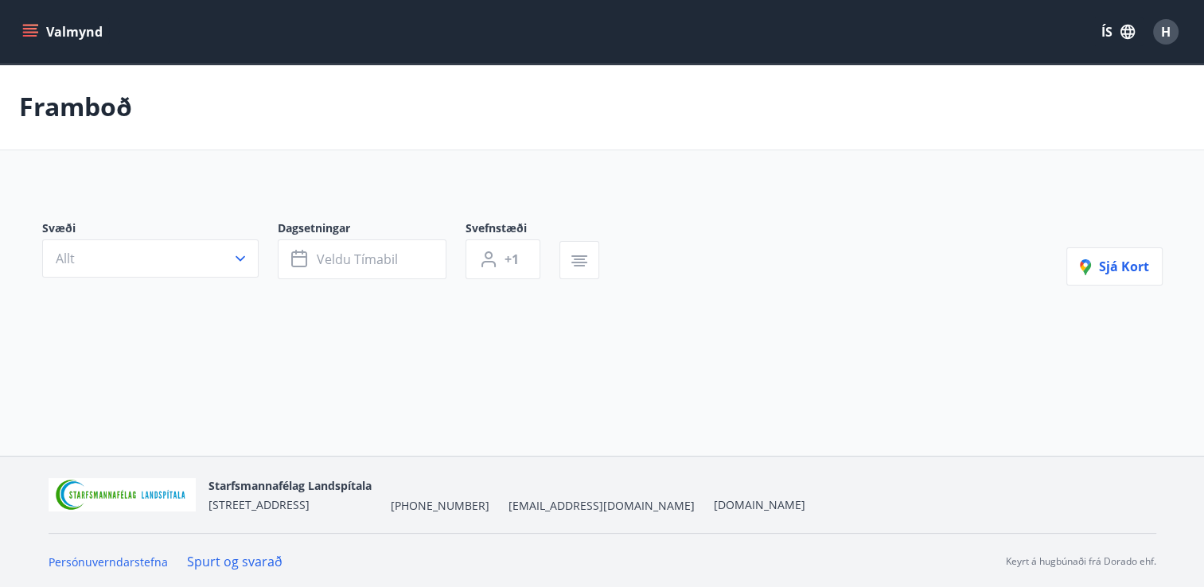
type input "*"
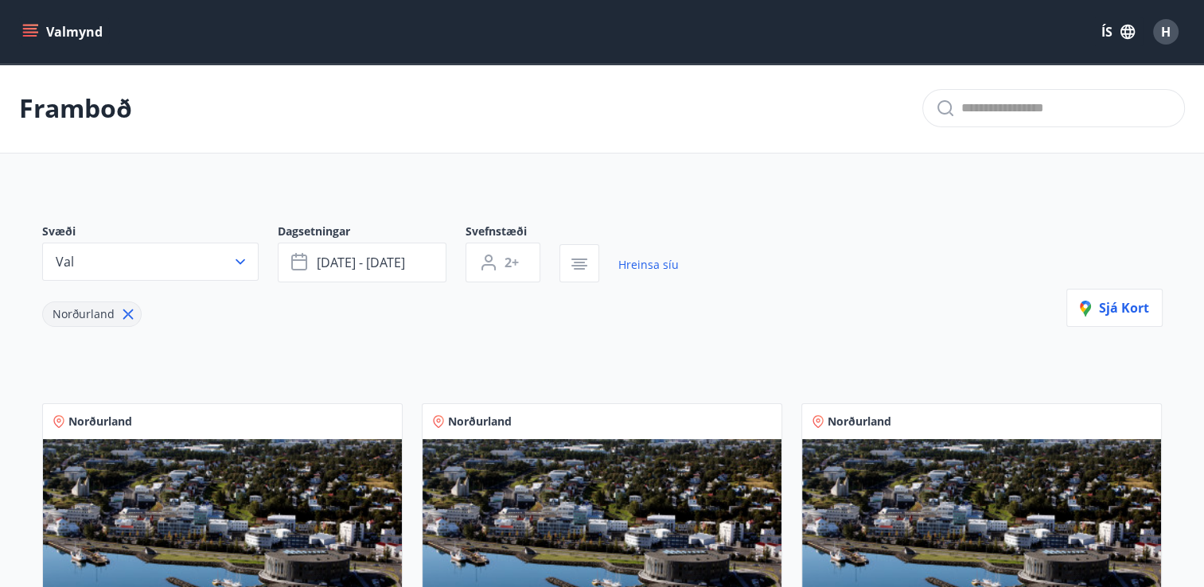
click at [560, 467] on img at bounding box center [601, 539] width 359 height 200
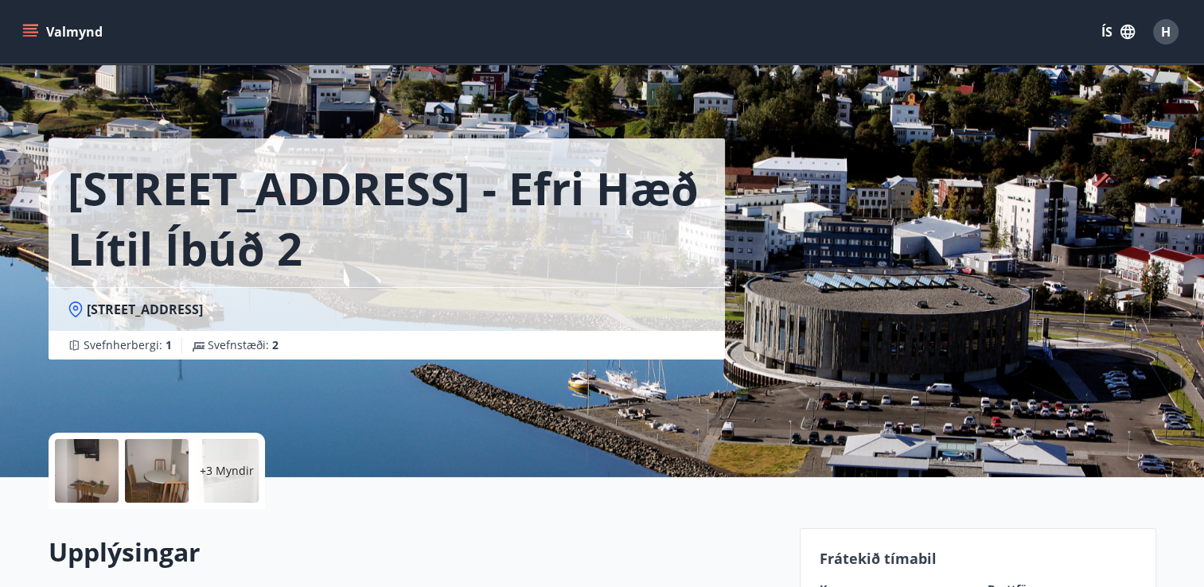
click at [90, 475] on div at bounding box center [87, 471] width 64 height 64
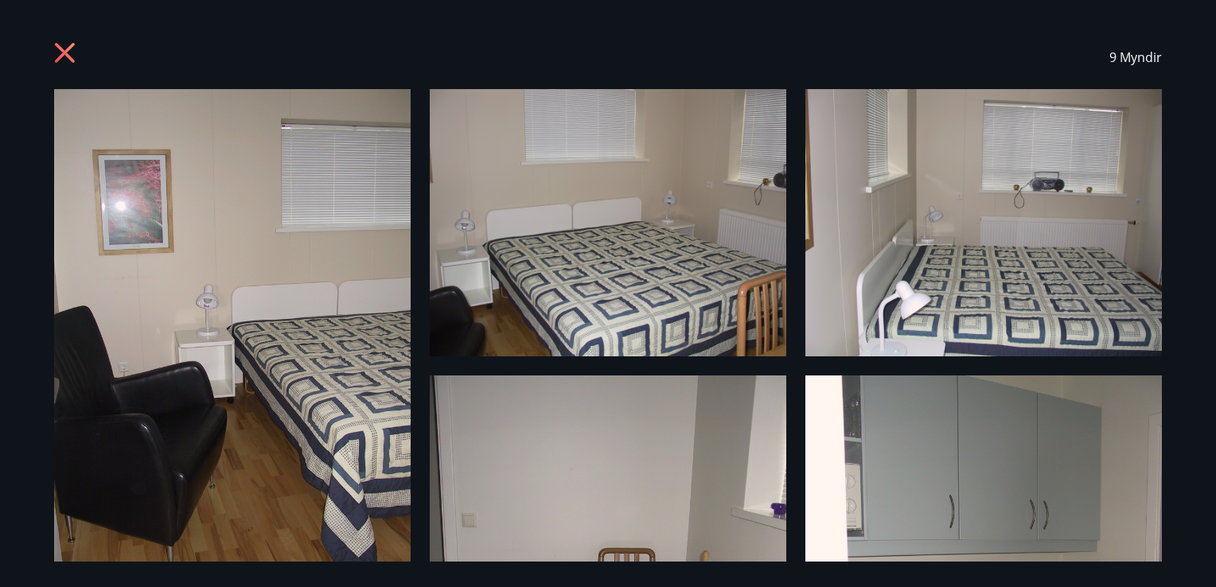
click at [237, 471] on img at bounding box center [232, 326] width 356 height 475
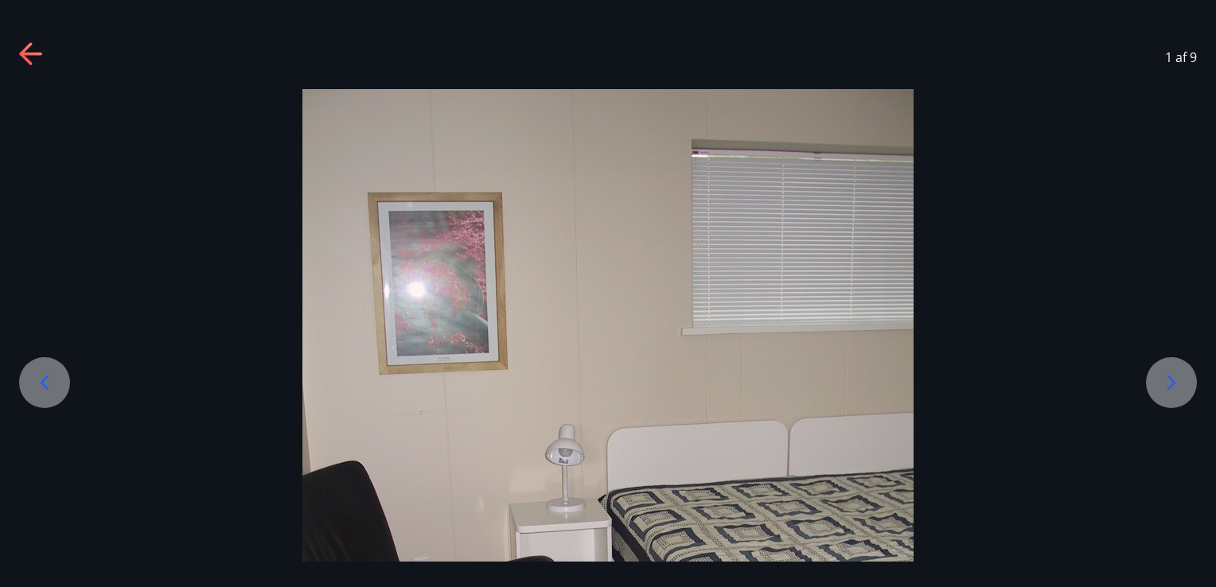
click at [1171, 384] on icon at bounding box center [1171, 383] width 9 height 15
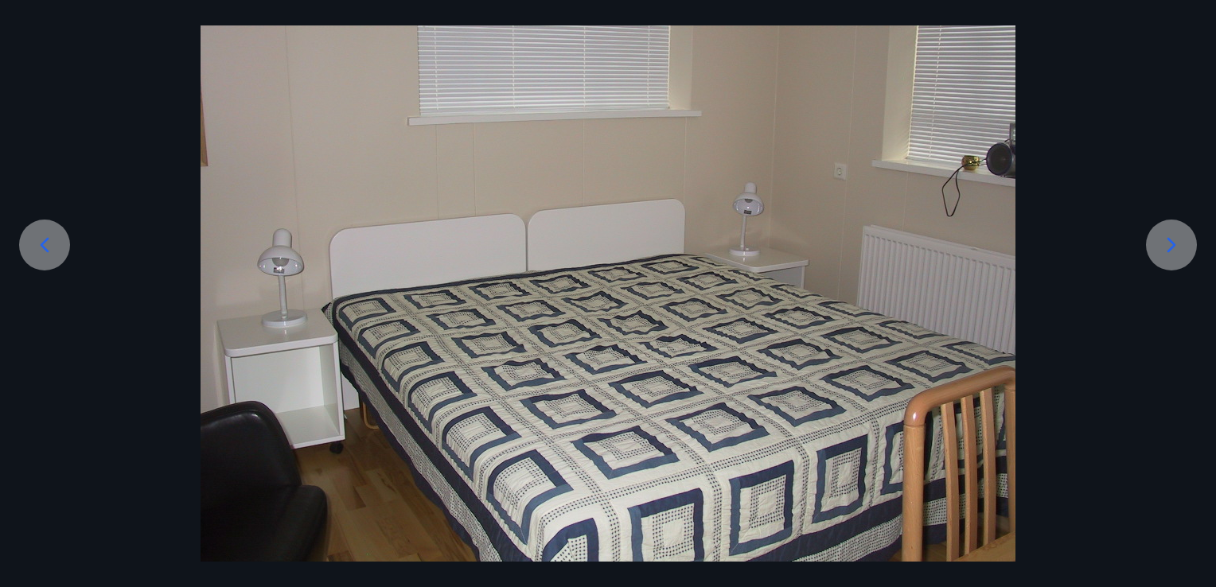
scroll to position [76, 0]
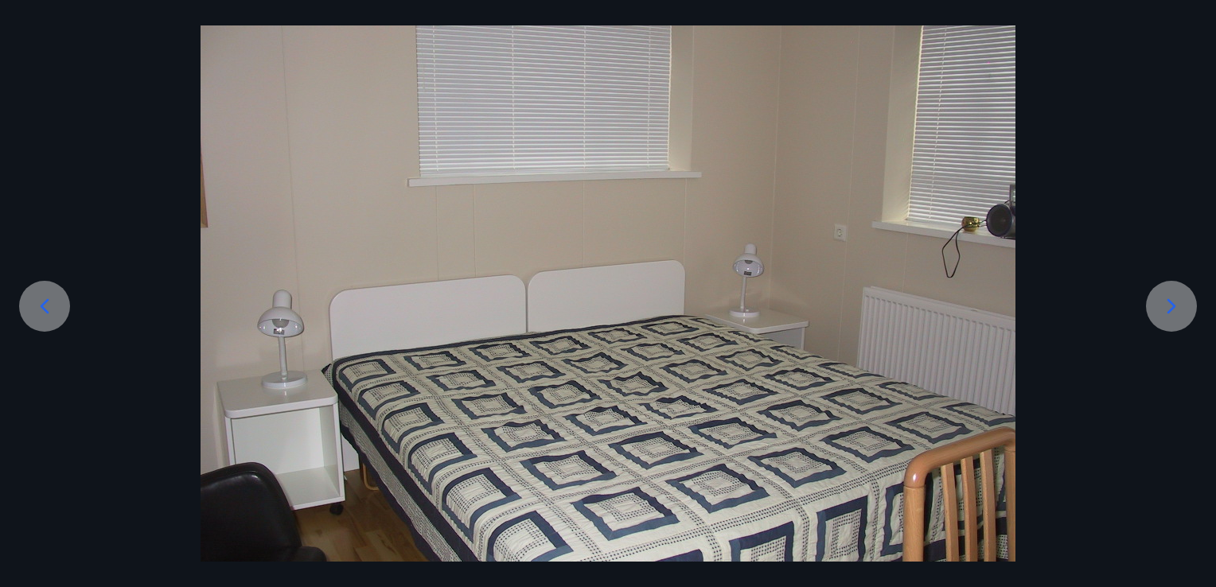
click at [1170, 302] on icon at bounding box center [1171, 306] width 9 height 15
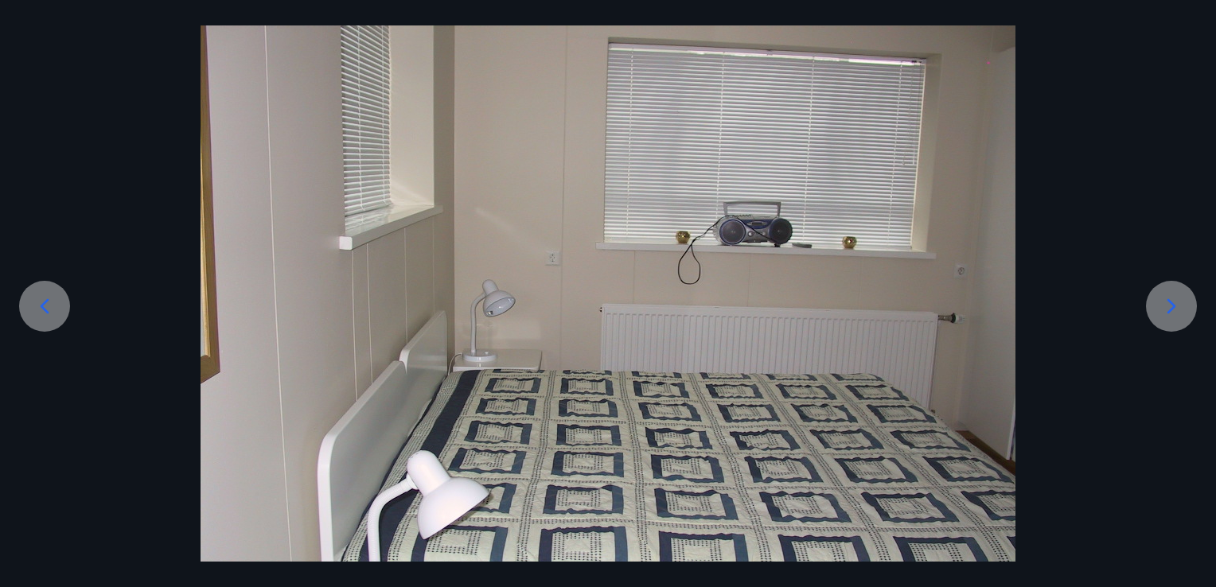
click at [1170, 302] on icon at bounding box center [1171, 306] width 9 height 15
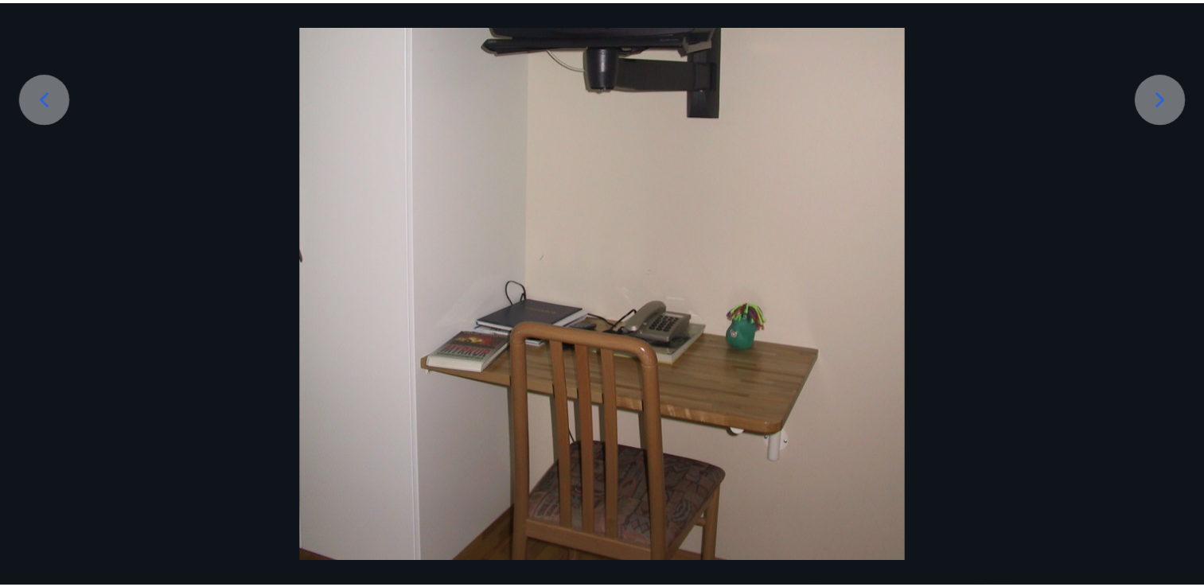
scroll to position [280, 0]
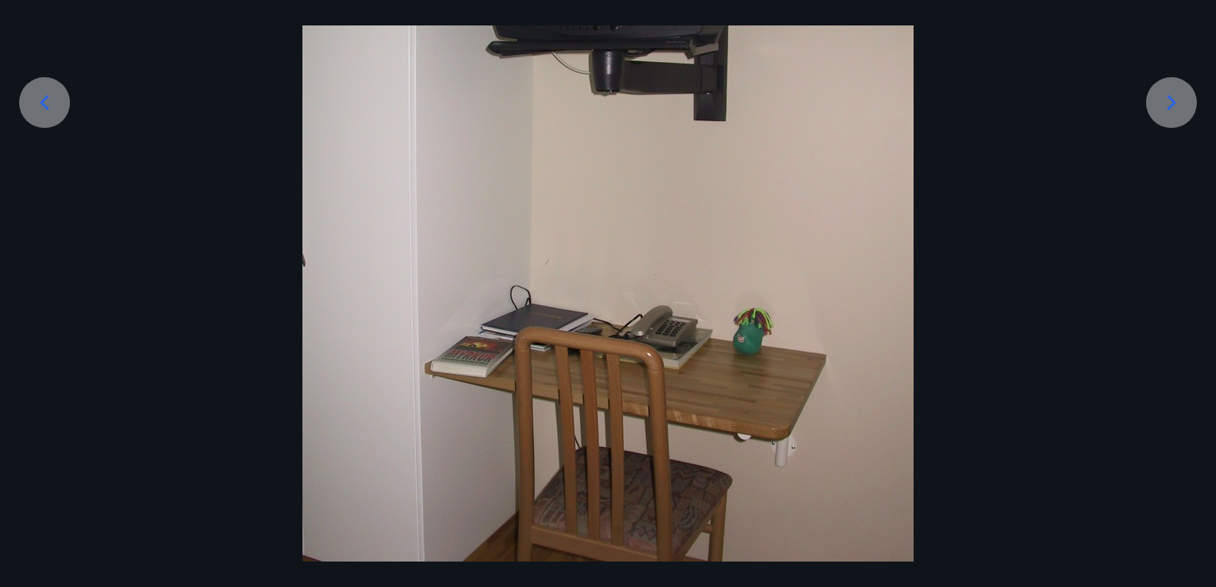
click at [1180, 107] on icon at bounding box center [1170, 102] width 25 height 25
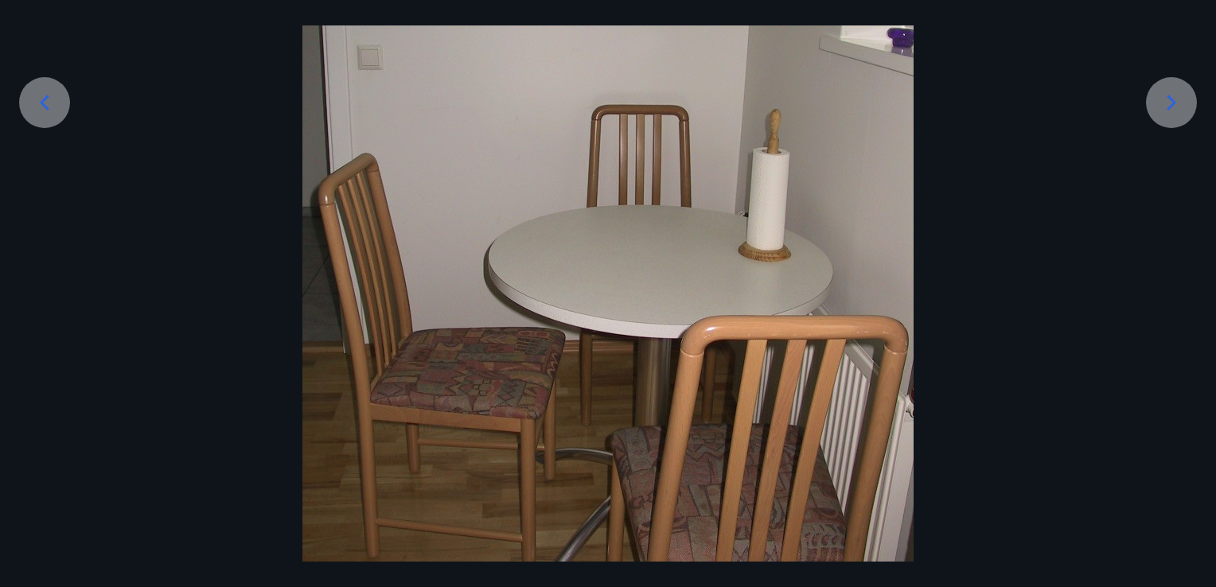
click at [1156, 109] on div at bounding box center [1171, 102] width 51 height 51
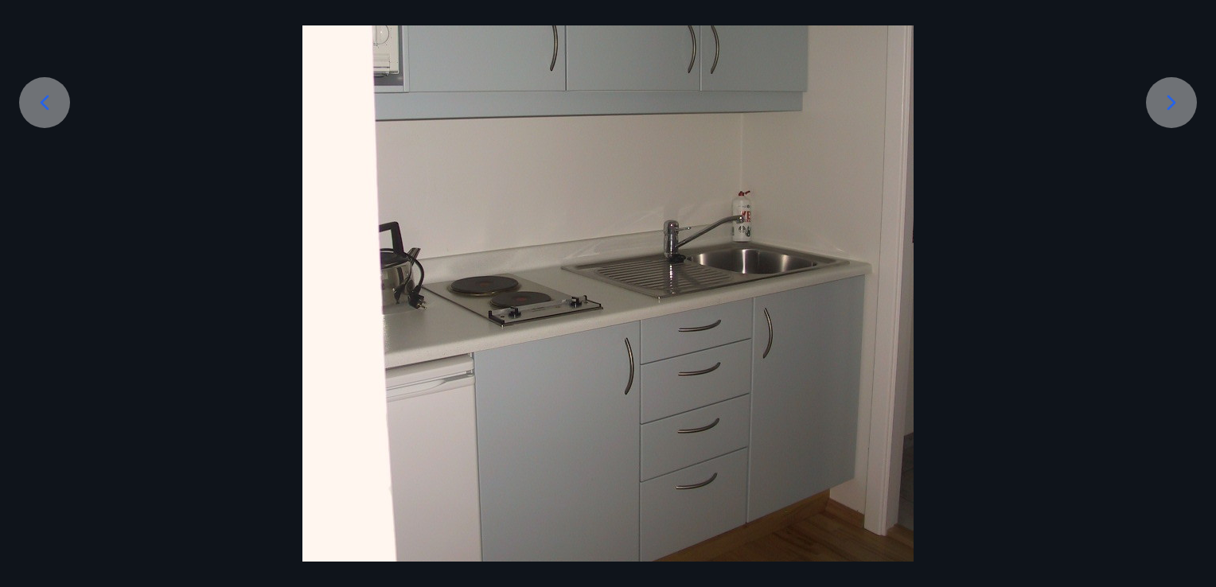
click at [1162, 90] on icon at bounding box center [1170, 102] width 25 height 25
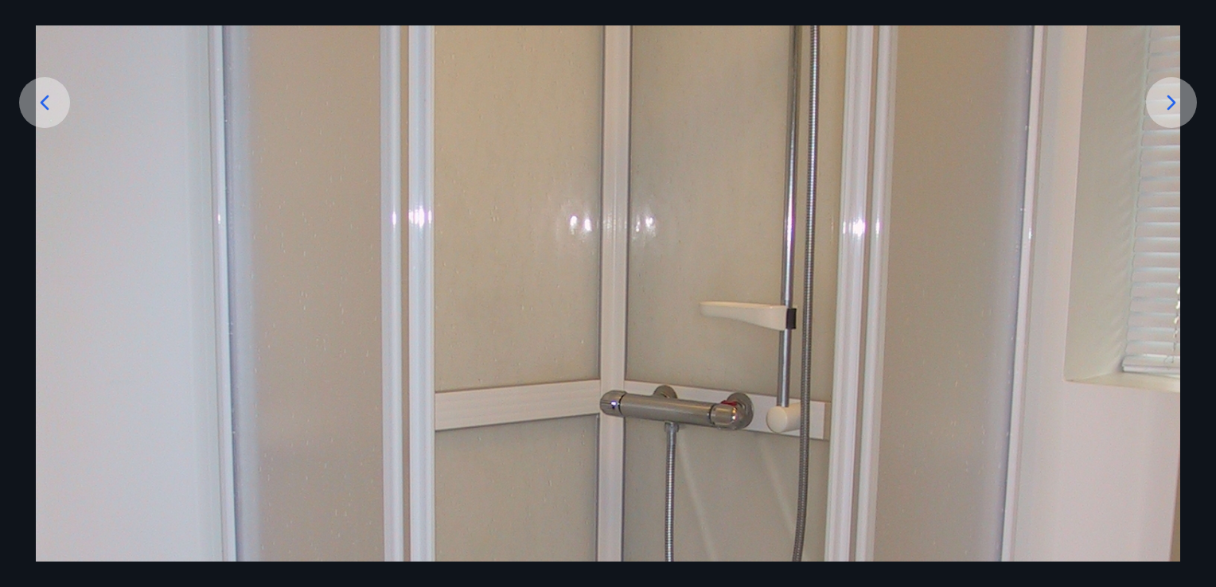
click at [1162, 90] on icon at bounding box center [1170, 102] width 25 height 25
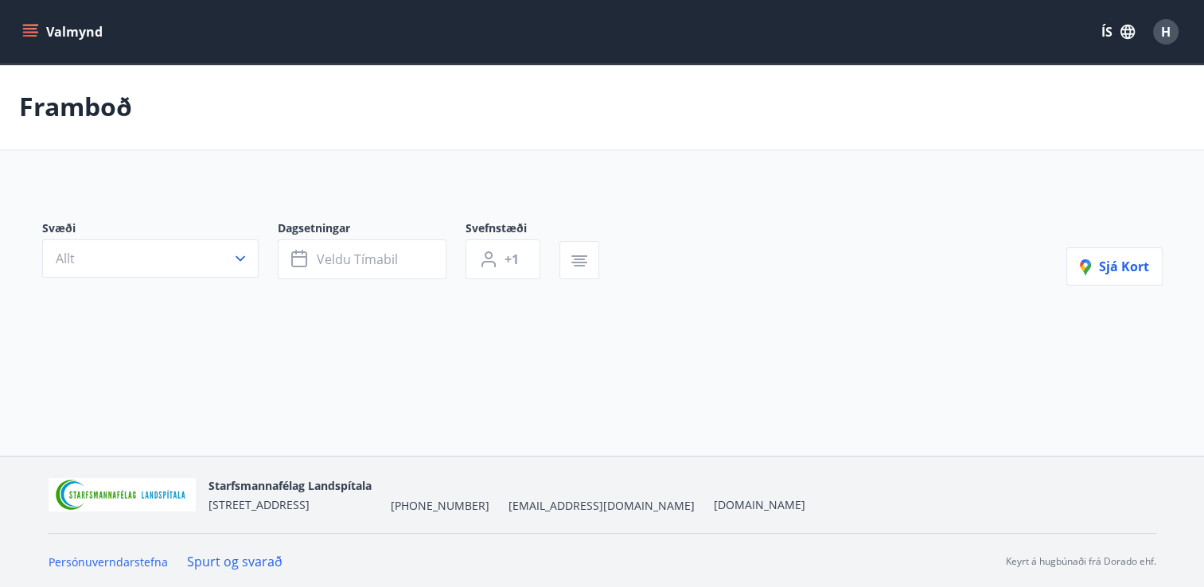
type input "*"
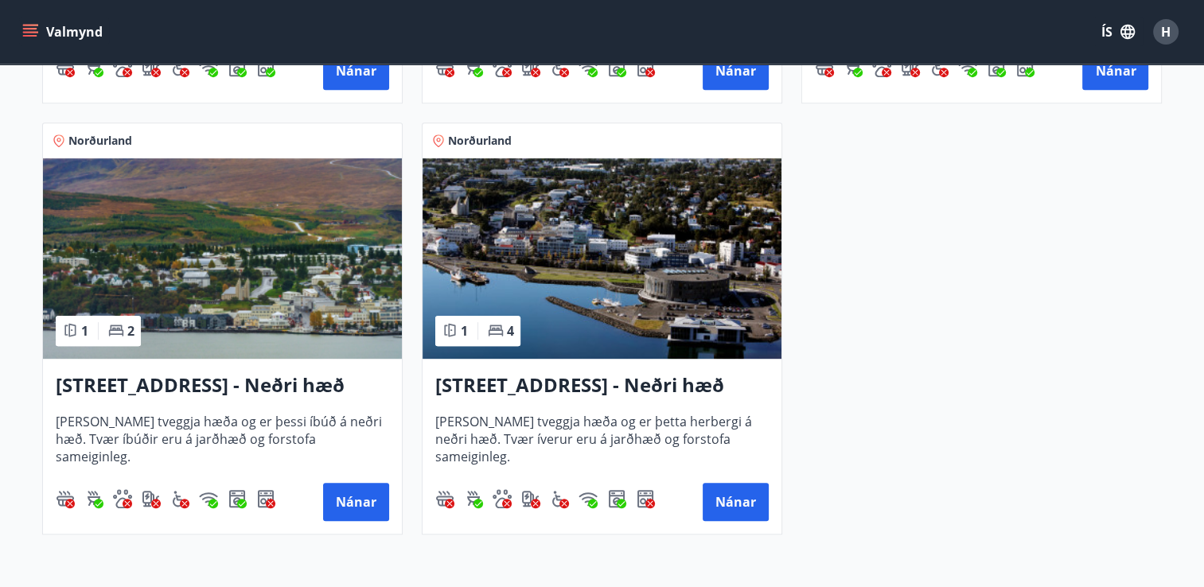
scroll to position [713, 0]
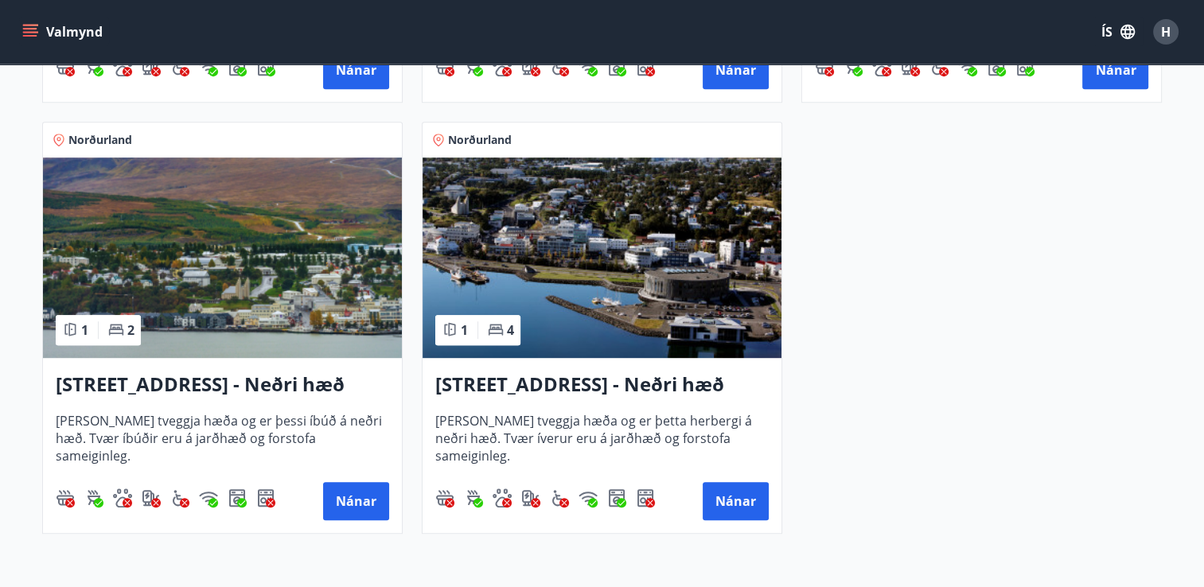
click at [705, 434] on span "[PERSON_NAME] tveggja hæða og er þetta herbergi á neðri hæð. Tvær íverur eru á …" at bounding box center [601, 438] width 333 height 53
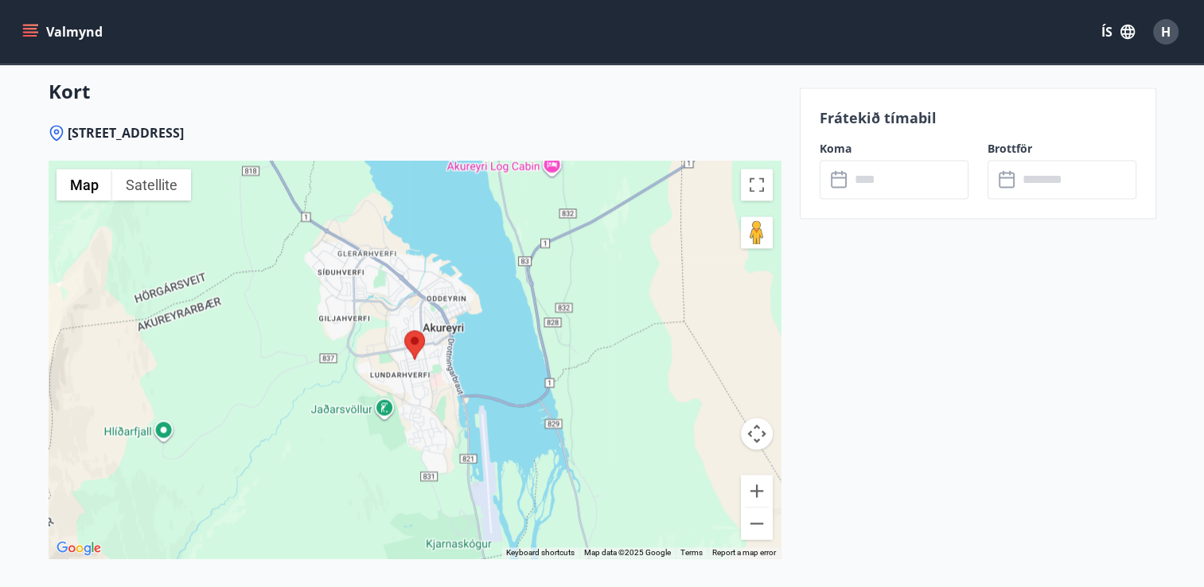
scroll to position [2212, 0]
